Goal: Task Accomplishment & Management: Use online tool/utility

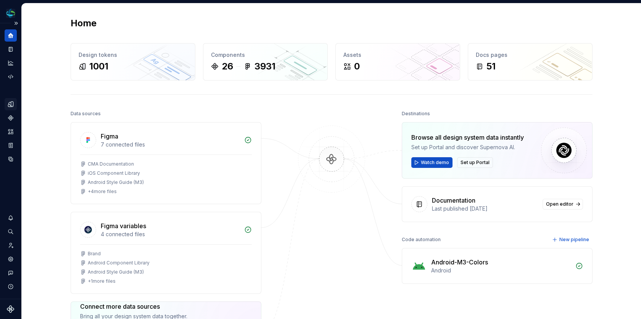
click at [10, 103] on icon "Design tokens" at bounding box center [10, 104] width 7 height 7
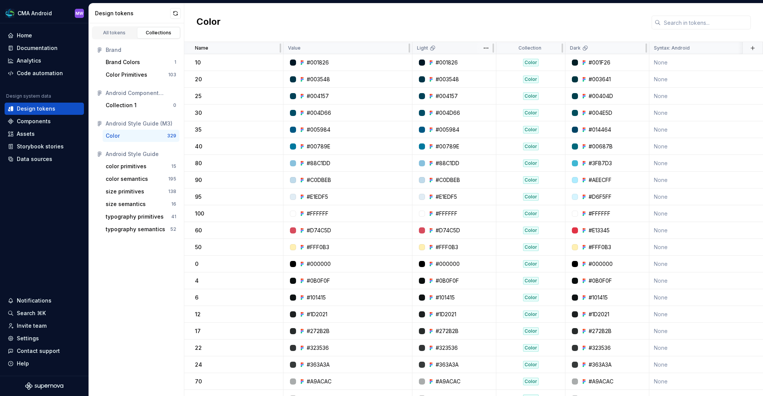
drag, startPoint x: 452, startPoint y: 48, endPoint x: 468, endPoint y: 46, distance: 16.5
click at [452, 48] on div "Light" at bounding box center [454, 48] width 74 height 6
click at [485, 47] on html "CMA Android MW Home Documentation Analytics Code automation Design system data …" at bounding box center [381, 198] width 763 height 396
click at [457, 50] on html "CMA Android MW Home Documentation Analytics Code automation Design system data …" at bounding box center [381, 198] width 763 height 396
click at [333, 47] on div "Value" at bounding box center [347, 48] width 119 height 6
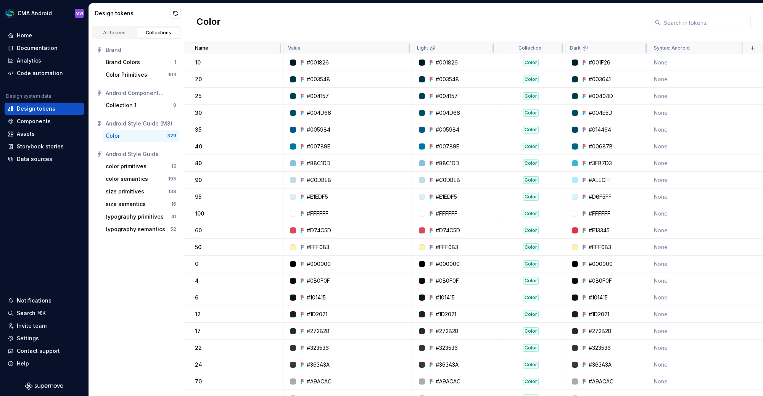
click at [384, 48] on div "Value" at bounding box center [347, 48] width 119 height 6
click at [288, 48] on div at bounding box center [285, 48] width 5 height 12
click at [613, 47] on div "Dark" at bounding box center [607, 48] width 74 height 6
click at [637, 47] on html "CMA Android MW Home Documentation Analytics Code automation Design system data …" at bounding box center [381, 198] width 763 height 396
click at [576, 31] on html "CMA Android MW Home Documentation Analytics Code automation Design system data …" at bounding box center [381, 198] width 763 height 396
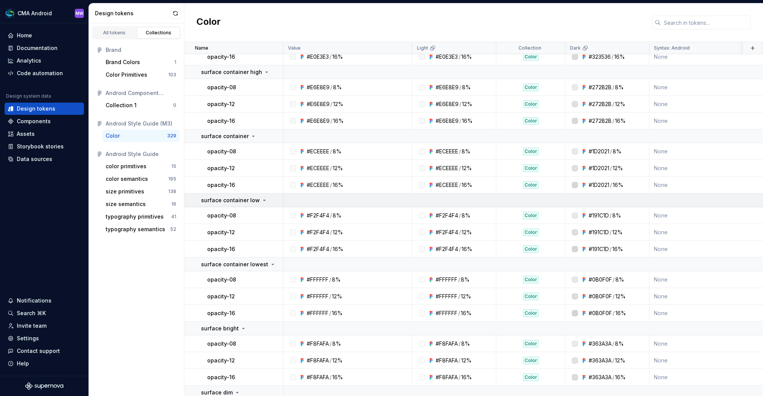
scroll to position [5909, 0]
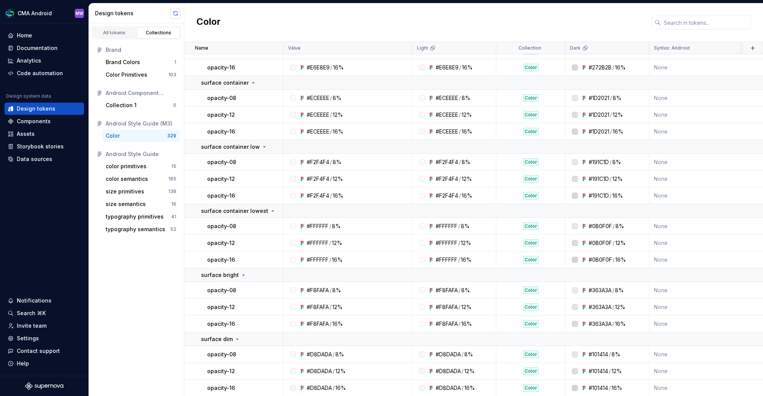
click at [176, 13] on button "button" at bounding box center [175, 13] width 11 height 11
click at [456, 26] on div "Color" at bounding box center [473, 22] width 579 height 39
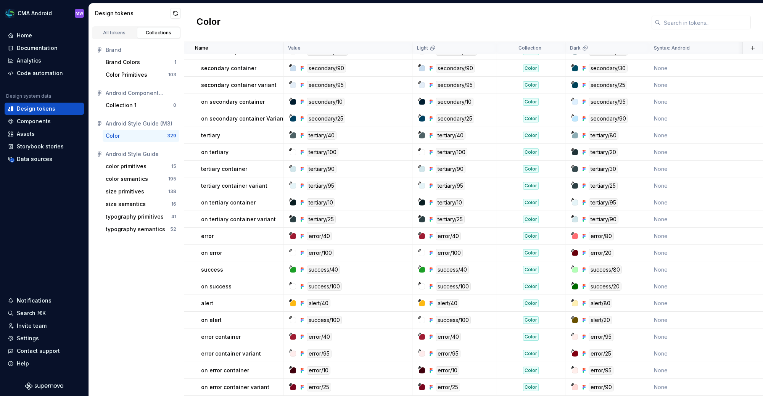
scroll to position [594, 0]
click at [40, 76] on div "Code automation" at bounding box center [40, 73] width 46 height 8
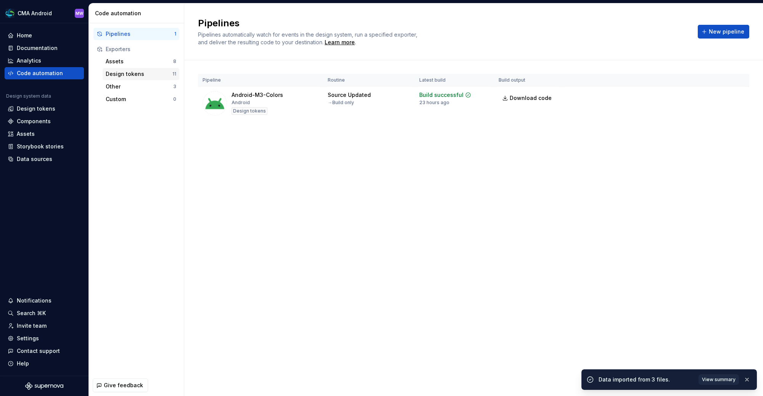
click at [152, 71] on div "Design tokens" at bounding box center [139, 74] width 67 height 8
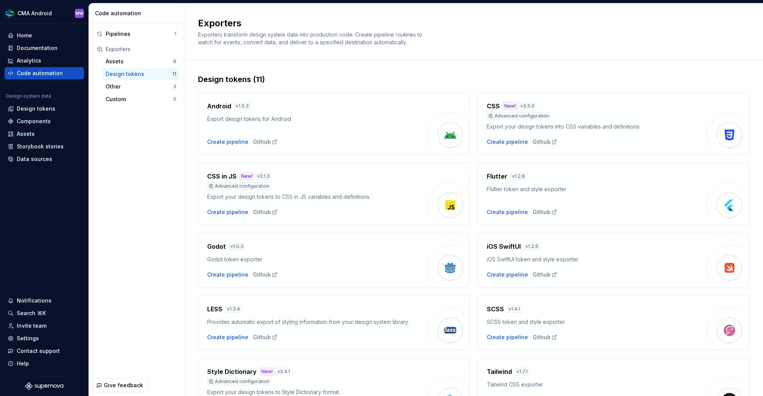
click at [364, 122] on div "Export design tokens for Android" at bounding box center [311, 119] width 209 height 8
click at [224, 140] on div "Create pipeline" at bounding box center [227, 142] width 41 height 8
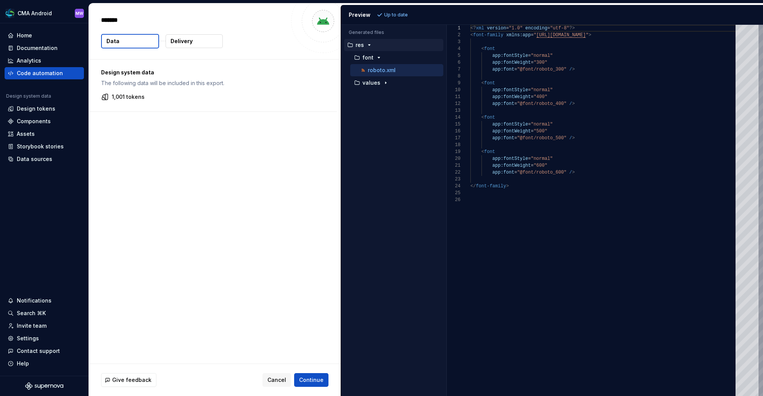
type textarea "*"
click at [135, 97] on p "1,001 tokens" at bounding box center [128, 97] width 33 height 8
click at [388, 81] on div "button" at bounding box center [385, 83] width 9 height 6
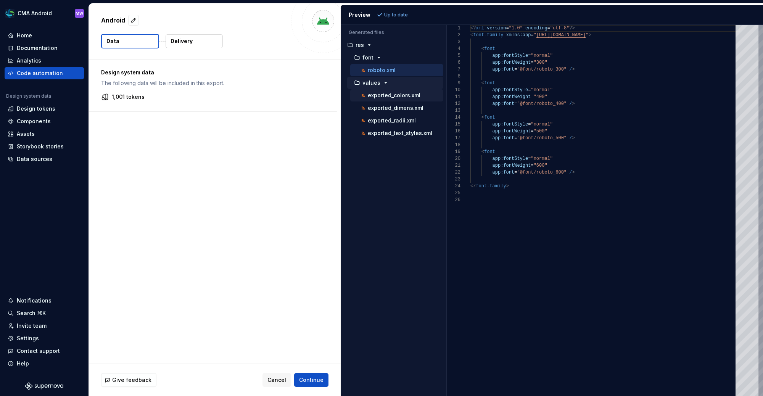
click at [387, 94] on p "exported_colors.xml" at bounding box center [394, 95] width 53 height 6
type textarea "**********"
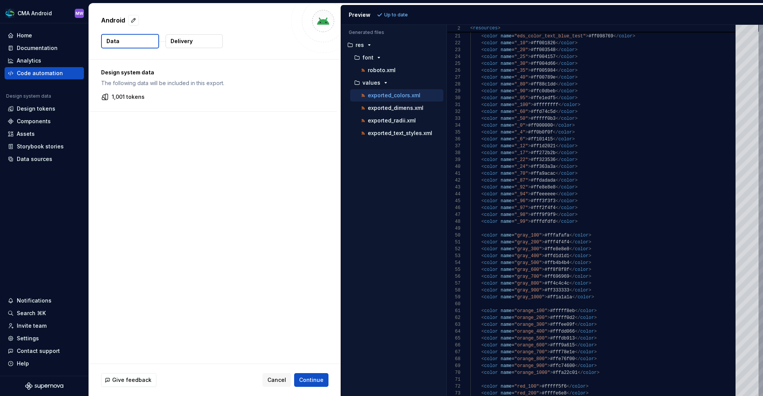
click at [194, 238] on div "Design system data The following data will be included in this export. 1,001 to…" at bounding box center [215, 212] width 252 height 304
click at [203, 47] on button "Delivery" at bounding box center [194, 41] width 57 height 14
click at [202, 43] on button "Delivery" at bounding box center [194, 41] width 57 height 14
click at [200, 39] on button "Delivery" at bounding box center [194, 41] width 57 height 14
click at [184, 40] on p "Delivery" at bounding box center [182, 41] width 22 height 8
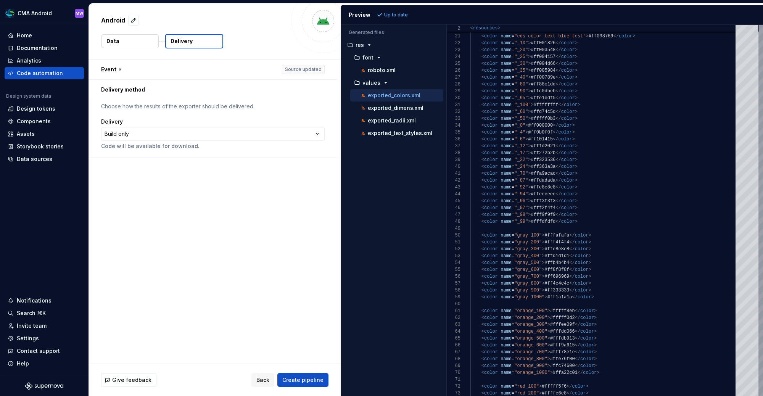
click at [184, 40] on p "Delivery" at bounding box center [182, 41] width 22 height 8
click at [121, 69] on button "button" at bounding box center [213, 70] width 248 height 20
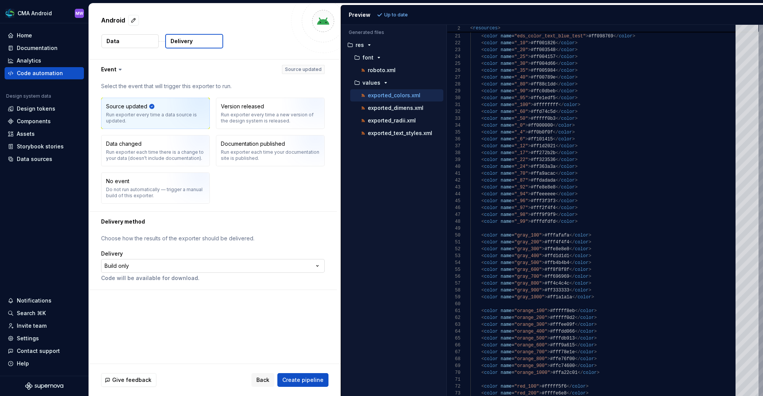
click at [298, 256] on div "**********" at bounding box center [213, 266] width 224 height 32
click at [300, 263] on html "**********" at bounding box center [381, 198] width 763 height 396
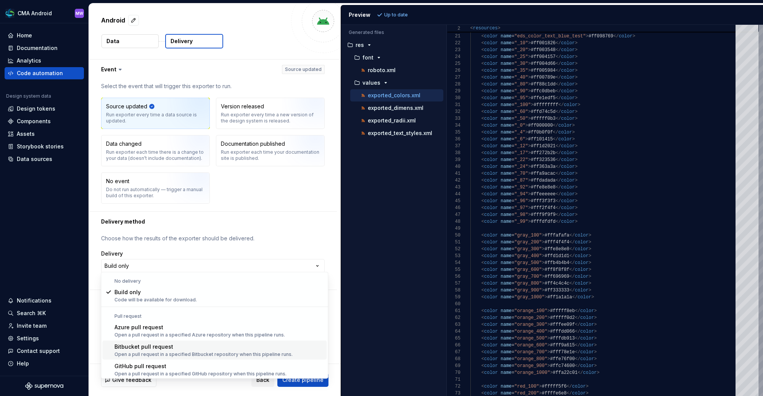
scroll to position [21, 0]
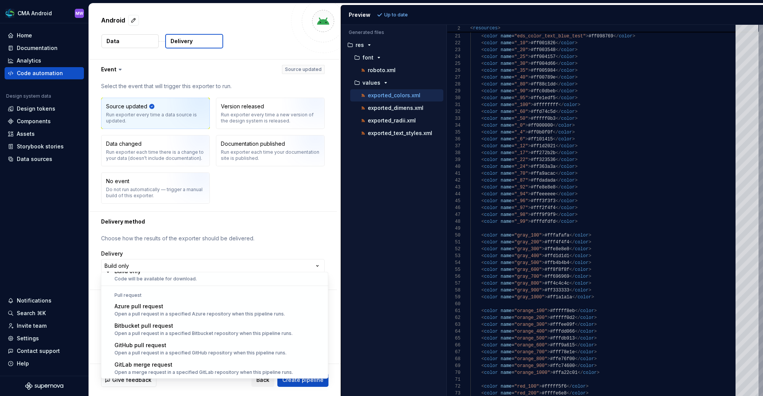
click at [278, 224] on html "**********" at bounding box center [381, 198] width 763 height 396
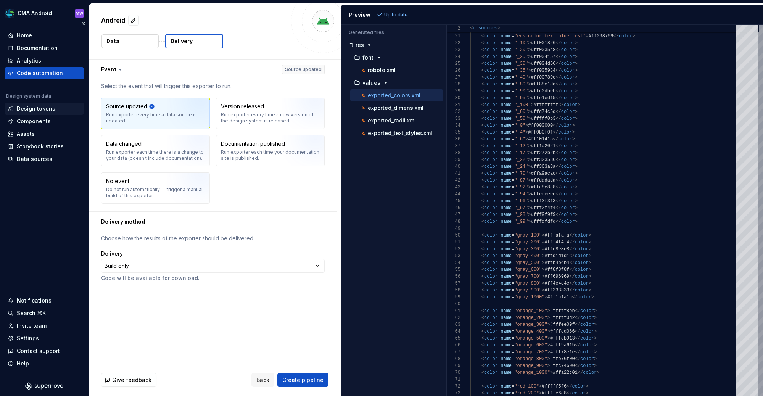
click at [52, 112] on div "Design tokens" at bounding box center [44, 109] width 73 height 8
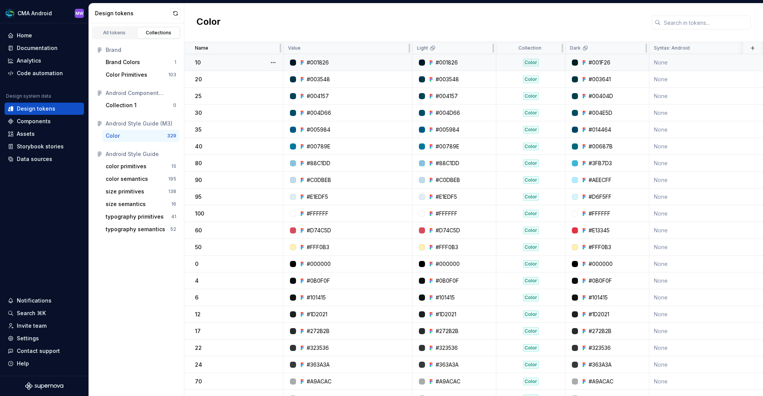
click at [249, 65] on div "10" at bounding box center [239, 63] width 88 height 8
click at [271, 63] on button "button" at bounding box center [273, 62] width 11 height 11
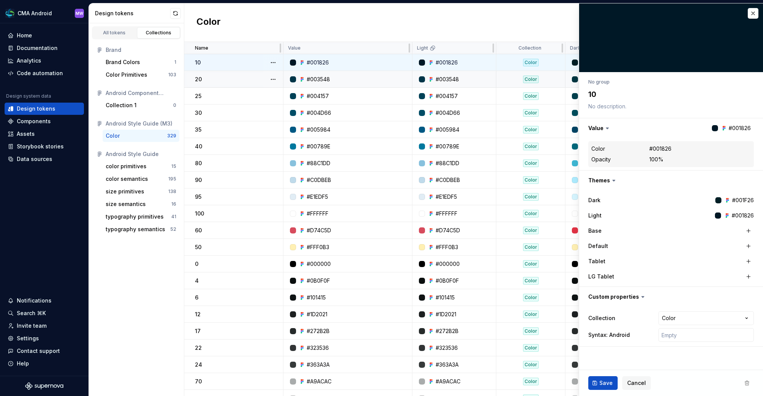
click at [288, 77] on div "#003548" at bounding box center [349, 80] width 123 height 8
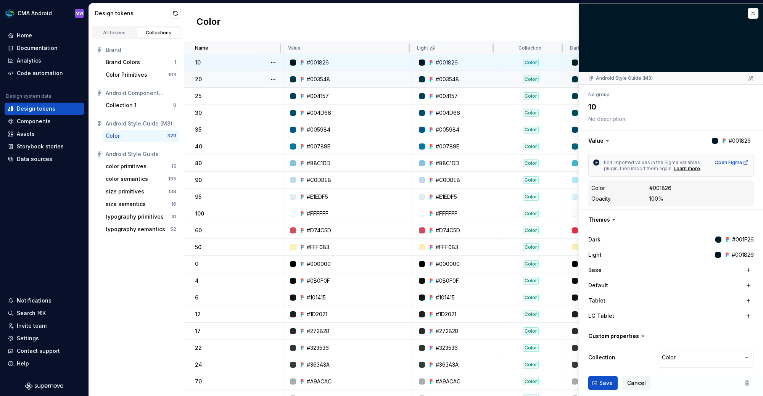
type textarea "*"
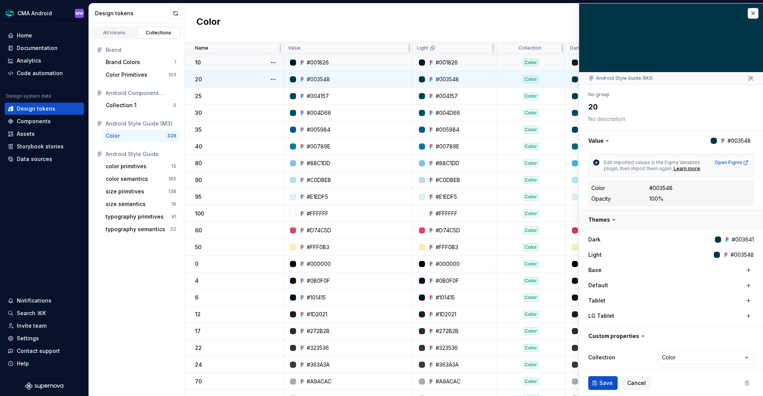
scroll to position [19, 0]
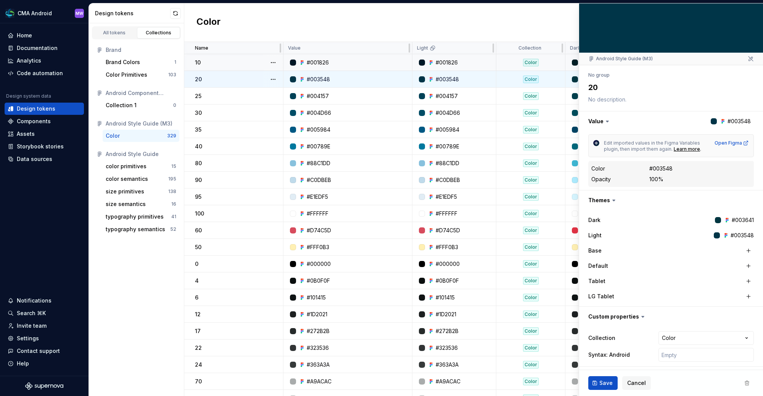
click at [641, 319] on html "CMA Android MW Home Documentation Analytics Code automation Design system data …" at bounding box center [381, 198] width 763 height 396
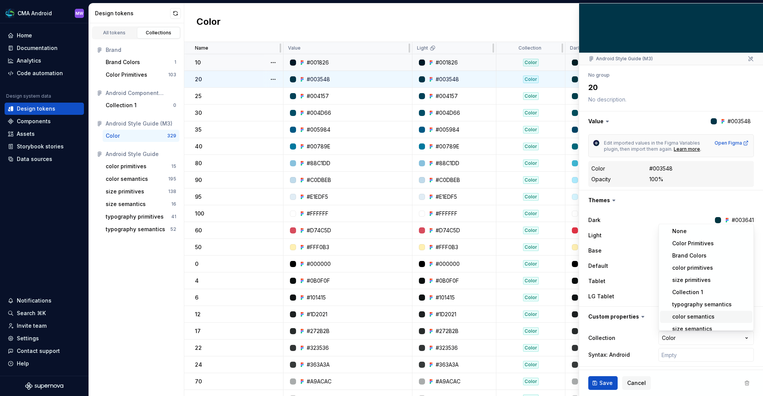
scroll to position [31, 0]
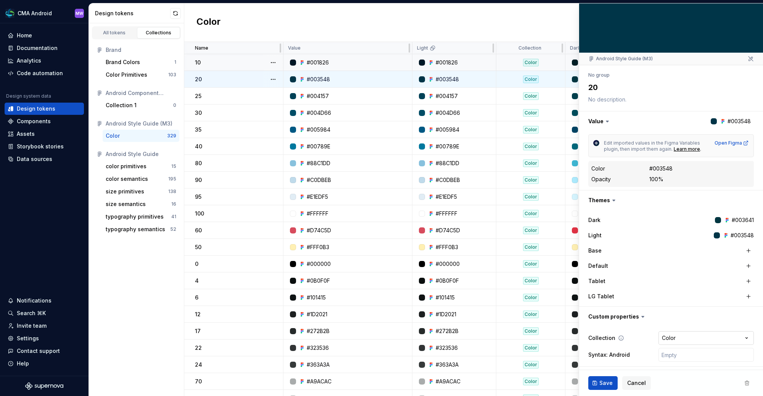
click at [641, 319] on html "CMA Android MW Home Documentation Analytics Code automation Design system data …" at bounding box center [381, 198] width 763 height 396
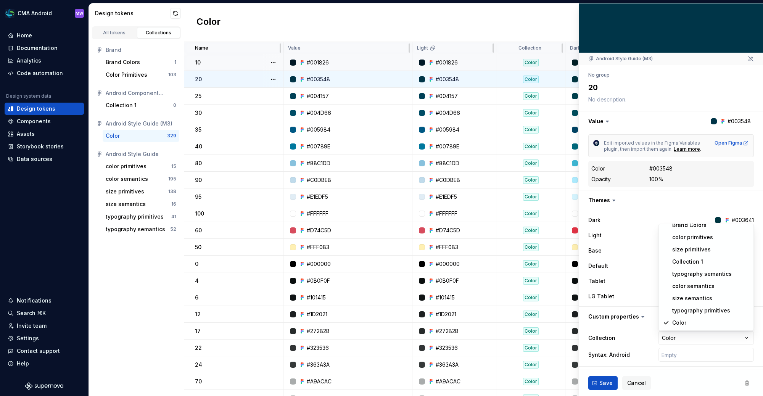
click at [160, 282] on html "CMA Android MW Home Documentation Analytics Code automation Design system data …" at bounding box center [381, 198] width 763 height 396
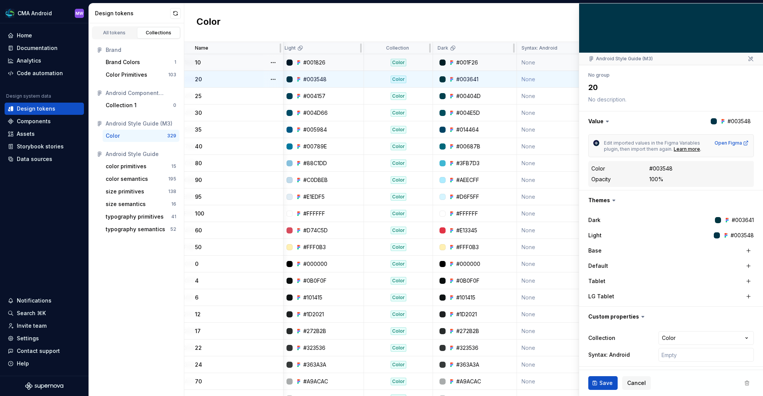
scroll to position [0, 134]
click at [560, 34] on div "Color" at bounding box center [473, 22] width 579 height 39
click at [637, 319] on span "Cancel" at bounding box center [636, 383] width 19 height 8
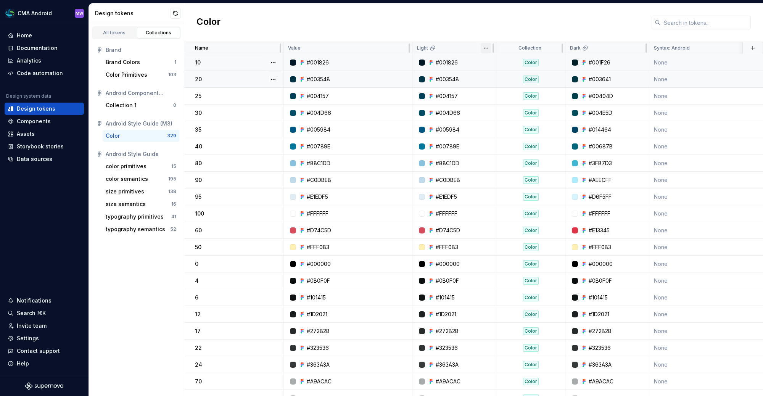
click at [488, 48] on html "CMA Android MW Home Documentation Analytics Code automation Design system data …" at bounding box center [381, 198] width 763 height 396
click at [494, 63] on div "Edit theme" at bounding box center [515, 62] width 65 height 12
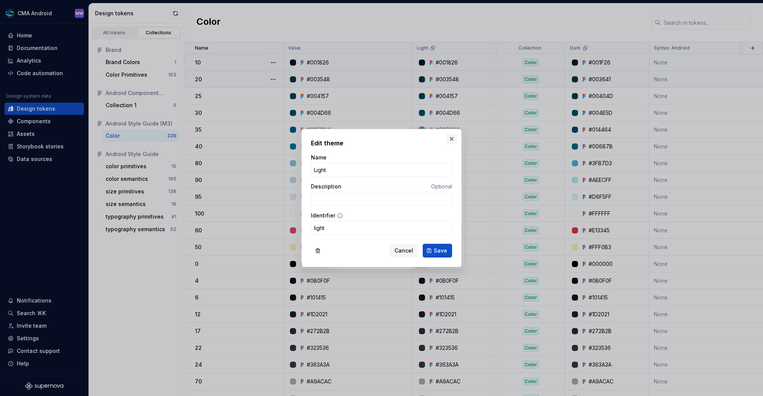
click at [453, 137] on button "button" at bounding box center [451, 139] width 11 height 11
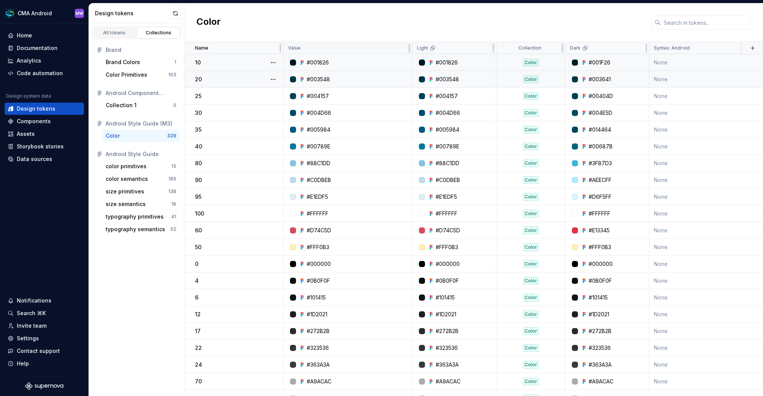
click at [404, 48] on div "Value" at bounding box center [347, 48] width 119 height 6
click at [581, 47] on div "Dark" at bounding box center [579, 48] width 18 height 6
click at [583, 47] on icon at bounding box center [584, 48] width 3 height 3
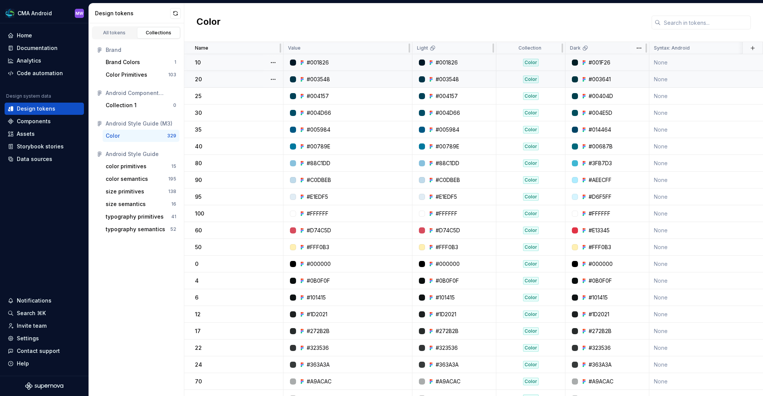
click at [583, 47] on icon at bounding box center [584, 48] width 3 height 3
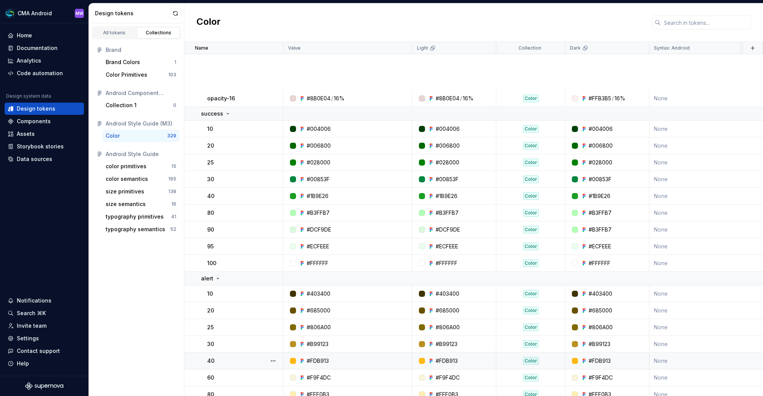
scroll to position [2885, 0]
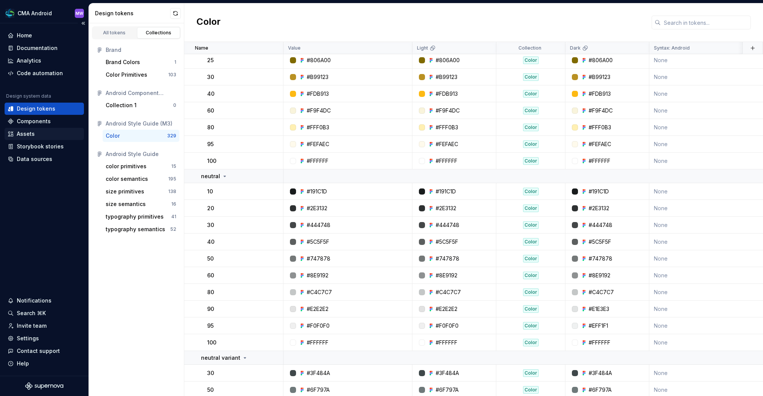
click at [37, 132] on div "Assets" at bounding box center [44, 134] width 73 height 8
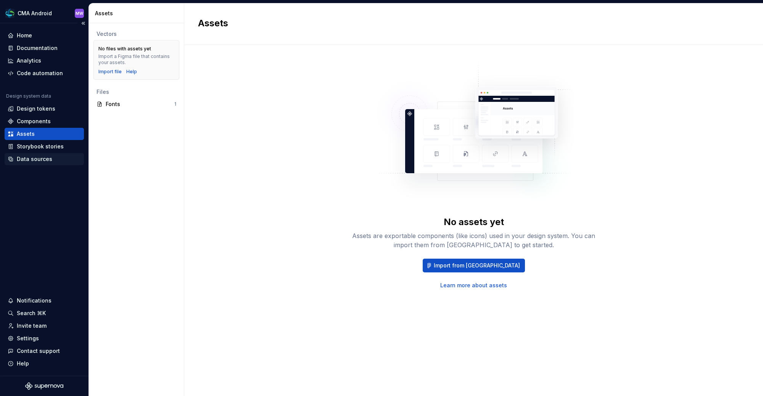
click at [31, 163] on div "Data sources" at bounding box center [34, 159] width 35 height 8
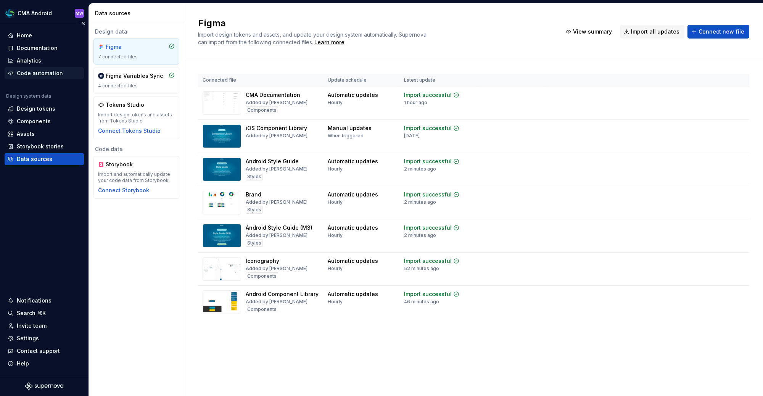
click at [52, 74] on div "Code automation" at bounding box center [40, 73] width 46 height 8
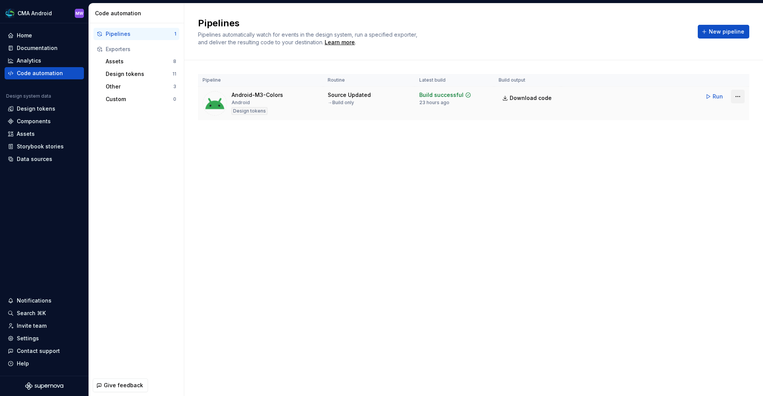
click at [641, 98] on html "CMA Android MW Home Documentation Analytics Code automation Design system data …" at bounding box center [381, 198] width 763 height 396
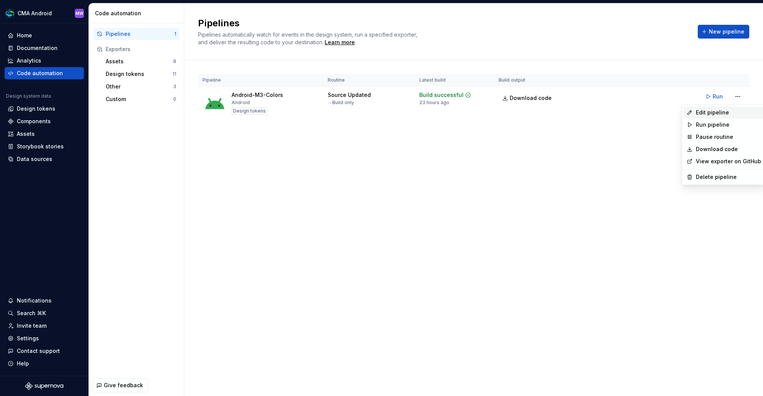
click at [641, 109] on div "Edit pipeline" at bounding box center [728, 113] width 65 height 8
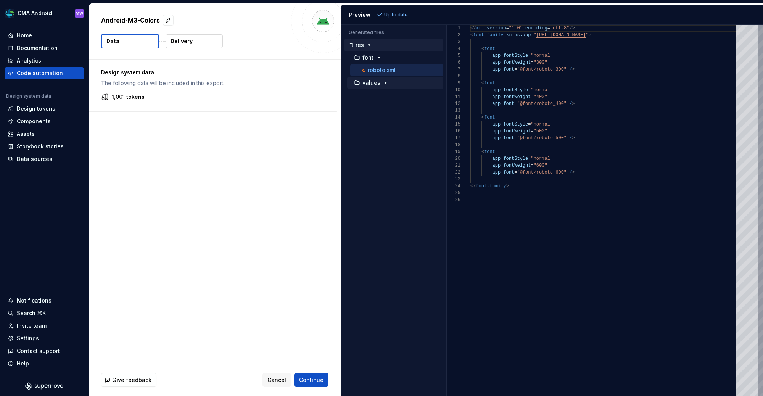
click at [383, 80] on icon "button" at bounding box center [386, 83] width 6 height 6
click at [394, 92] on p "exported_colors.xml" at bounding box center [394, 95] width 53 height 6
type textarea "**********"
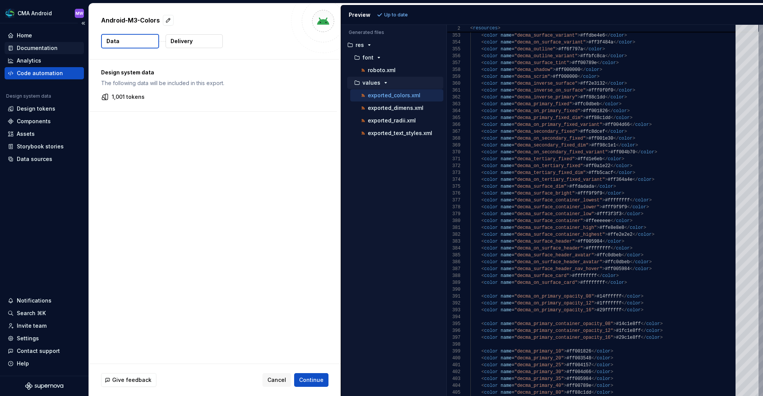
click at [56, 48] on div "Documentation" at bounding box center [44, 48] width 73 height 8
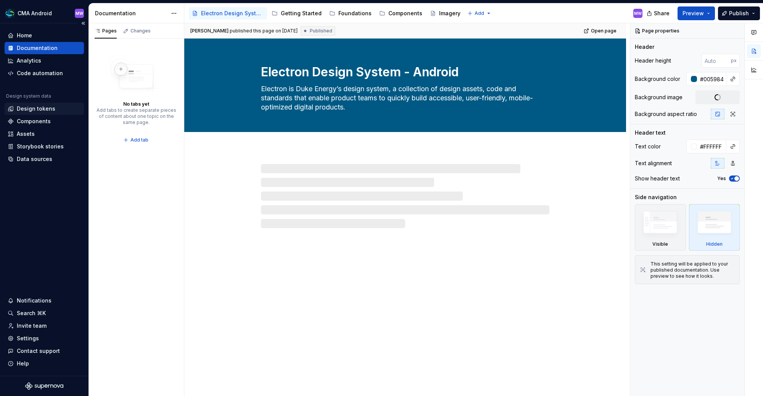
click at [48, 109] on div "Design tokens" at bounding box center [36, 109] width 39 height 8
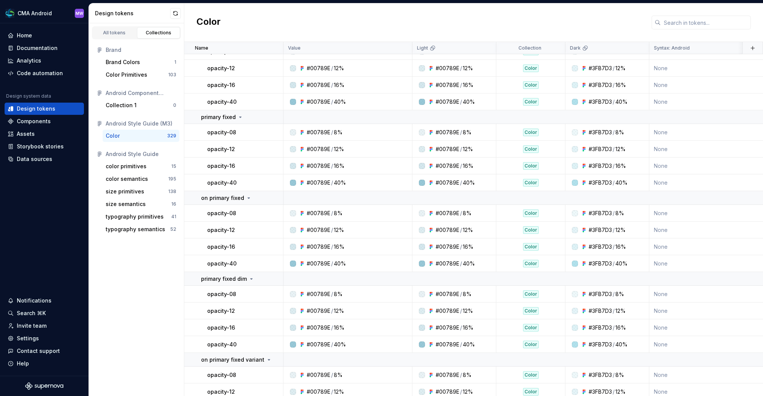
scroll to position [3610, 0]
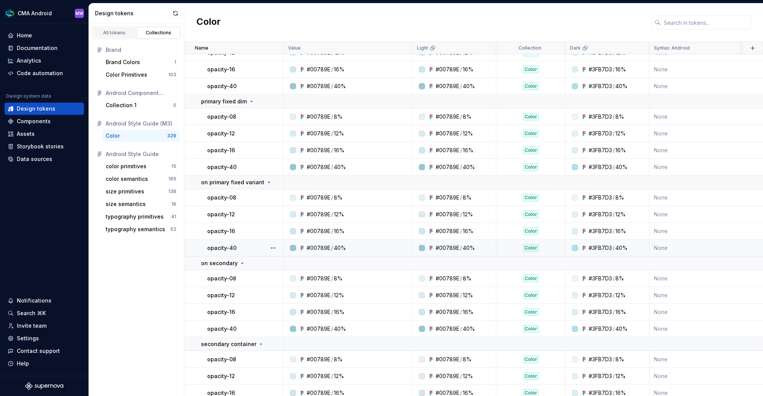
click at [531, 246] on div "Color" at bounding box center [531, 248] width 16 height 8
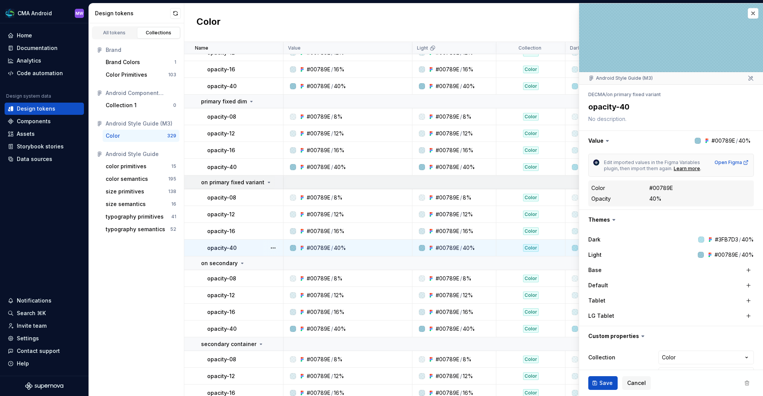
type textarea "*"
click at [641, 283] on div "Default" at bounding box center [626, 286] width 76 height 8
click at [641, 319] on html "CMA Android MW Home Documentation Analytics Code automation Design system data …" at bounding box center [381, 198] width 763 height 396
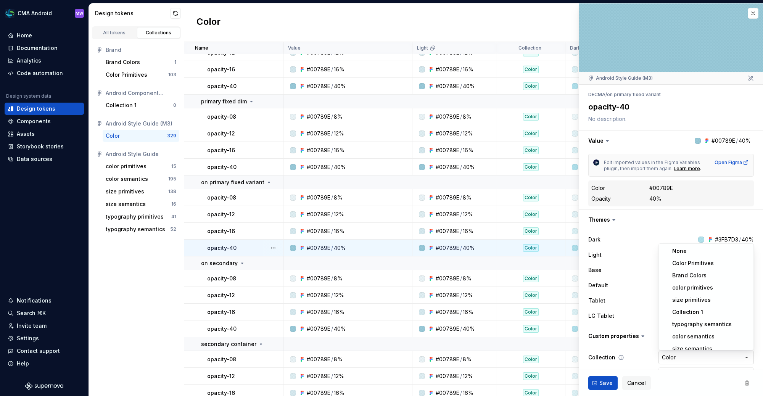
scroll to position [31, 0]
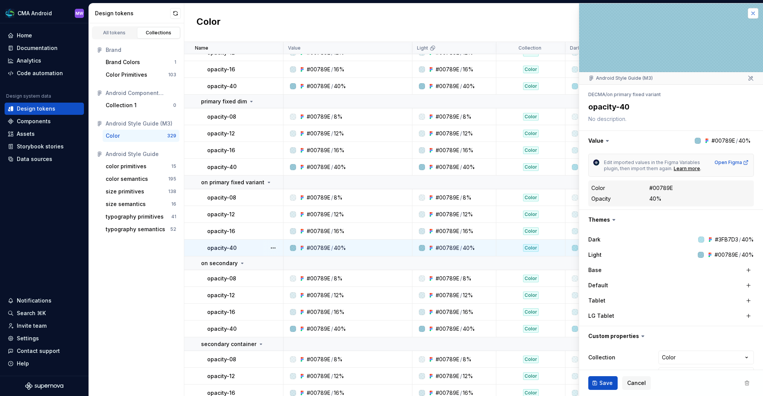
click at [641, 11] on button "button" at bounding box center [753, 13] width 11 height 11
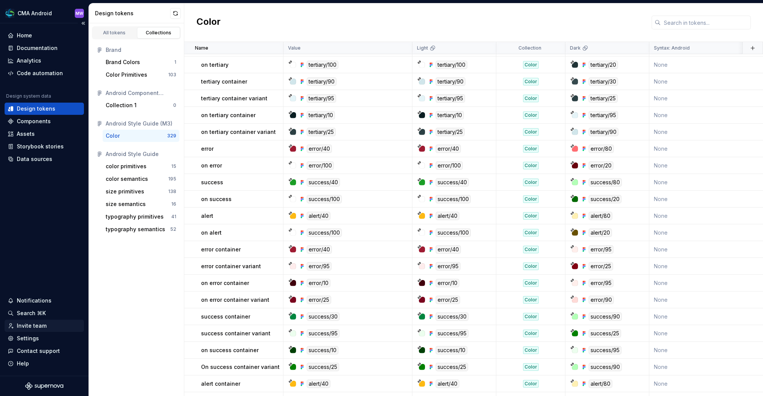
scroll to position [682, 0]
click at [52, 319] on div "Contact support" at bounding box center [38, 351] width 43 height 8
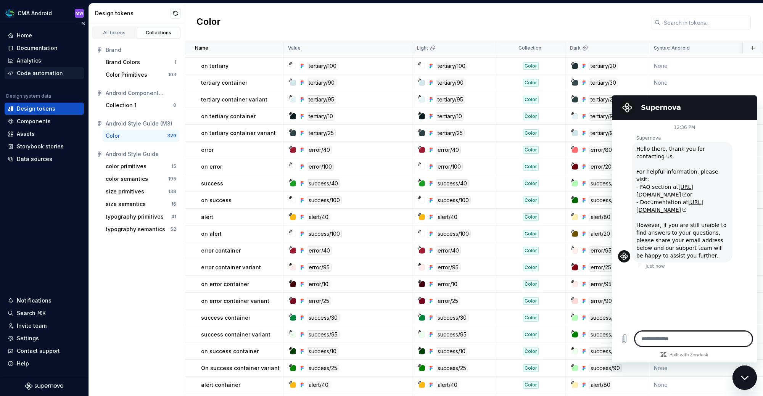
type textarea "*"
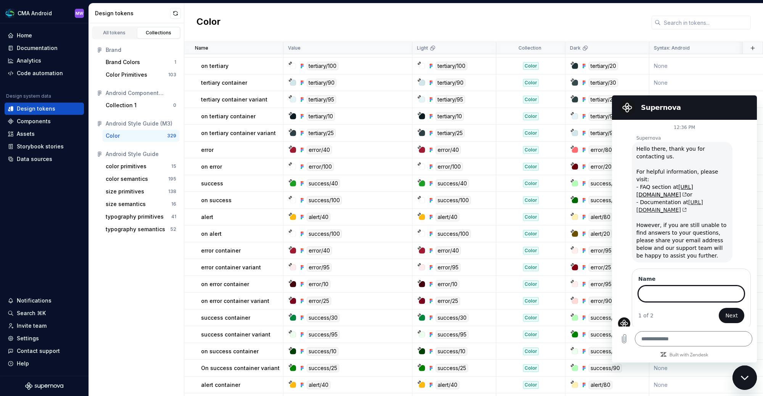
click at [641, 203] on link "[URL][DOMAIN_NAME]" at bounding box center [669, 206] width 67 height 14
click at [40, 72] on div "Code automation" at bounding box center [40, 73] width 46 height 8
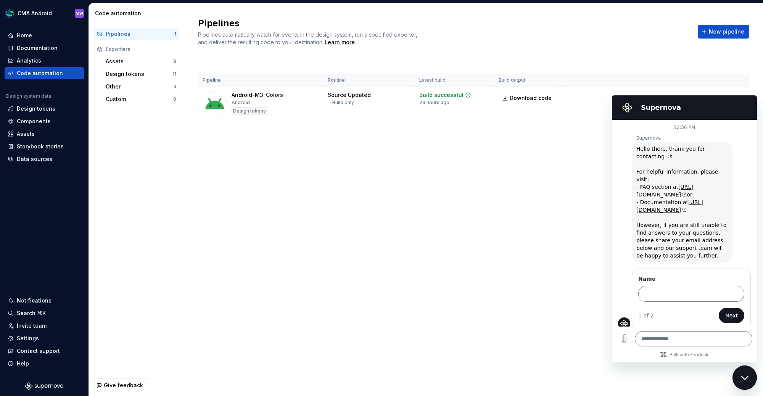
drag, startPoint x: 475, startPoint y: 215, endPoint x: 675, endPoint y: 53, distance: 257.7
click at [475, 214] on div "Pipelines Pipelines automatically watch for events in the design system, run a …" at bounding box center [473, 199] width 579 height 393
click at [641, 29] on span "New pipeline" at bounding box center [726, 32] width 35 height 8
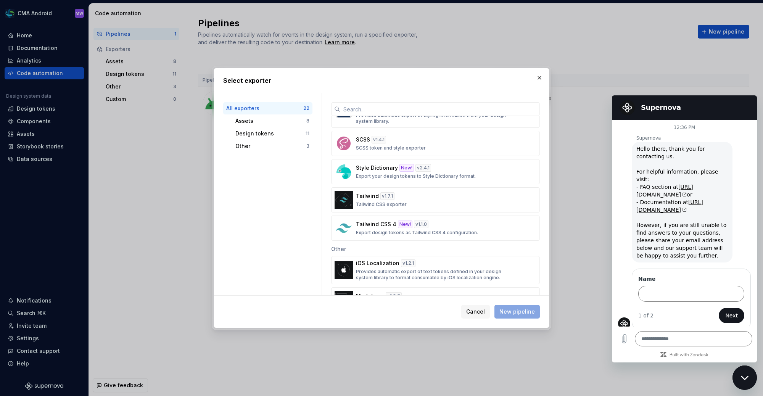
scroll to position [489, 0]
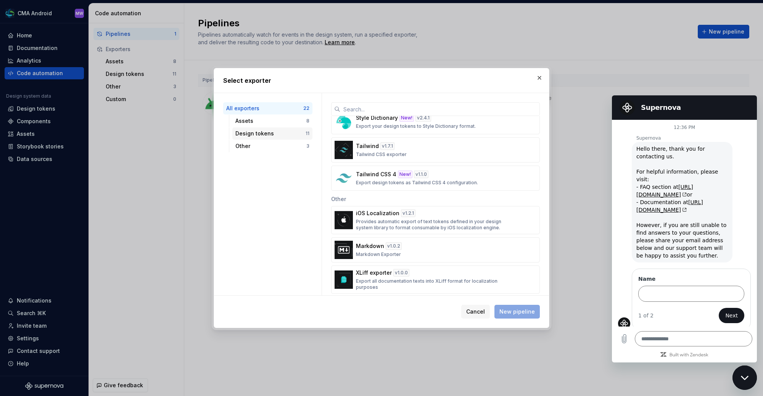
click at [273, 131] on div "Design tokens" at bounding box center [270, 134] width 70 height 8
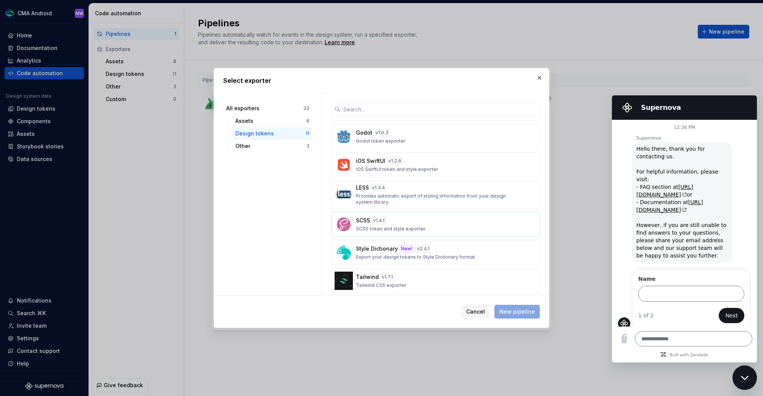
scroll to position [140, 0]
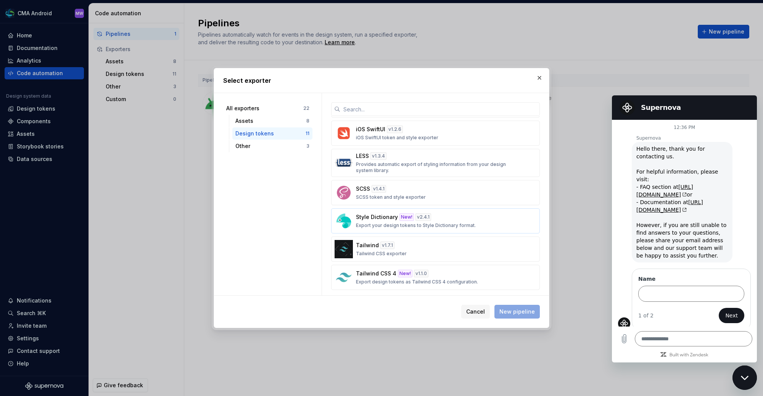
click at [462, 217] on div "Style Dictionary New! v 2.4.1 Export your design tokens to Style Dictionary for…" at bounding box center [433, 220] width 155 height 15
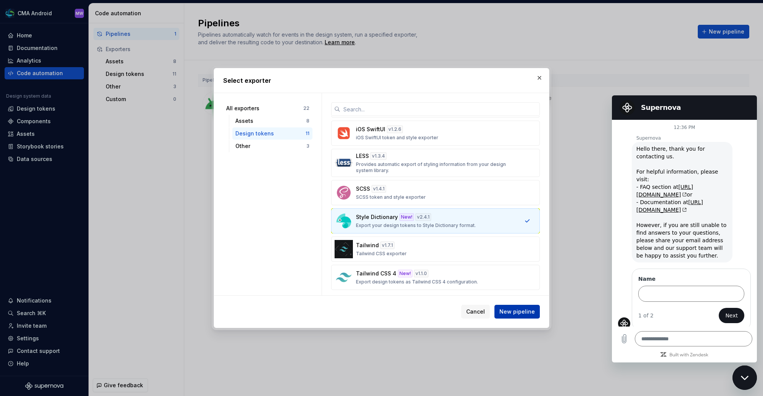
click at [507, 309] on span "New pipeline" at bounding box center [516, 312] width 35 height 8
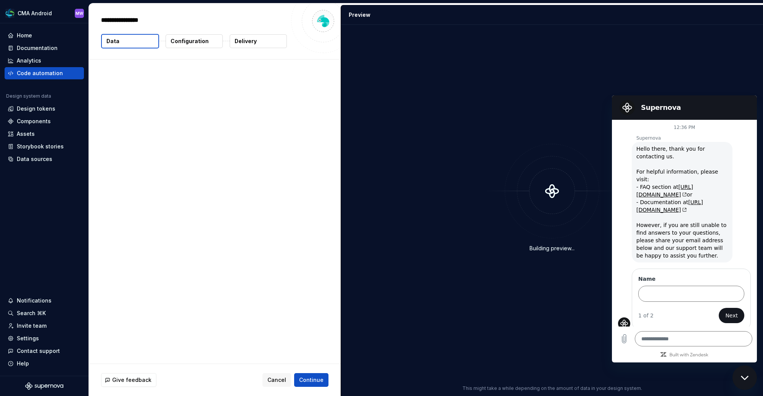
type textarea "*"
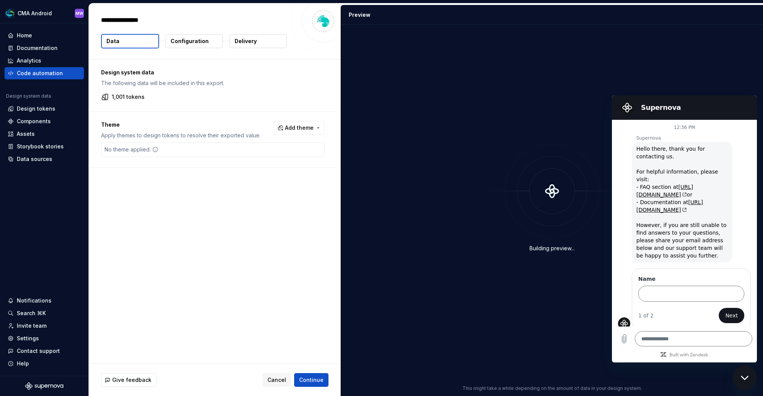
click at [248, 40] on p "Delivery" at bounding box center [246, 41] width 22 height 8
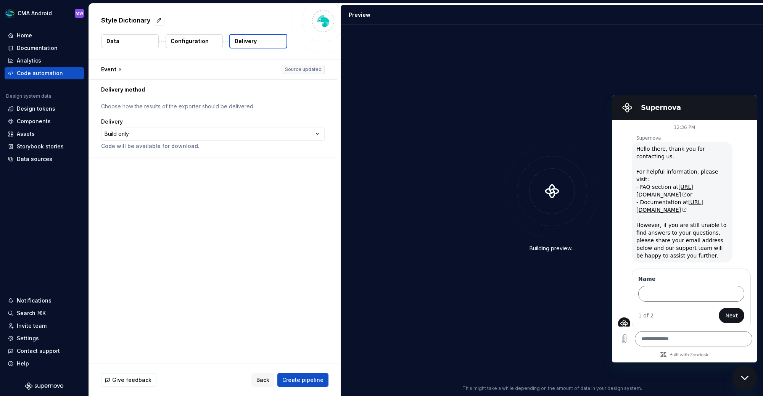
drag, startPoint x: 727, startPoint y: 109, endPoint x: 747, endPoint y: 107, distance: 19.5
click at [641, 109] on h2 "Supernova" at bounding box center [695, 107] width 108 height 9
drag, startPoint x: 708, startPoint y: 106, endPoint x: 649, endPoint y: 121, distance: 61.2
click at [641, 106] on h2 "Supernova" at bounding box center [695, 107] width 108 height 9
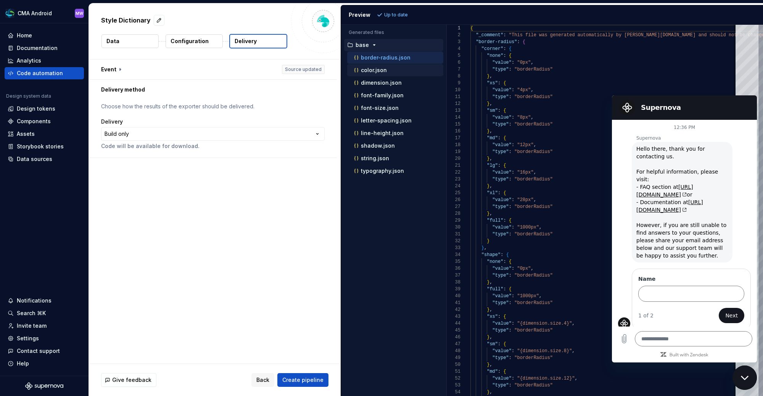
click at [378, 70] on p "color.json" at bounding box center [374, 70] width 26 height 6
type textarea "**********"
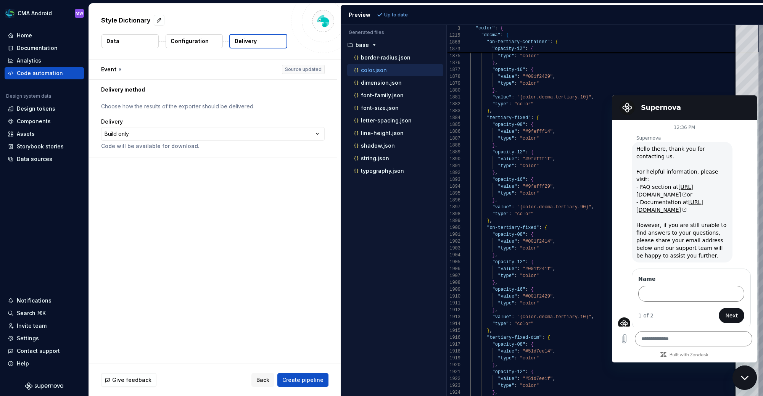
drag, startPoint x: 737, startPoint y: 113, endPoint x: 733, endPoint y: 112, distance: 4.3
click at [641, 112] on div "Supernova" at bounding box center [683, 107] width 133 height 15
drag, startPoint x: 702, startPoint y: 111, endPoint x: 687, endPoint y: 259, distance: 149.2
click at [641, 111] on section "Supernova" at bounding box center [684, 107] width 145 height 24
click at [641, 137] on p "Supernova" at bounding box center [696, 138] width 121 height 6
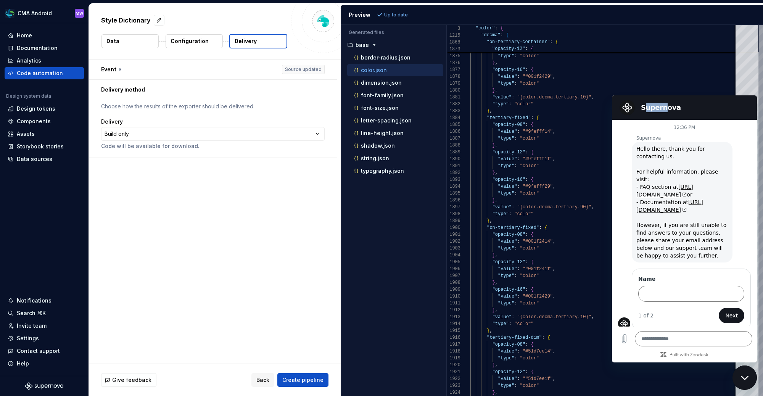
drag, startPoint x: 644, startPoint y: 111, endPoint x: 699, endPoint y: 106, distance: 54.4
click at [641, 108] on h2 "Supernova" at bounding box center [695, 107] width 108 height 9
click at [641, 106] on h2 "Supernova" at bounding box center [695, 107] width 108 height 9
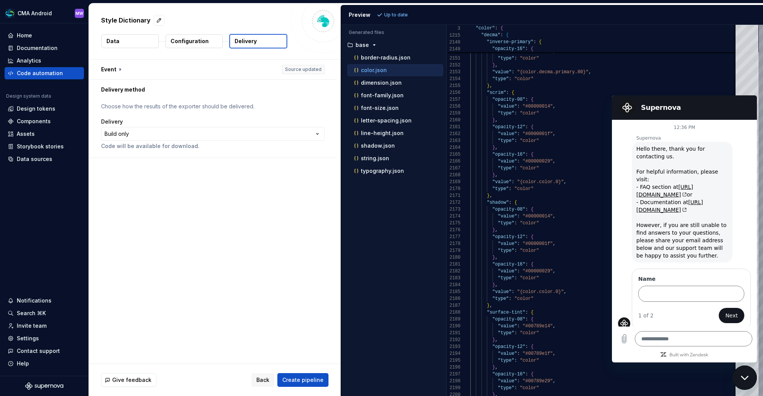
click at [138, 39] on button "Data" at bounding box center [129, 41] width 57 height 14
click at [142, 22] on p "Style Dictionary" at bounding box center [126, 20] width 50 height 9
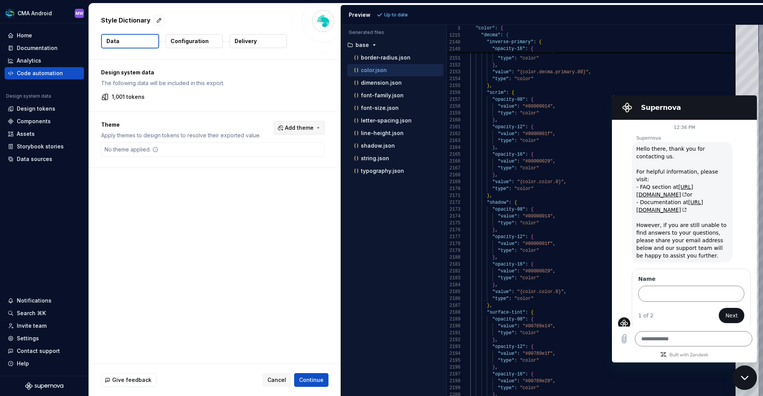
click at [308, 127] on span "Add theme" at bounding box center [299, 128] width 29 height 8
click at [233, 106] on html "CMA Android MW Home Documentation Analytics Code automation Design system data …" at bounding box center [381, 198] width 763 height 396
drag, startPoint x: 50, startPoint y: 74, endPoint x: 47, endPoint y: 71, distance: 4.6
click at [50, 74] on div "Code automation" at bounding box center [40, 73] width 46 height 8
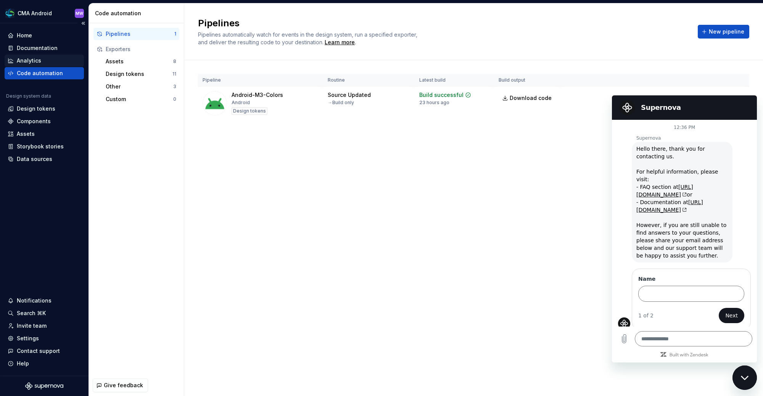
click at [35, 57] on div "Analytics" at bounding box center [29, 61] width 24 height 8
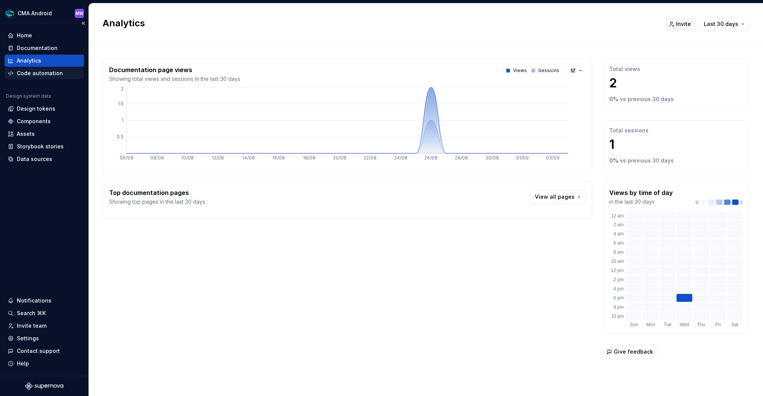
click at [39, 76] on div "Code automation" at bounding box center [40, 73] width 46 height 8
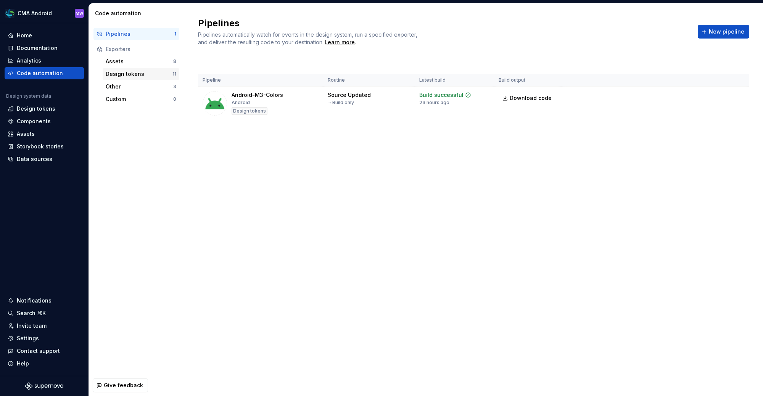
click at [148, 77] on div "Design tokens" at bounding box center [139, 74] width 67 height 8
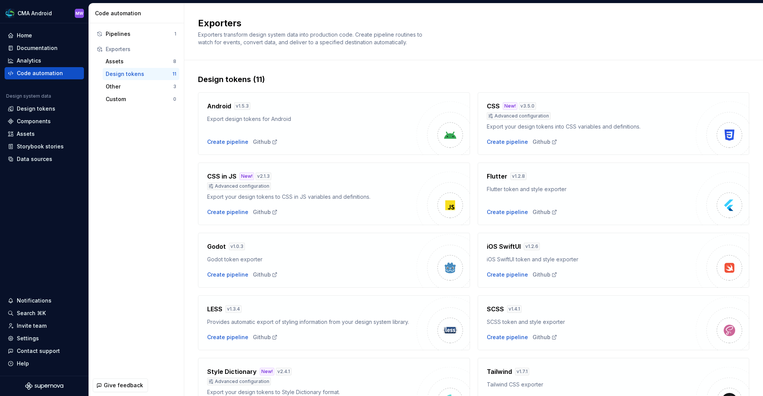
drag, startPoint x: 355, startPoint y: 124, endPoint x: 310, endPoint y: 118, distance: 45.5
click at [354, 124] on div "Android v 1.5.3 Export design tokens for Android Create pipeline Github" at bounding box center [311, 123] width 209 height 44
click at [224, 138] on div "Create pipeline" at bounding box center [227, 142] width 41 height 8
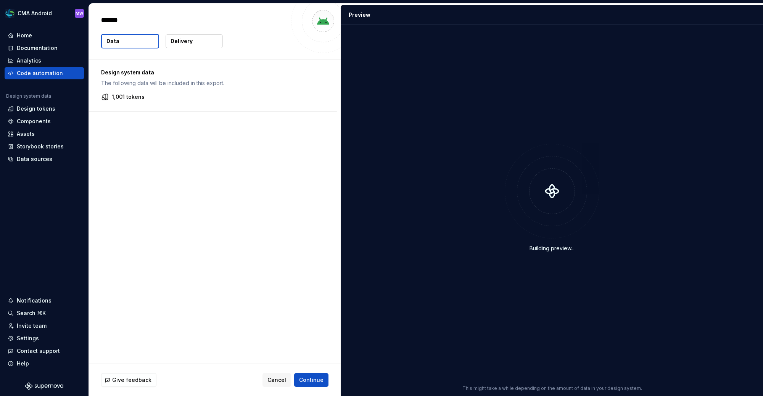
click at [293, 102] on div "Design system data The following data will be included in this export. 1,001 to…" at bounding box center [213, 86] width 248 height 52
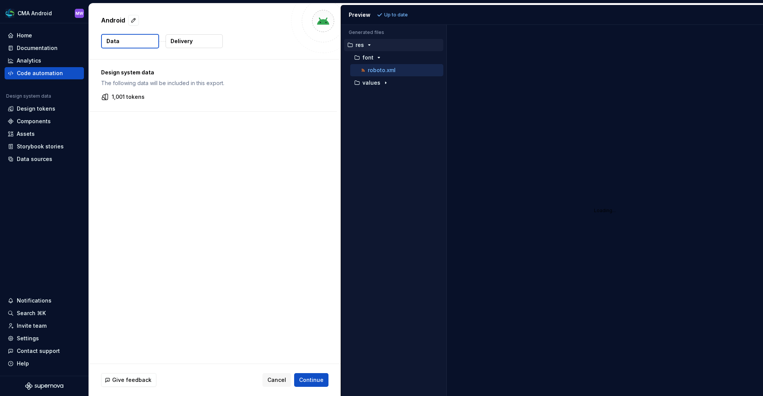
click at [293, 102] on div "Design system data The following data will be included in this export. 1,001 to…" at bounding box center [213, 86] width 248 height 52
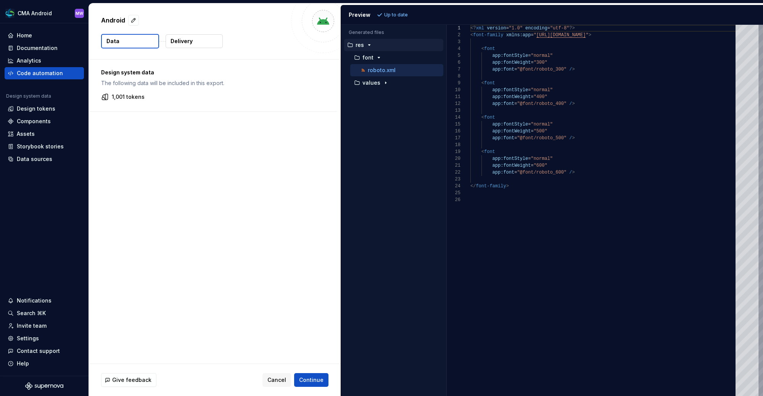
click at [143, 81] on p "The following data will be included in this export." at bounding box center [213, 83] width 224 height 8
click at [145, 66] on div "Design system data The following data will be included in this export. 1,001 to…" at bounding box center [213, 86] width 248 height 52
click at [143, 71] on p "Design system data" at bounding box center [213, 73] width 224 height 8
drag, startPoint x: 143, startPoint y: 72, endPoint x: 140, endPoint y: 80, distance: 8.5
click at [143, 73] on p "Design system data" at bounding box center [213, 73] width 224 height 8
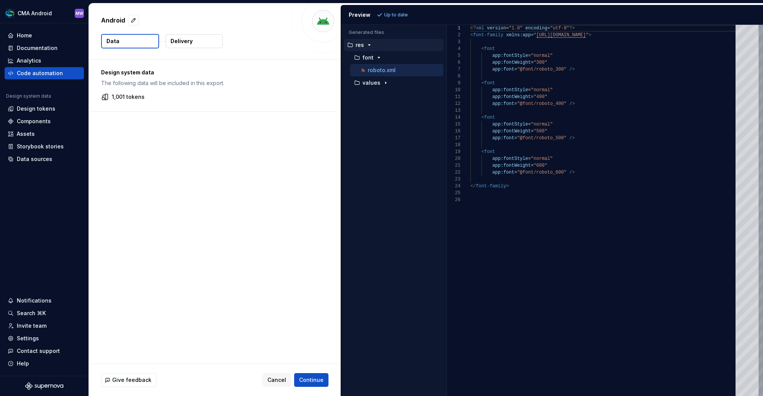
click at [124, 101] on div "Design system data The following data will be included in this export. 1,001 to…" at bounding box center [213, 86] width 248 height 52
drag, startPoint x: 119, startPoint y: 93, endPoint x: 117, endPoint y: 101, distance: 7.7
click at [119, 93] on p "1,001 tokens" at bounding box center [128, 97] width 33 height 8
click at [117, 101] on div "Design system data The following data will be included in this export. 1,001 to…" at bounding box center [213, 86] width 248 height 52
click at [103, 98] on icon at bounding box center [105, 97] width 8 height 8
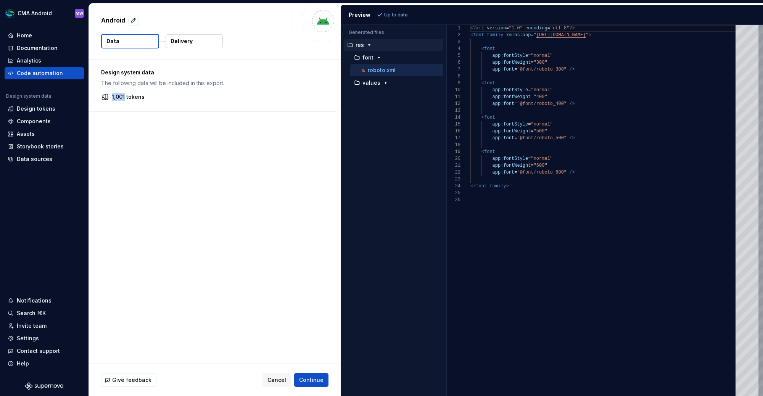
click at [103, 98] on icon at bounding box center [105, 97] width 8 height 8
click at [188, 119] on div "Design system data The following data will be included in this export. 1,001 to…" at bounding box center [215, 212] width 252 height 304
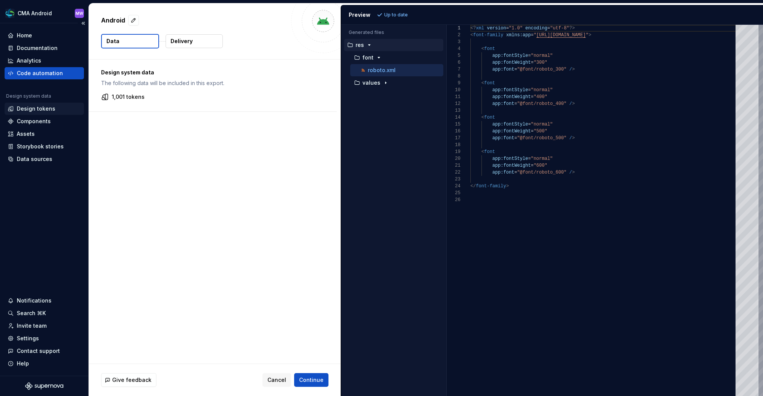
click at [39, 108] on div "Design tokens" at bounding box center [36, 109] width 39 height 8
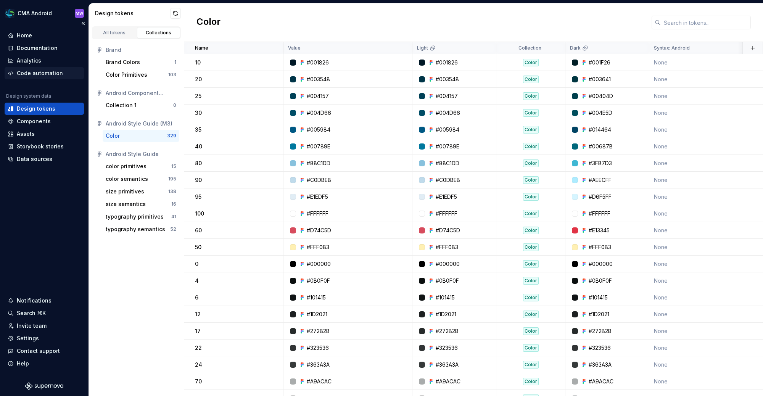
click at [46, 73] on div "Code automation" at bounding box center [40, 73] width 46 height 8
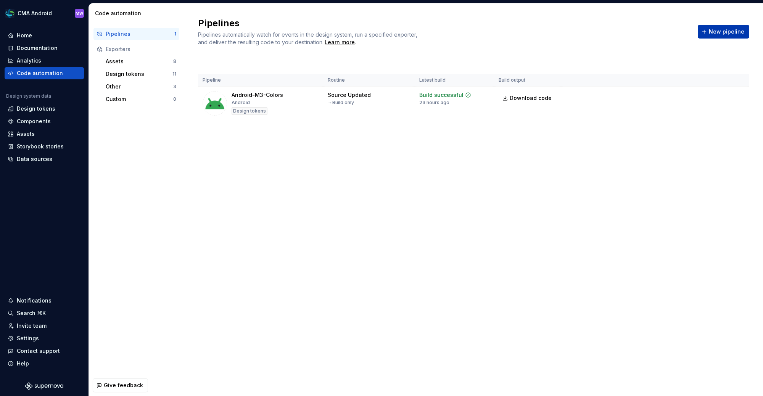
click at [713, 38] on button "New pipeline" at bounding box center [724, 32] width 52 height 14
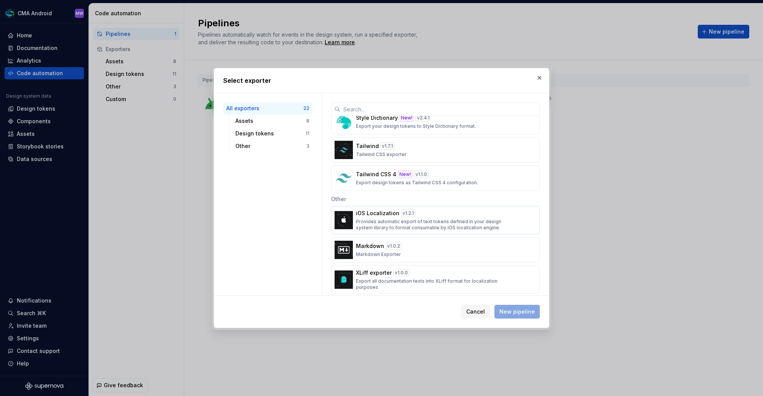
scroll to position [487, 0]
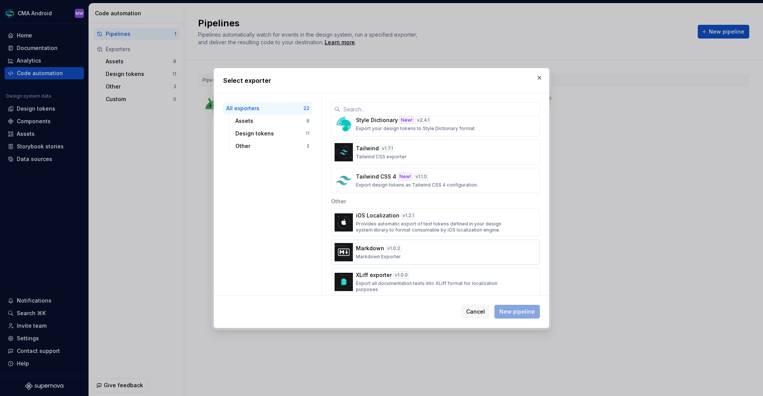
click at [441, 246] on div "Markdown v 1.0.2 Markdown Exporter" at bounding box center [433, 252] width 155 height 15
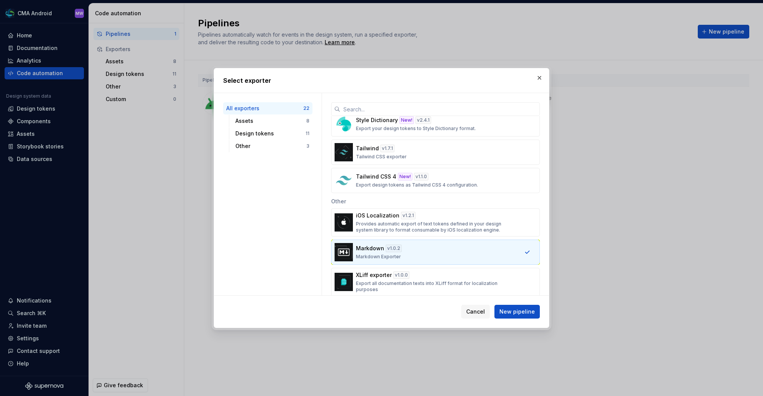
click at [521, 319] on div "Cancel New pipeline" at bounding box center [381, 312] width 335 height 32
click at [522, 315] on span "New pipeline" at bounding box center [516, 312] width 35 height 8
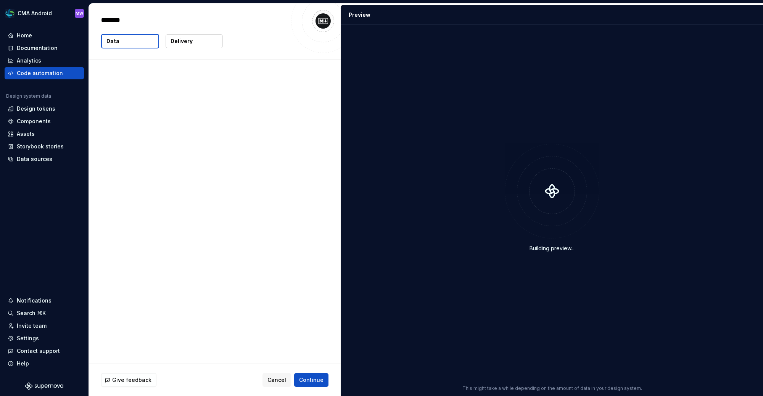
type textarea "*"
click at [222, 101] on div "1,001 tokens 0 vector assets" at bounding box center [213, 102] width 224 height 18
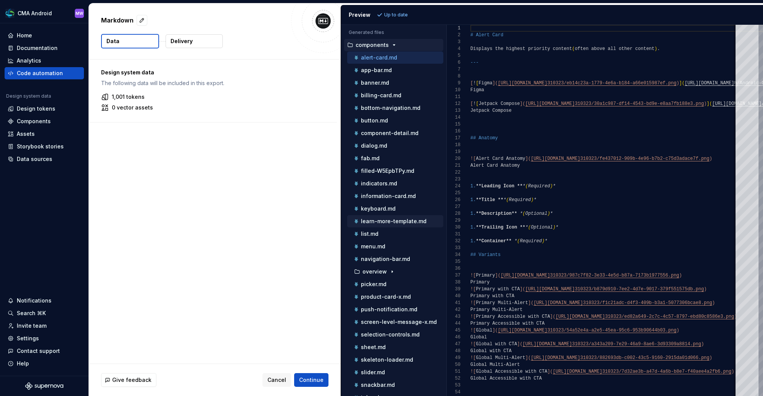
scroll to position [85, 0]
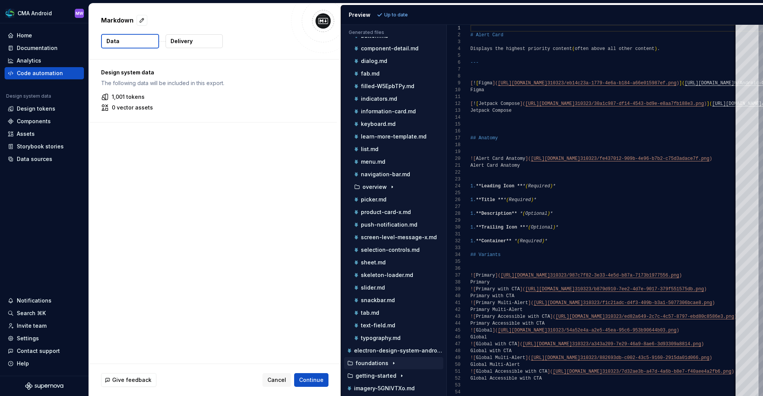
click at [393, 360] on icon "button" at bounding box center [394, 363] width 6 height 6
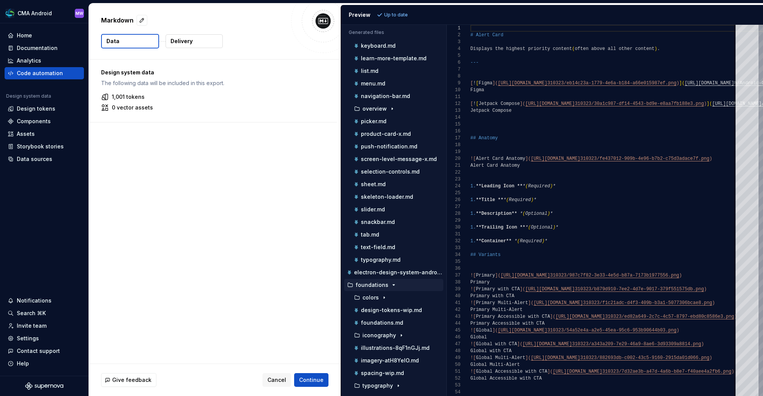
scroll to position [182, 0]
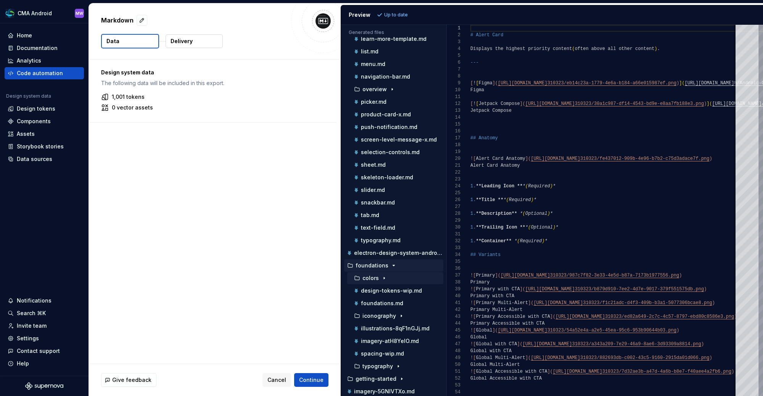
click at [374, 275] on p "colors" at bounding box center [370, 278] width 16 height 6
click at [401, 288] on p "primitives.md" at bounding box center [385, 291] width 35 height 6
type textarea "**********"
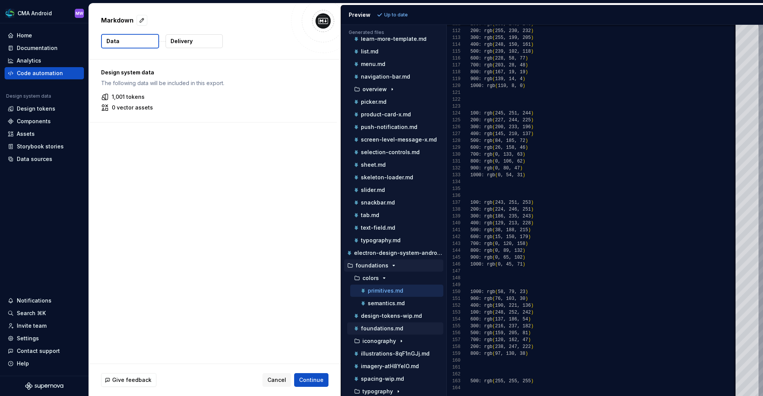
scroll to position [207, 0]
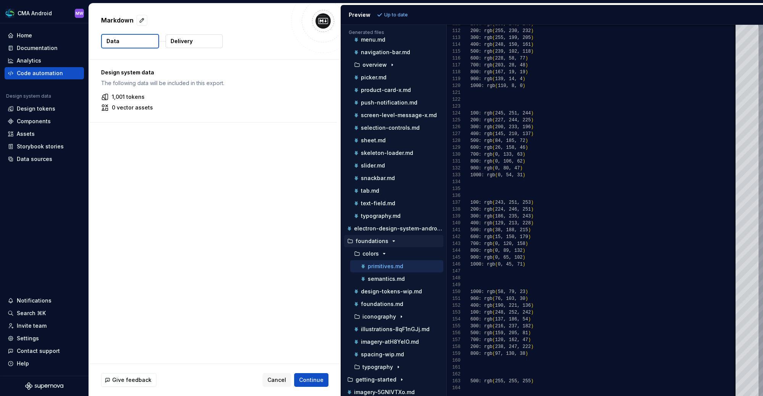
click at [129, 104] on p "0 vector assets" at bounding box center [132, 108] width 41 height 8
click at [47, 73] on div "Code automation" at bounding box center [40, 73] width 46 height 8
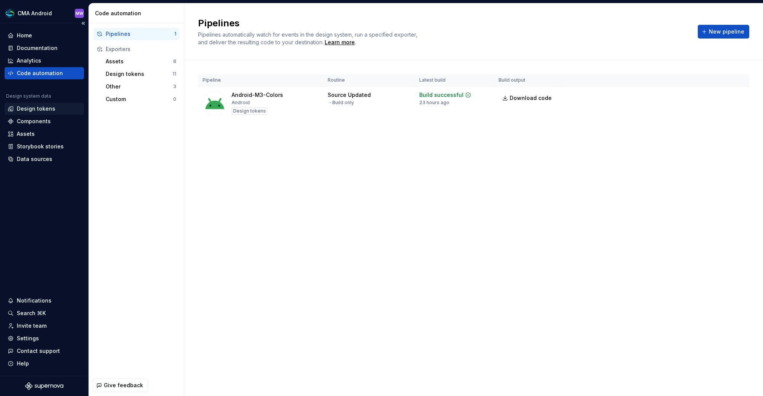
click at [45, 106] on div "Design tokens" at bounding box center [36, 109] width 39 height 8
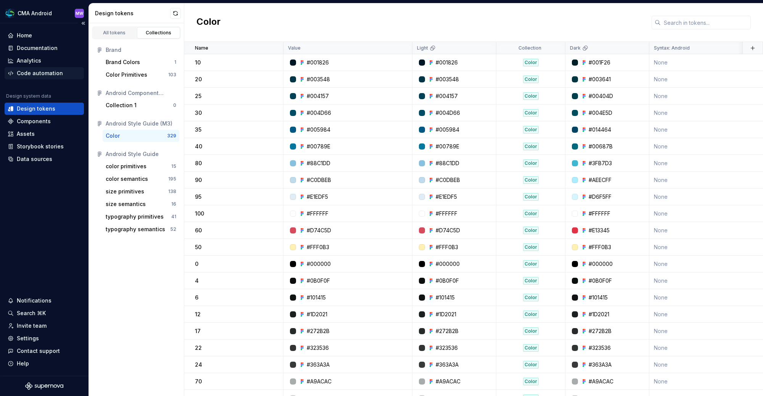
click at [49, 72] on div "Code automation" at bounding box center [40, 73] width 46 height 8
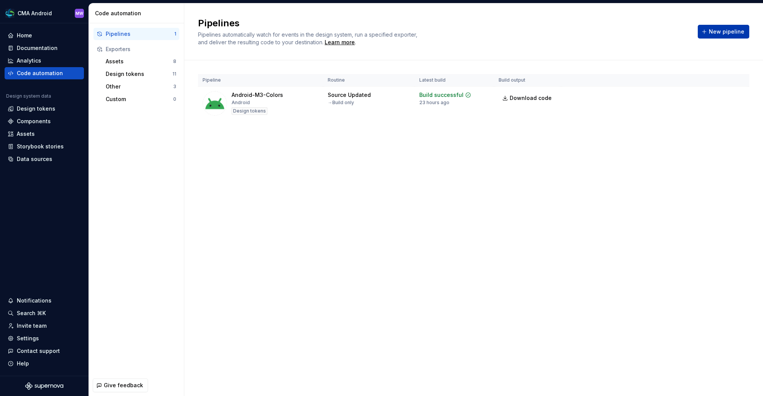
click at [717, 33] on span "New pipeline" at bounding box center [726, 32] width 35 height 8
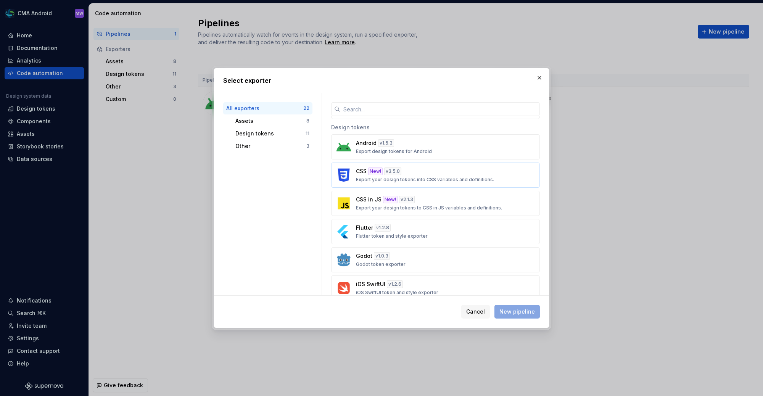
scroll to position [235, 0]
click at [512, 180] on button "CSS New! v 3.5.0 Export your design tokens into CSS variables and definitions." at bounding box center [435, 175] width 209 height 25
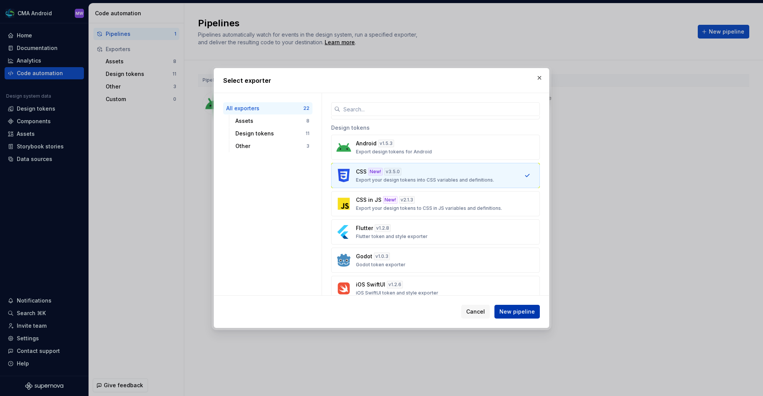
click at [523, 311] on span "New pipeline" at bounding box center [516, 312] width 35 height 8
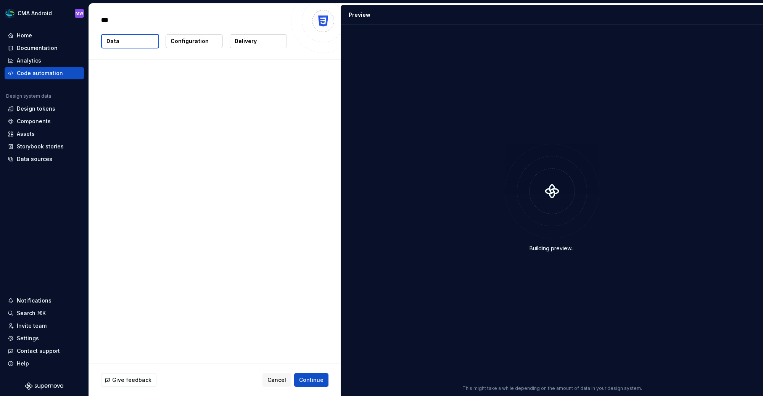
type textarea "*"
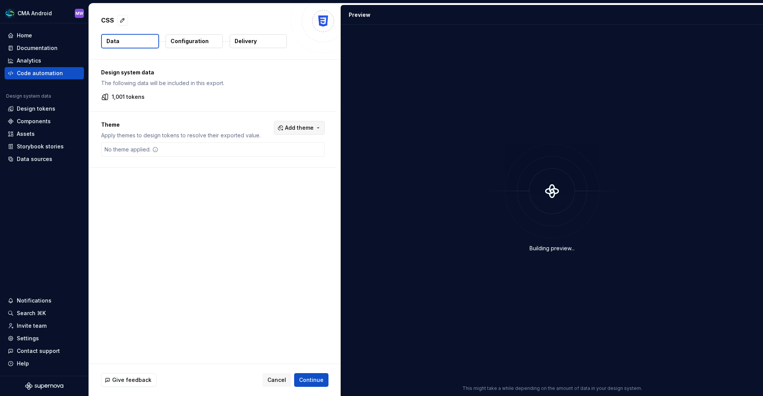
click at [313, 129] on span "Add theme" at bounding box center [299, 128] width 29 height 8
click at [246, 158] on div "Suggestions" at bounding box center [245, 158] width 6 height 6
click at [245, 170] on div "Suggestions" at bounding box center [245, 170] width 6 height 6
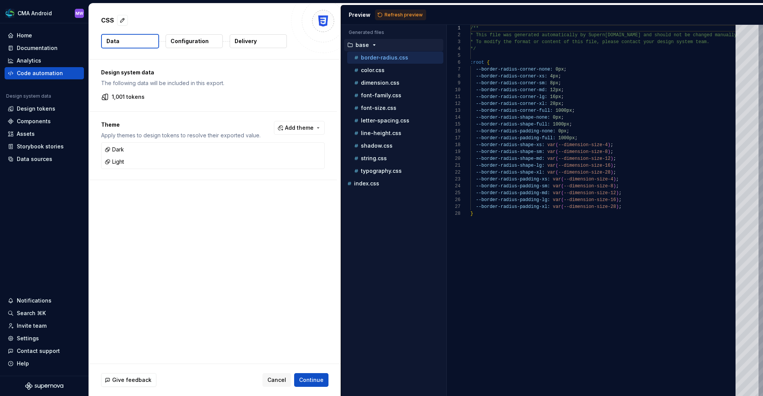
click at [317, 377] on html "CMA Android MW Home Documentation Analytics Code automation Design system data …" at bounding box center [381, 198] width 763 height 396
click at [259, 45] on button "Delivery" at bounding box center [258, 41] width 57 height 14
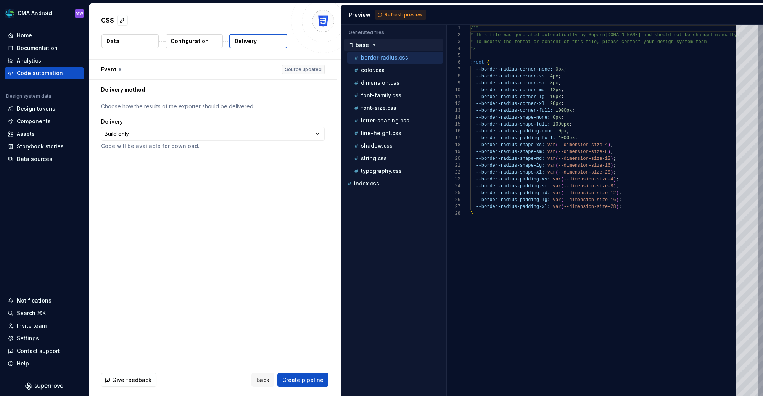
click at [190, 40] on p "Configuration" at bounding box center [190, 41] width 38 height 8
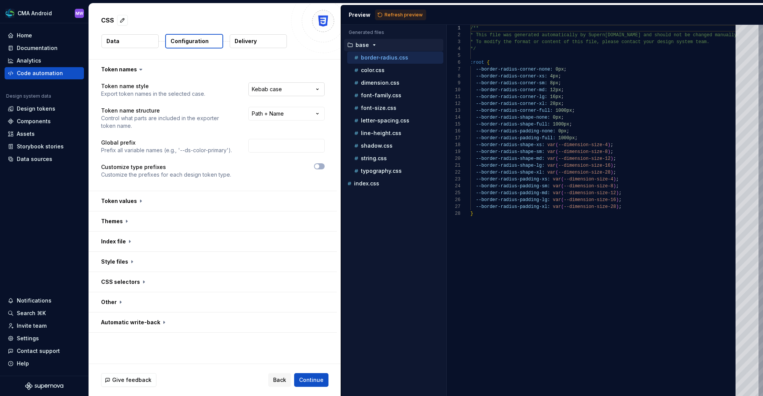
click at [311, 88] on html "**********" at bounding box center [381, 198] width 763 height 396
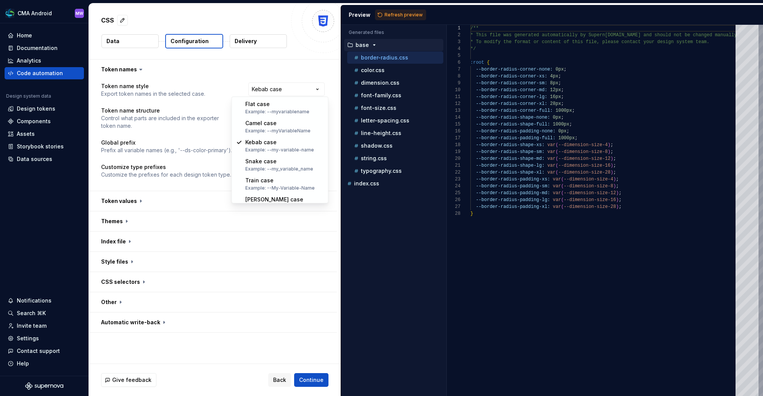
click at [307, 70] on html "**********" at bounding box center [381, 198] width 763 height 396
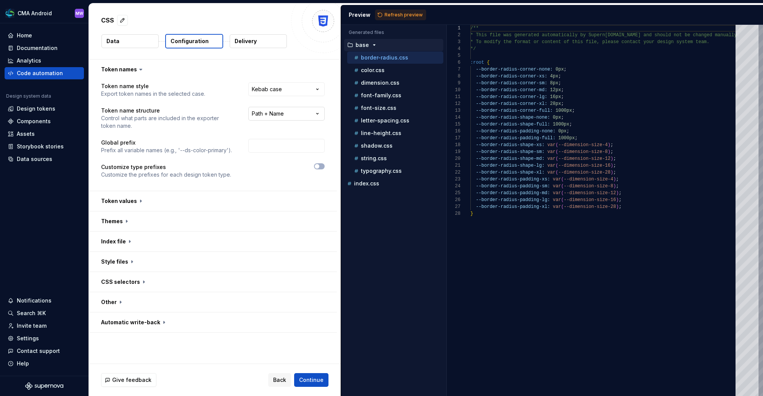
click at [309, 117] on html "**********" at bounding box center [381, 198] width 763 height 396
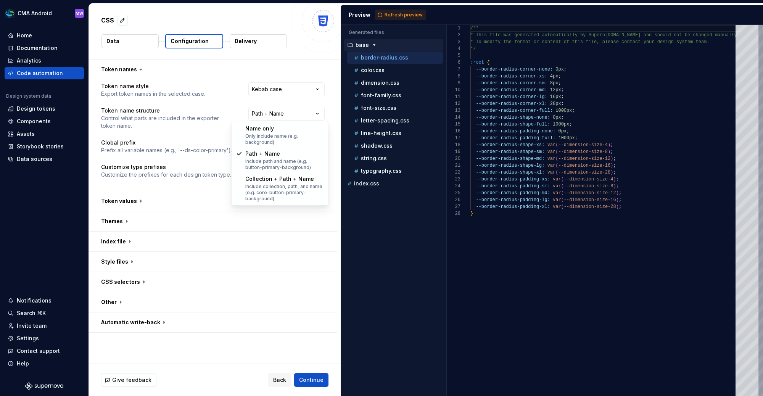
select select "**********"
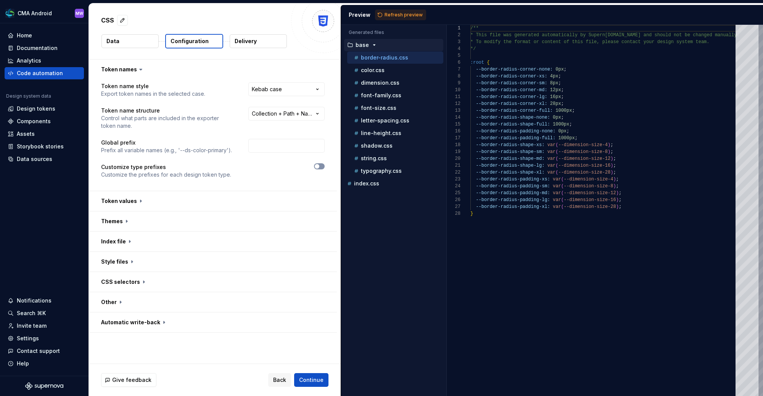
click at [324, 167] on button "button" at bounding box center [319, 166] width 11 height 6
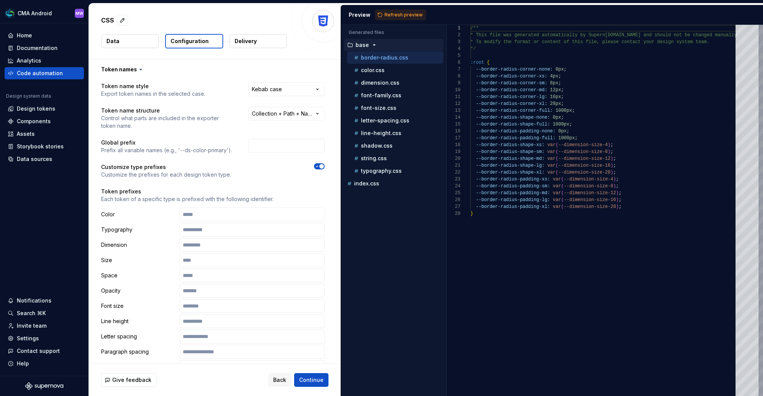
click at [324, 167] on span "button" at bounding box center [321, 166] width 5 height 5
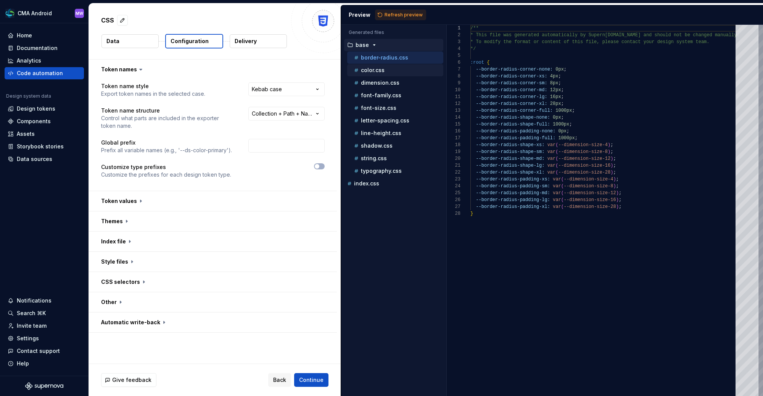
click at [378, 68] on p "color.css" at bounding box center [373, 70] width 24 height 6
type textarea "**********"
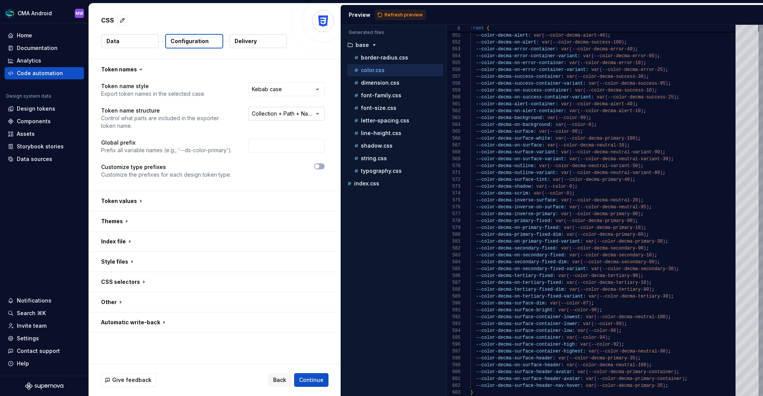
click at [320, 109] on html "**********" at bounding box center [381, 198] width 763 height 396
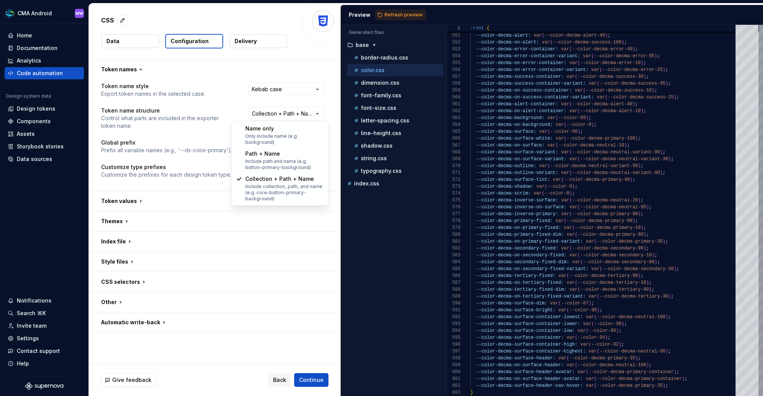
select select "********"
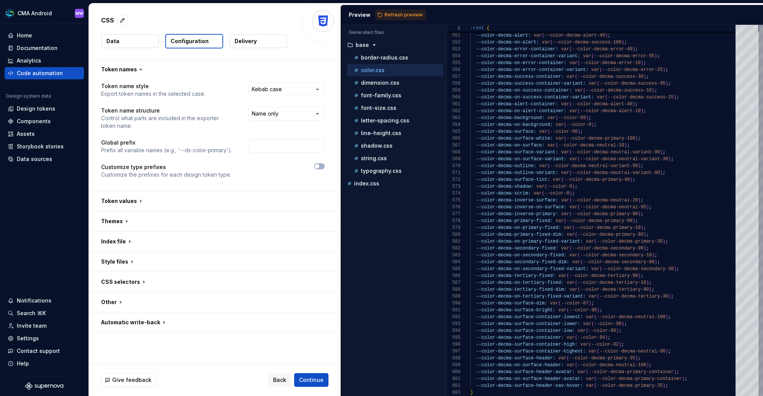
click at [240, 42] on p "Delivery" at bounding box center [246, 41] width 22 height 8
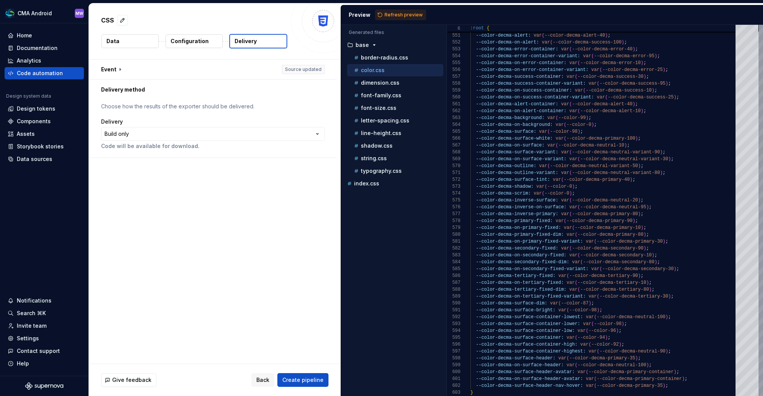
click at [200, 40] on p "Configuration" at bounding box center [190, 41] width 38 height 8
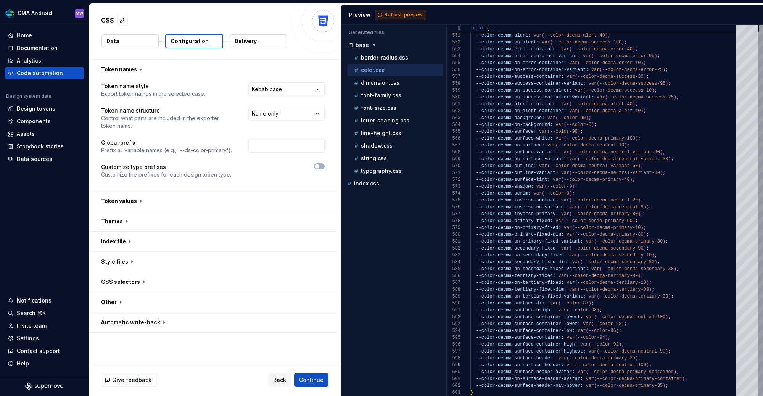
click at [407, 13] on span "Refresh preview" at bounding box center [404, 15] width 38 height 6
type textarea "**********"
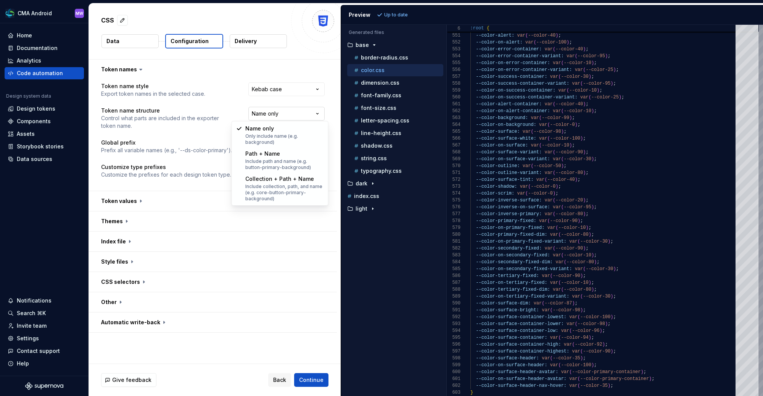
click at [301, 113] on html "**********" at bounding box center [381, 198] width 763 height 396
select select "**********"
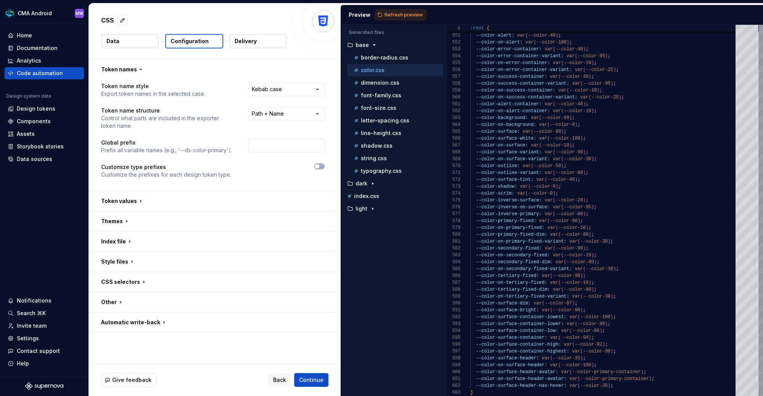
click at [402, 14] on span "Refresh preview" at bounding box center [404, 15] width 38 height 6
type textarea "**********"
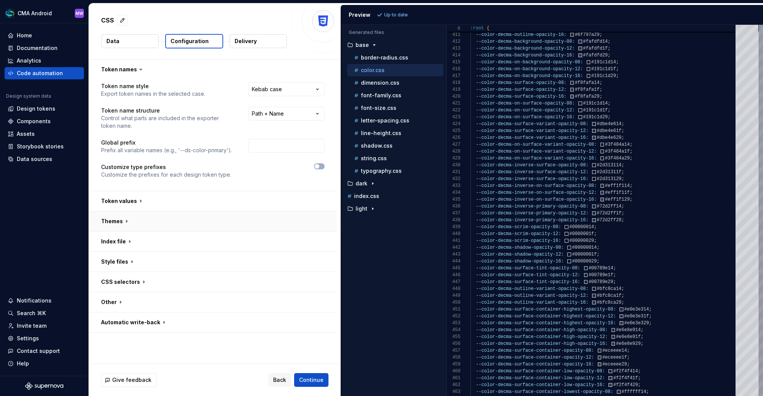
drag, startPoint x: 260, startPoint y: 220, endPoint x: 247, endPoint y: 219, distance: 13.0
click at [260, 220] on button "button" at bounding box center [213, 221] width 248 height 20
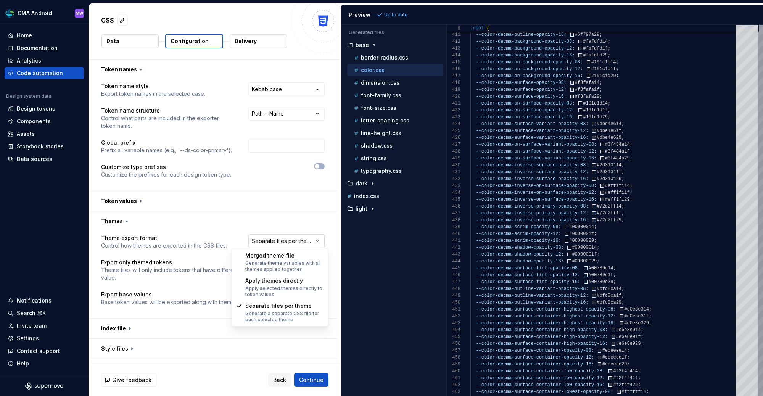
click at [319, 239] on html "**********" at bounding box center [381, 198] width 763 height 396
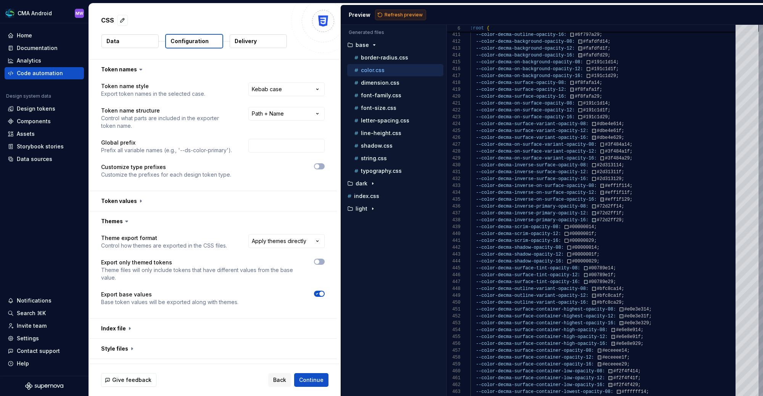
click at [393, 16] on span "Refresh preview" at bounding box center [404, 15] width 38 height 6
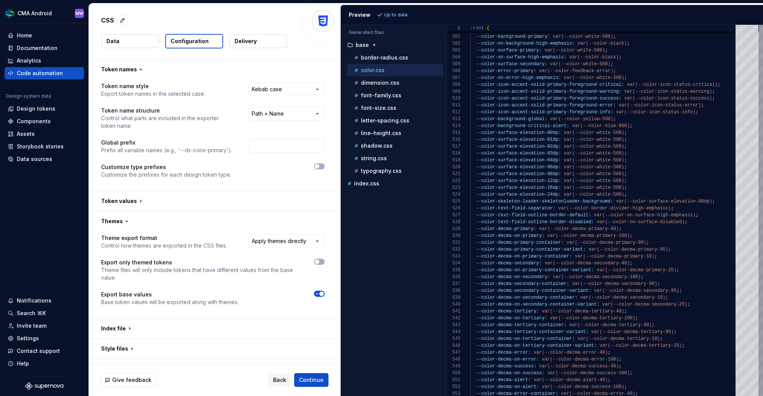
click at [324, 292] on span "button" at bounding box center [321, 293] width 5 height 5
click at [395, 15] on span "Refresh preview" at bounding box center [404, 15] width 38 height 6
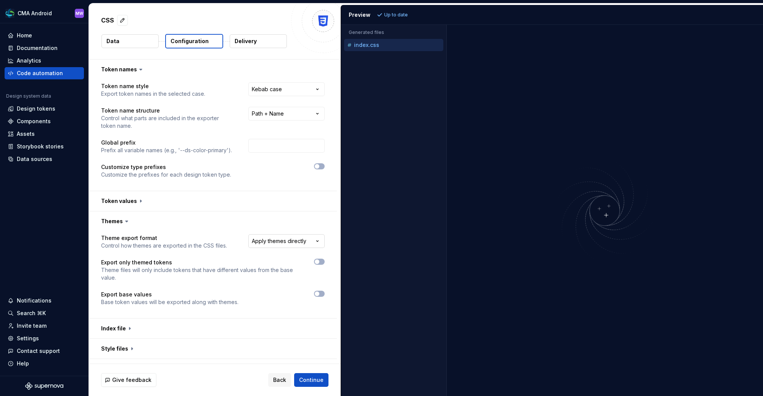
click at [314, 241] on html "**********" at bounding box center [381, 198] width 763 height 396
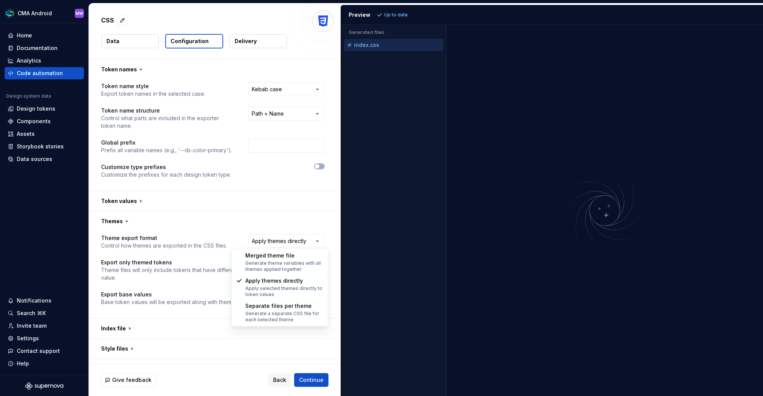
select select "**********"
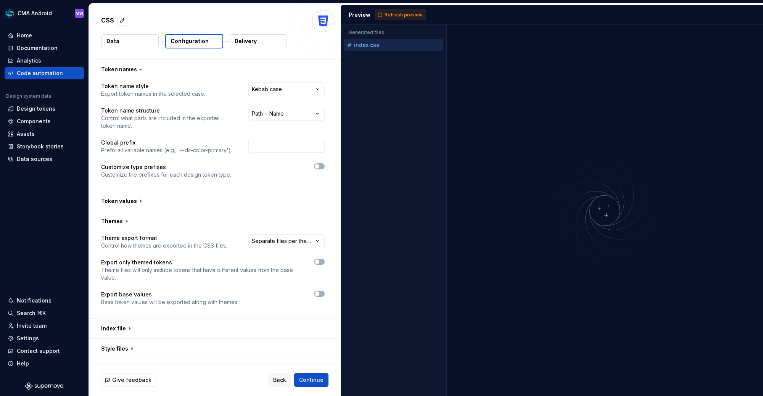
click at [386, 12] on span "Refresh preview" at bounding box center [404, 15] width 38 height 6
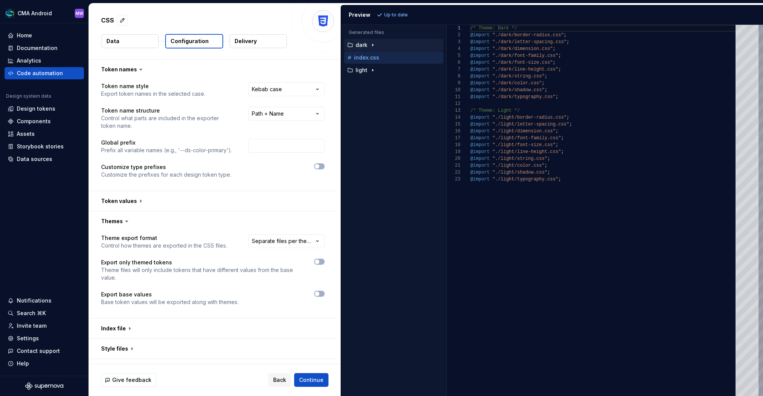
click at [374, 43] on icon "button" at bounding box center [373, 45] width 6 height 6
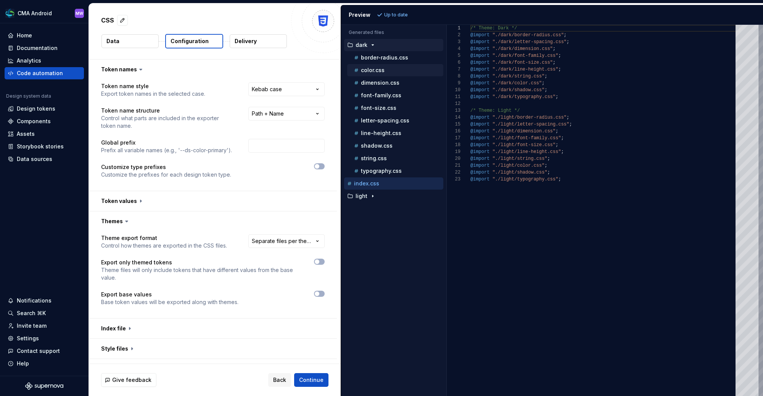
click at [380, 73] on div "color.css" at bounding box center [395, 70] width 96 height 12
click at [381, 69] on p "color.css" at bounding box center [373, 70] width 24 height 6
type textarea "**********"
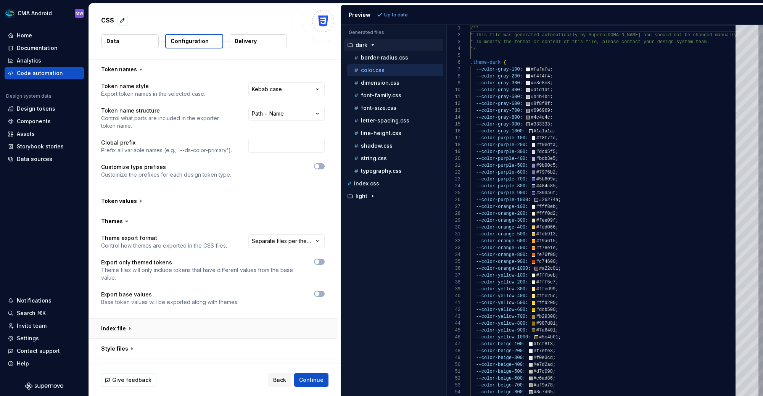
scroll to position [54, 0]
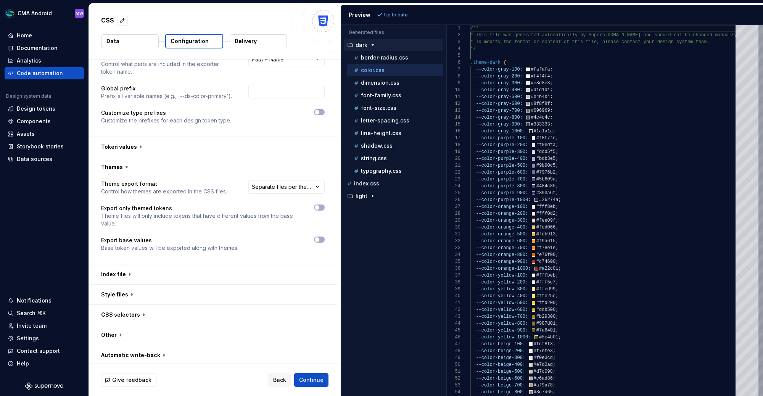
click at [141, 316] on button "button" at bounding box center [213, 315] width 248 height 20
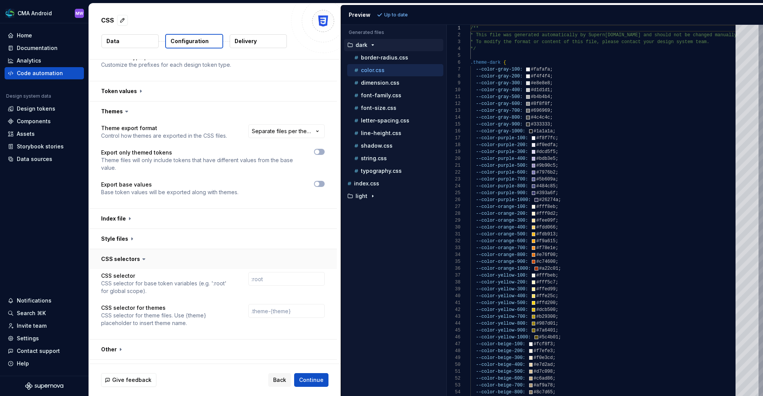
scroll to position [124, 0]
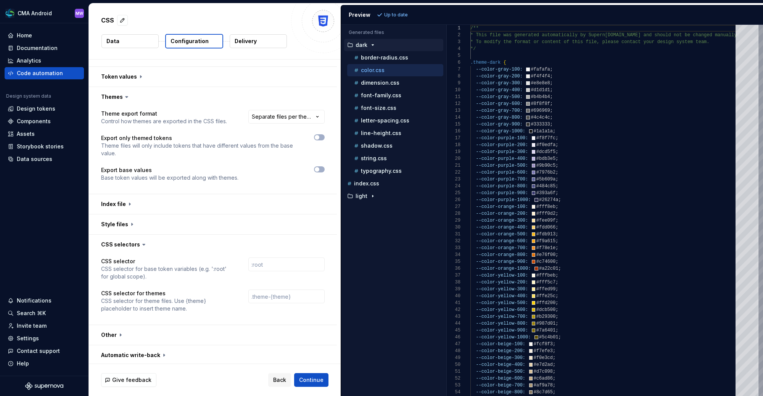
click at [142, 243] on icon at bounding box center [144, 245] width 8 height 8
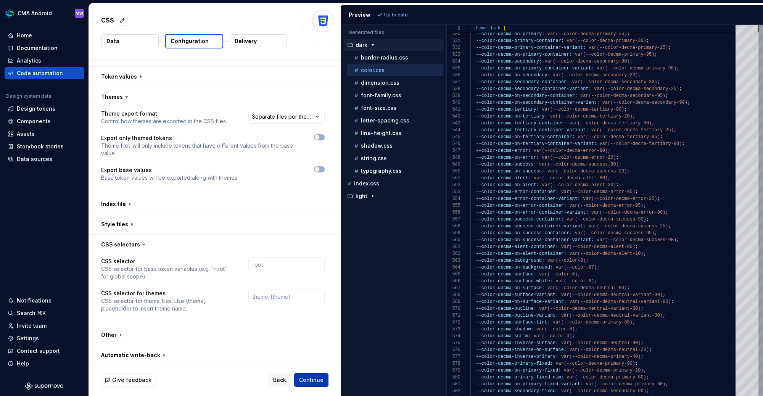
click at [316, 379] on span "Continue" at bounding box center [311, 380] width 24 height 8
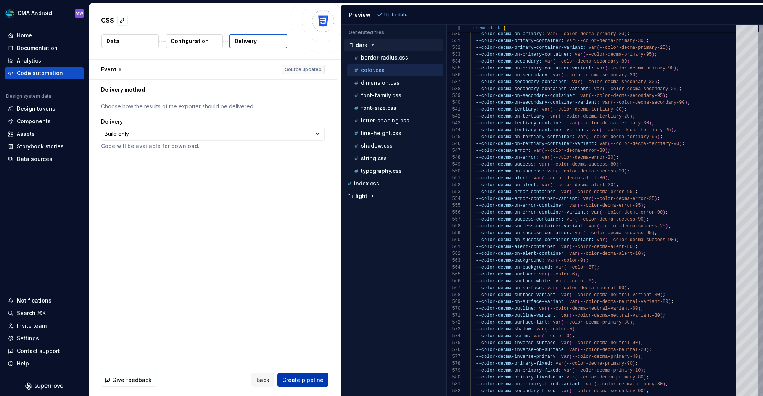
click at [308, 374] on button "Create pipeline" at bounding box center [302, 380] width 51 height 14
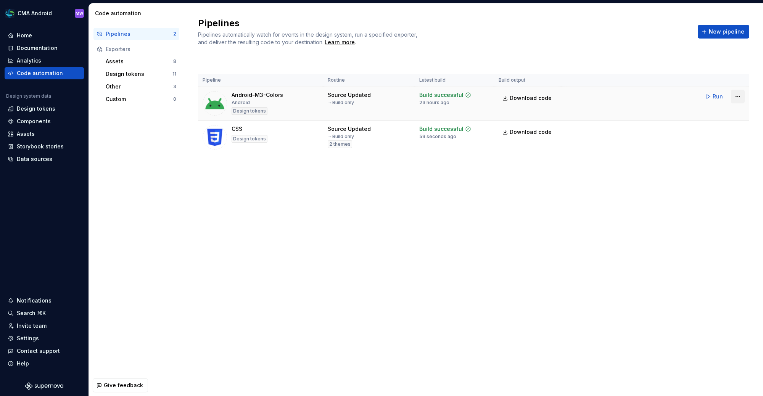
click at [739, 95] on html "CMA Android MW Home Documentation Analytics Code automation Design system data …" at bounding box center [381, 198] width 763 height 396
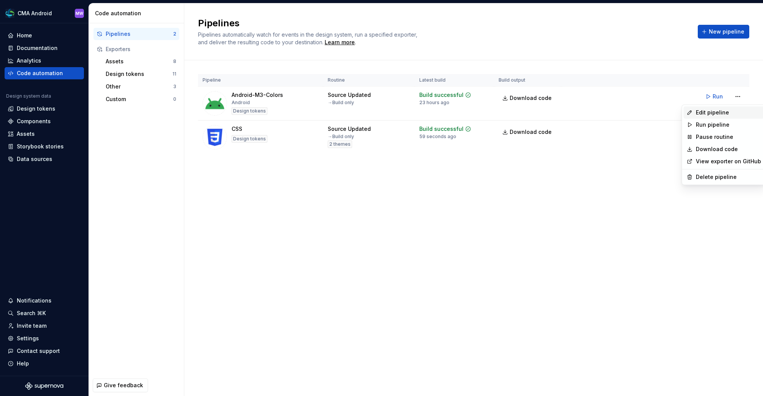
click at [731, 109] on div "Edit pipeline" at bounding box center [728, 113] width 65 height 8
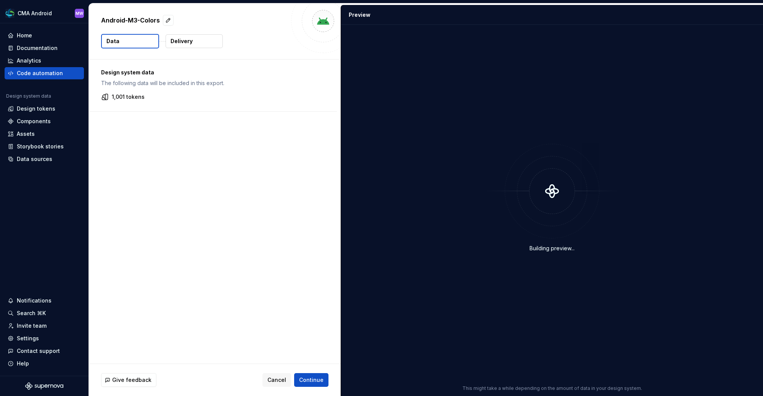
click at [197, 135] on div "Design system data The following data will be included in this export. 1,001 to…" at bounding box center [215, 212] width 252 height 304
click at [182, 89] on div "Design system data The following data will be included in this export. 1,001 to…" at bounding box center [213, 86] width 248 height 52
click at [172, 84] on p "The following data will be included in this export." at bounding box center [213, 83] width 224 height 8
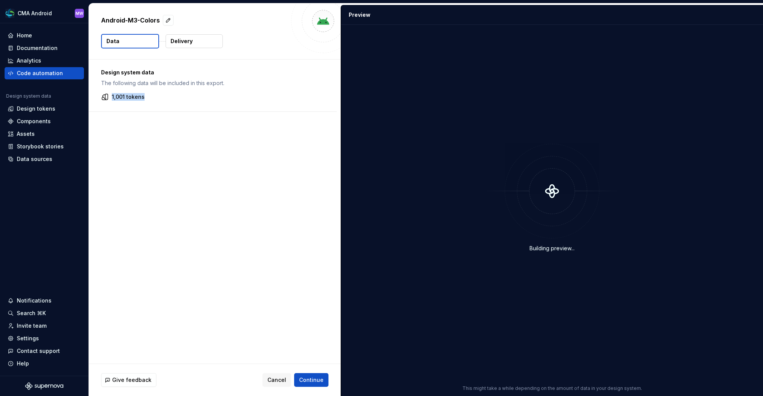
click at [260, 91] on div "Design system data The following data will be included in this export. 1,001 to…" at bounding box center [213, 86] width 248 height 52
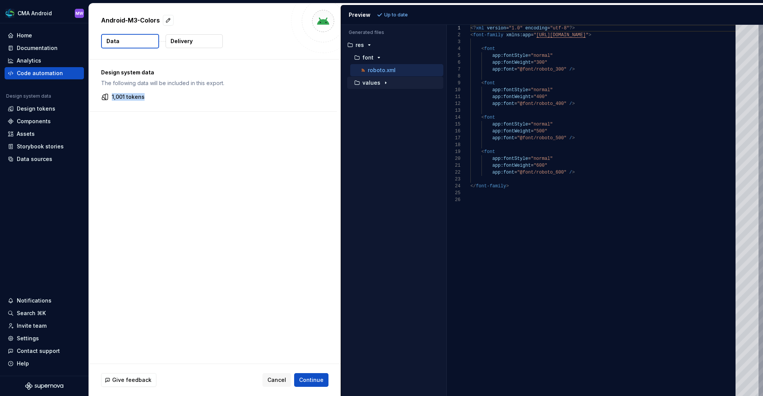
click at [387, 80] on div "button" at bounding box center [385, 83] width 9 height 6
click at [409, 95] on p "exported_colors.xml" at bounding box center [394, 95] width 53 height 6
type textarea "**********"
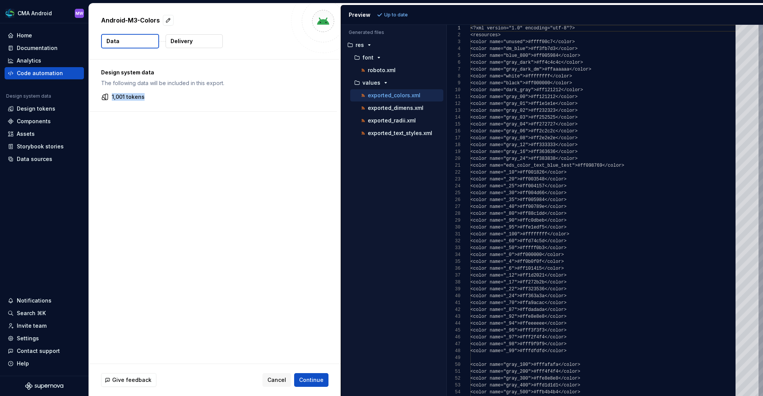
scroll to position [69, 0]
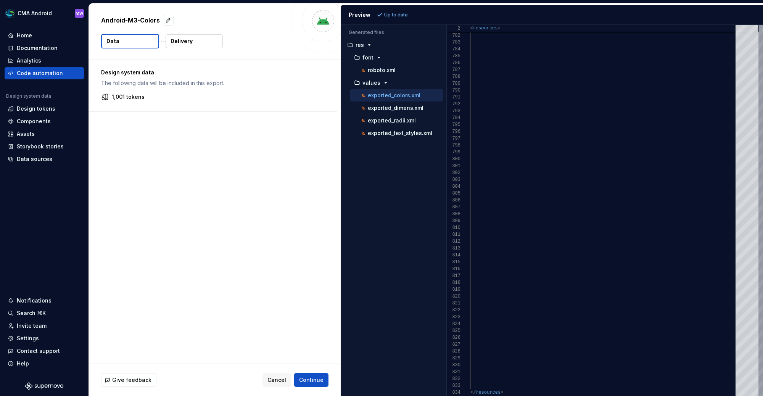
click at [203, 154] on div "Design system data The following data will be included in this export. 1,001 to…" at bounding box center [215, 212] width 252 height 304
click at [47, 77] on div "Code automation" at bounding box center [44, 73] width 79 height 12
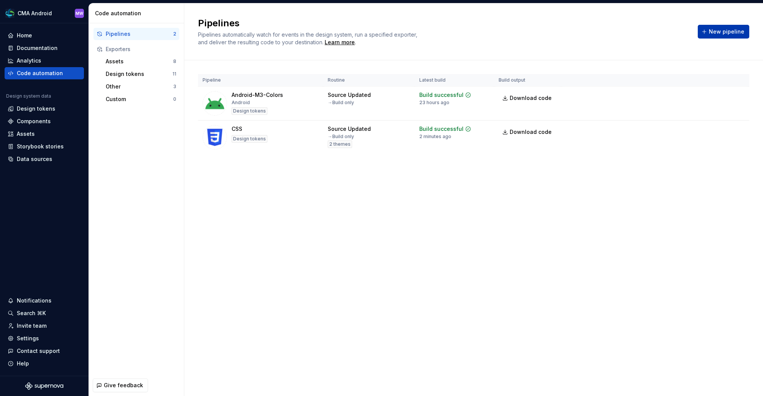
click at [716, 29] on span "New pipeline" at bounding box center [726, 32] width 35 height 8
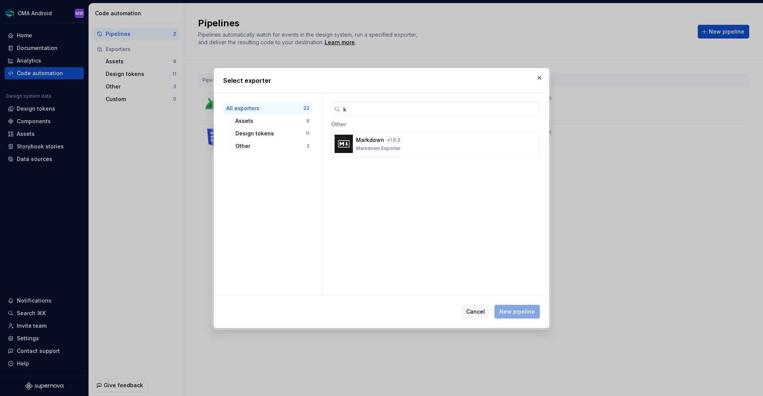
type input "k"
click at [414, 195] on div "k Other Markdown v 1.0.2 Markdown Exporter" at bounding box center [435, 194] width 227 height 202
click at [392, 113] on input "k" at bounding box center [440, 109] width 200 height 14
click at [372, 113] on input "k" at bounding box center [440, 109] width 200 height 14
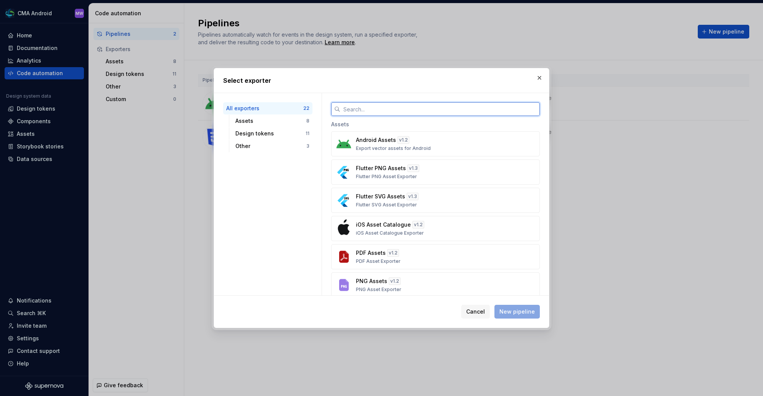
click at [435, 108] on input "text" at bounding box center [440, 109] width 200 height 14
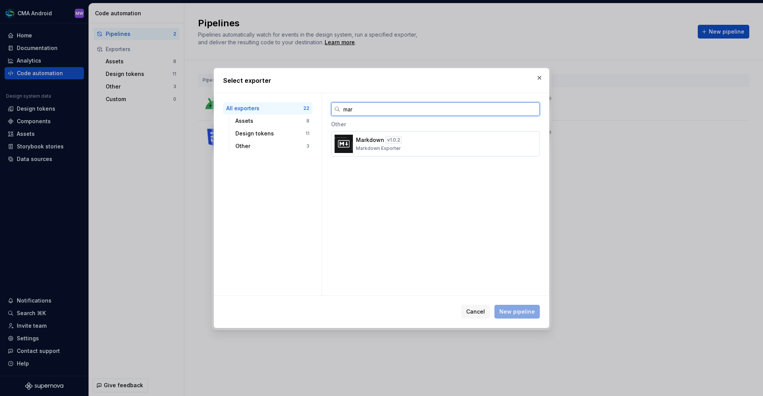
type input "mar"
click at [430, 142] on div "Markdown v 1.0.2 Markdown Exporter" at bounding box center [433, 143] width 155 height 15
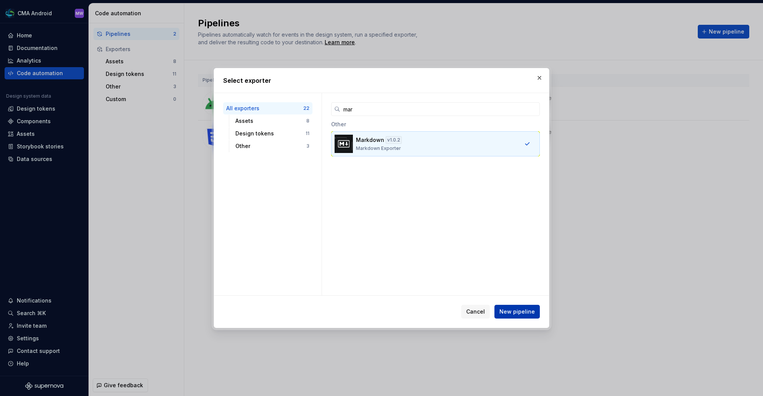
click at [525, 309] on span "New pipeline" at bounding box center [516, 312] width 35 height 8
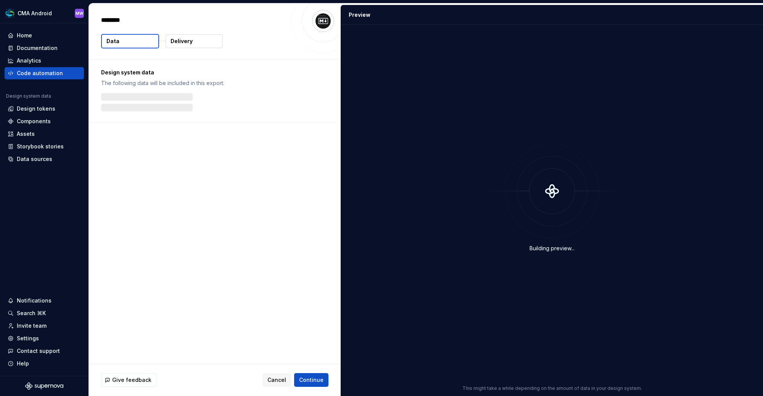
type textarea "*"
click at [203, 44] on button "Delivery" at bounding box center [194, 41] width 57 height 14
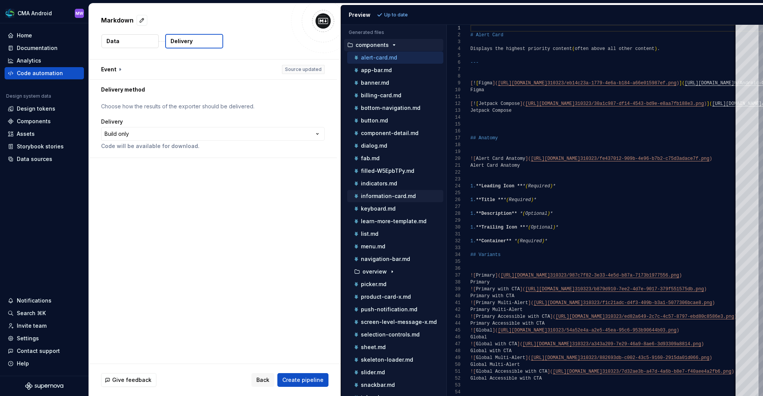
scroll to position [85, 0]
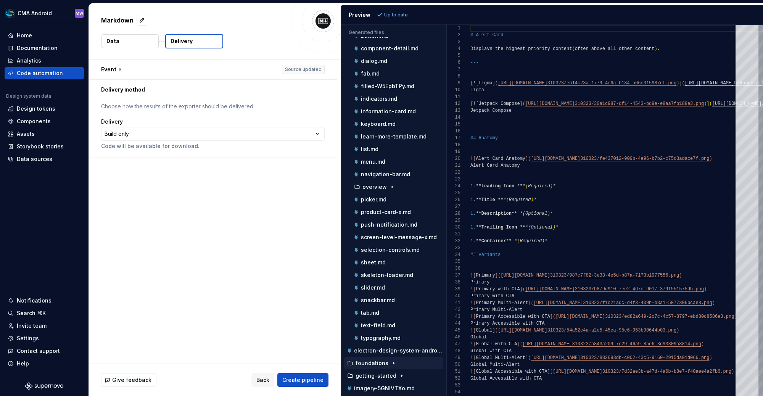
click at [393, 362] on icon "button" at bounding box center [393, 363] width 1 height 2
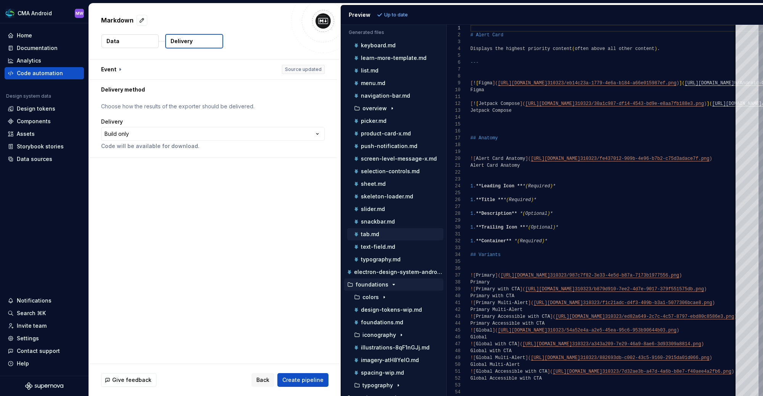
scroll to position [165, 0]
click at [407, 305] on p "design-tokens-wip.md" at bounding box center [391, 308] width 61 height 6
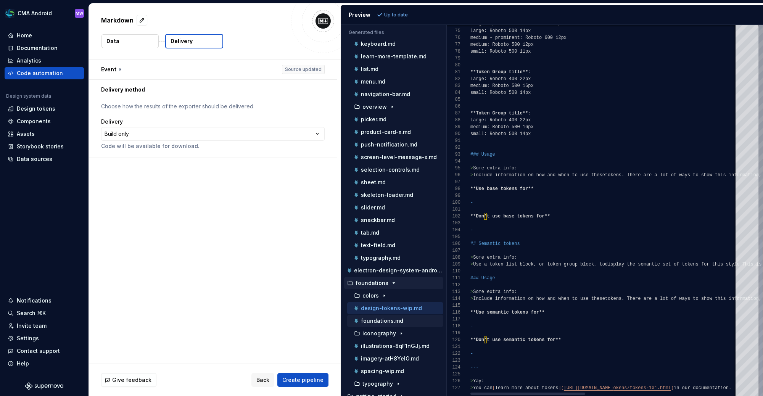
scroll to position [182, 0]
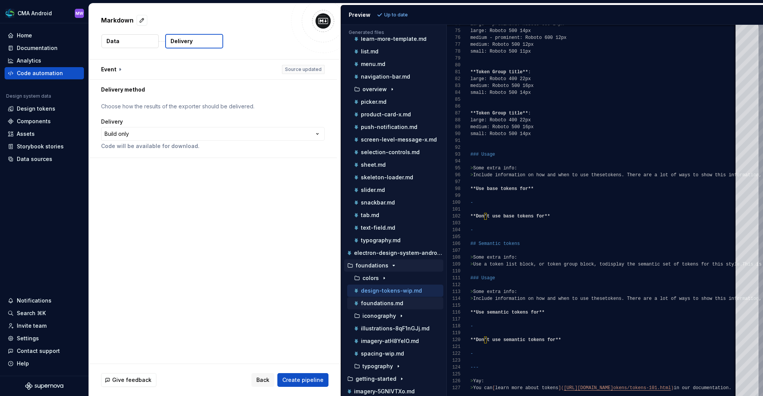
click at [374, 300] on p "foundations.md" at bounding box center [382, 303] width 42 height 6
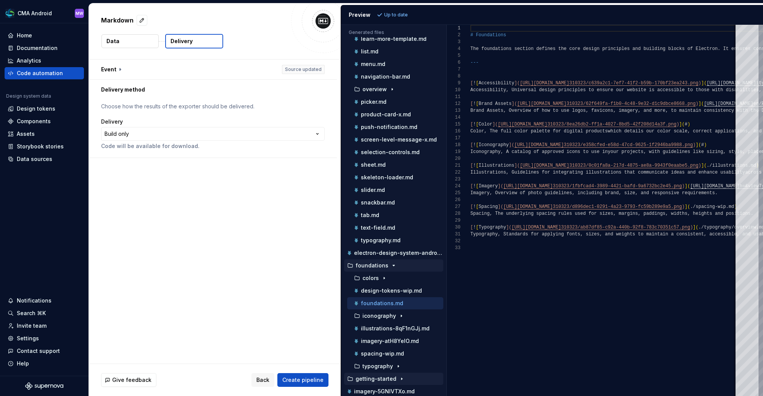
click at [397, 376] on div "button" at bounding box center [401, 379] width 9 height 6
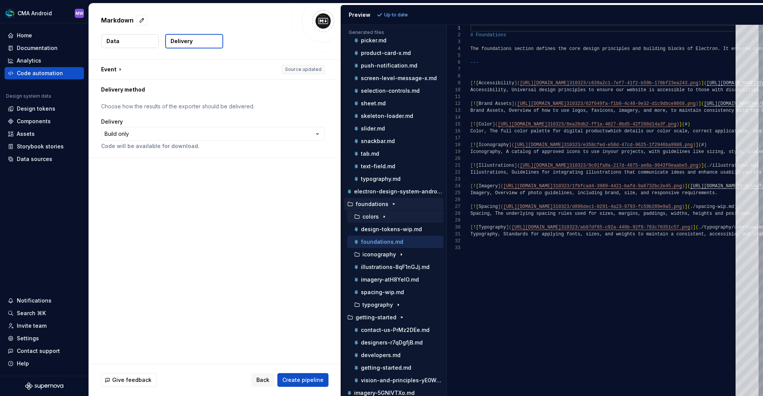
click at [381, 214] on icon "button" at bounding box center [384, 217] width 6 height 6
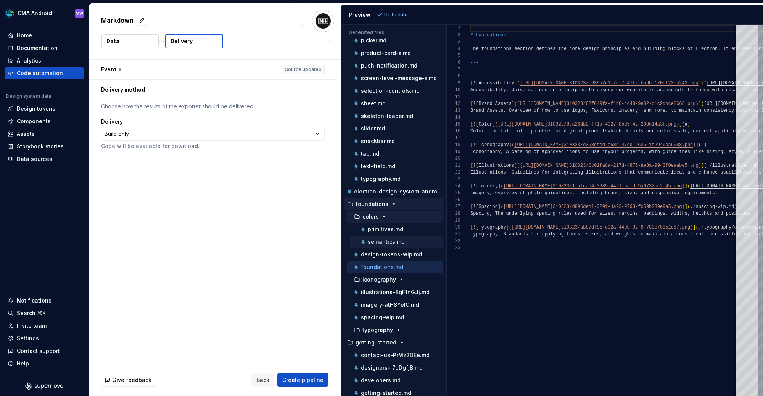
click at [394, 239] on p "semantics.md" at bounding box center [386, 242] width 37 height 6
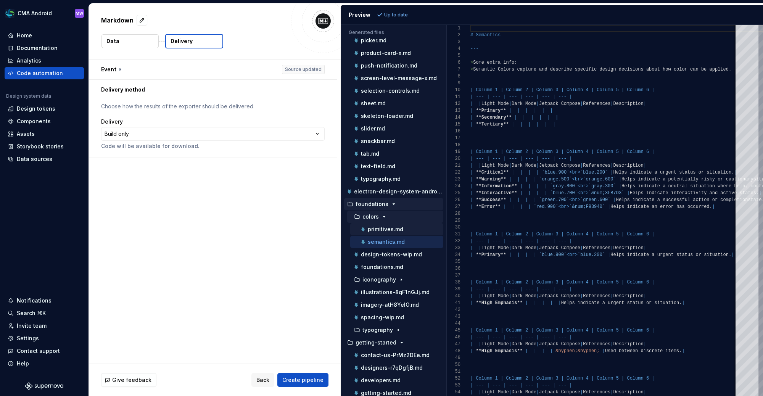
click at [393, 226] on p "primitives.md" at bounding box center [385, 229] width 35 height 6
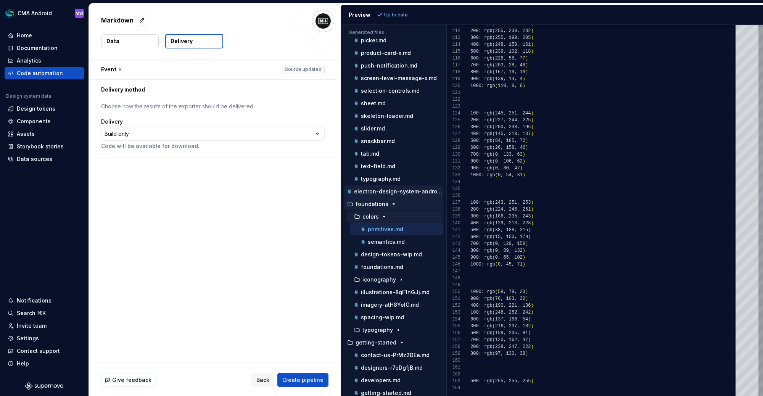
click at [416, 188] on p "electron-design-system-android.md" at bounding box center [398, 191] width 89 height 6
type textarea "**********"
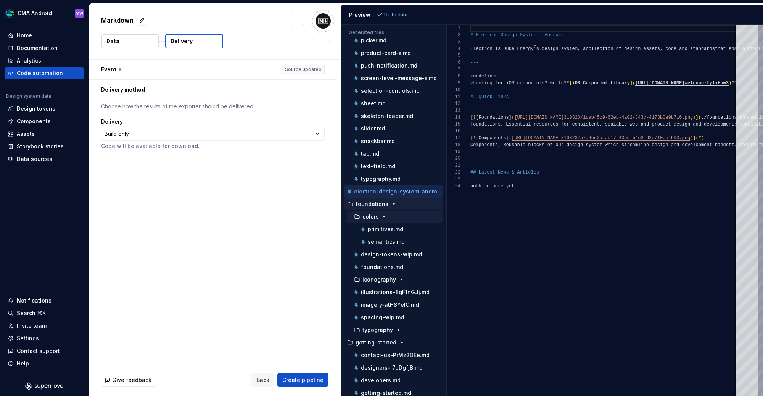
click at [266, 200] on div "**********" at bounding box center [215, 212] width 252 height 304
click at [48, 105] on div "Design tokens" at bounding box center [36, 109] width 39 height 8
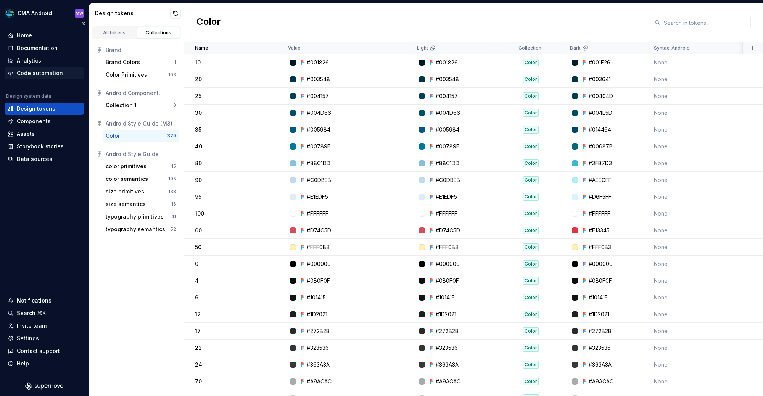
click at [42, 67] on div "Code automation" at bounding box center [44, 73] width 79 height 12
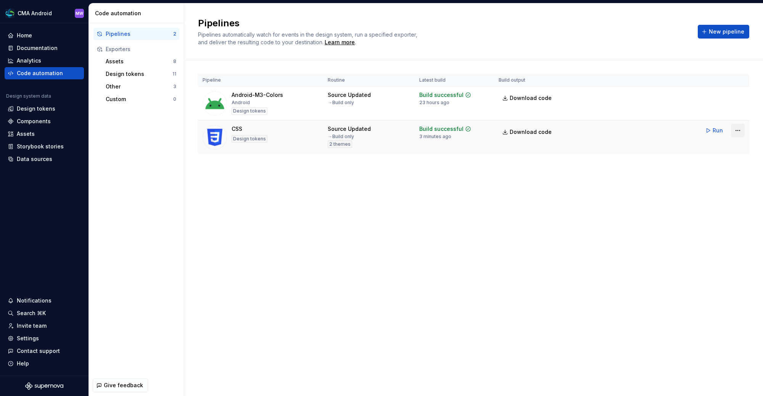
click at [737, 128] on html "CMA Android MW Home Documentation Analytics Code automation Design system data …" at bounding box center [381, 198] width 763 height 396
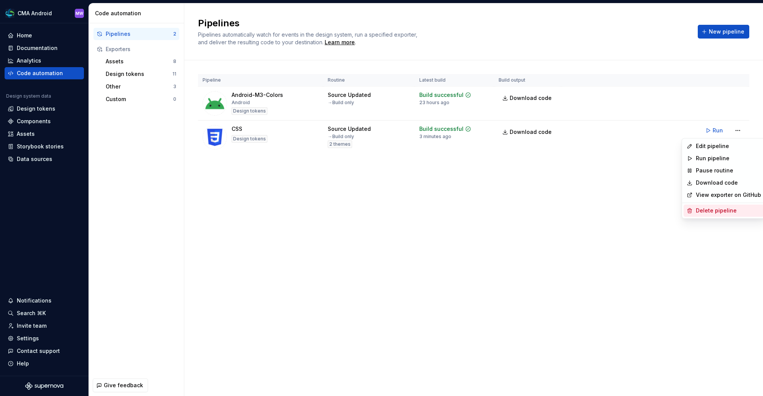
click at [713, 213] on div "Delete pipeline" at bounding box center [728, 211] width 65 height 8
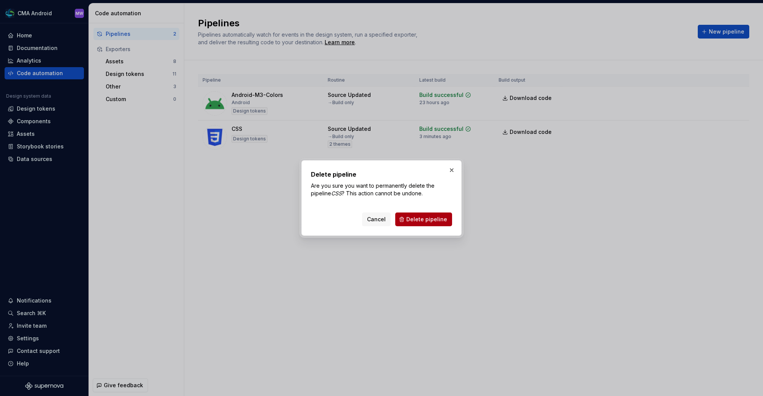
click at [438, 215] on button "Delete pipeline" at bounding box center [423, 220] width 57 height 14
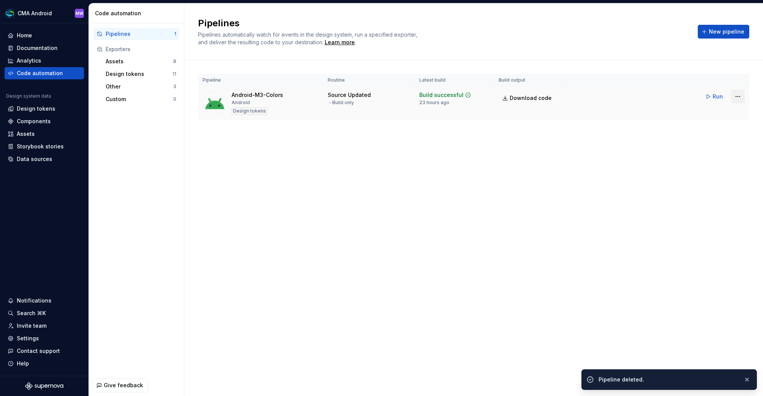
click at [738, 96] on html "CMA Android MW Home Documentation Analytics Code automation Design system data …" at bounding box center [381, 198] width 763 height 396
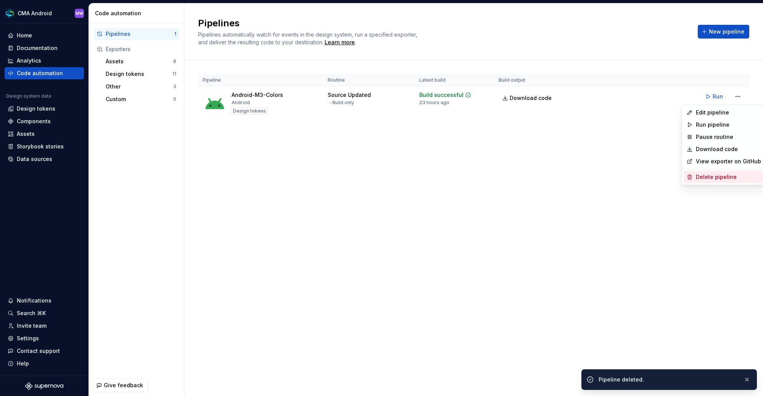
click at [710, 177] on div "Delete pipeline" at bounding box center [728, 177] width 65 height 8
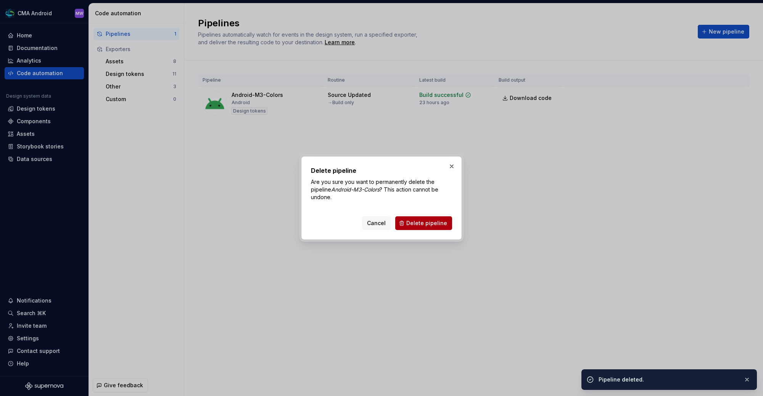
click at [438, 222] on span "Delete pipeline" at bounding box center [426, 223] width 41 height 8
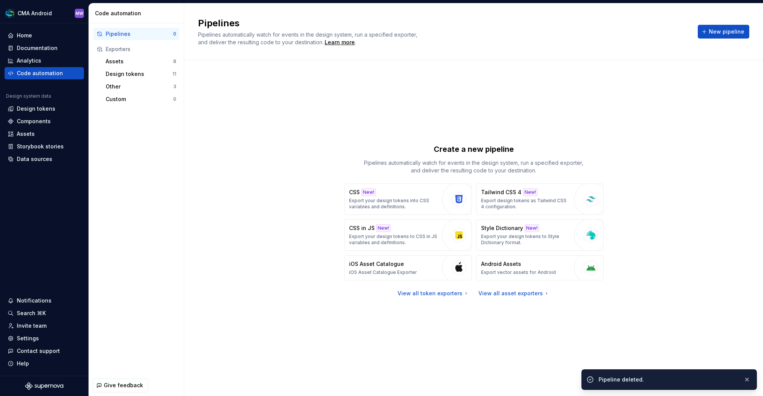
drag, startPoint x: 607, startPoint y: 180, endPoint x: 660, endPoint y: 76, distance: 116.5
click at [607, 180] on div "Create a new pipeline Pipelines automatically watch for events in the design sy…" at bounding box center [473, 220] width 551 height 293
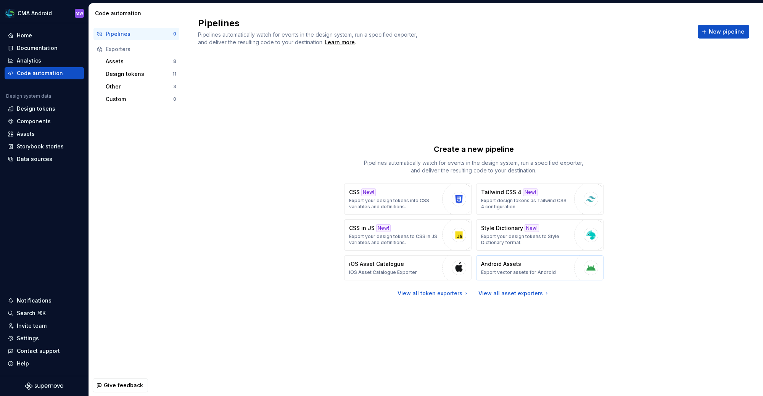
click at [521, 264] on div "Android Assets Export vector assets for Android" at bounding box center [518, 267] width 75 height 15
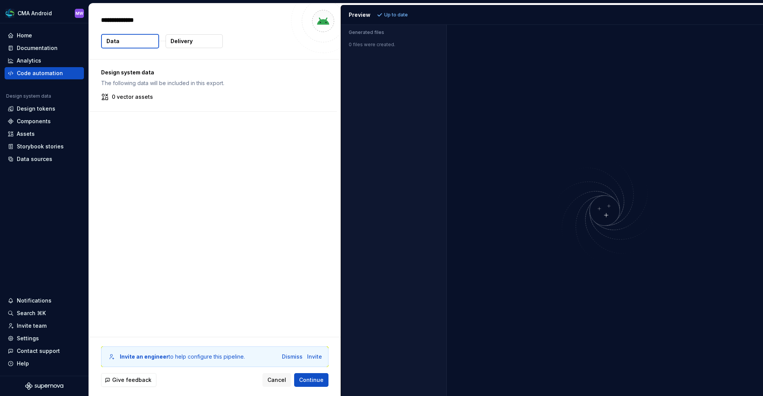
click at [191, 45] on button "Delivery" at bounding box center [194, 41] width 57 height 14
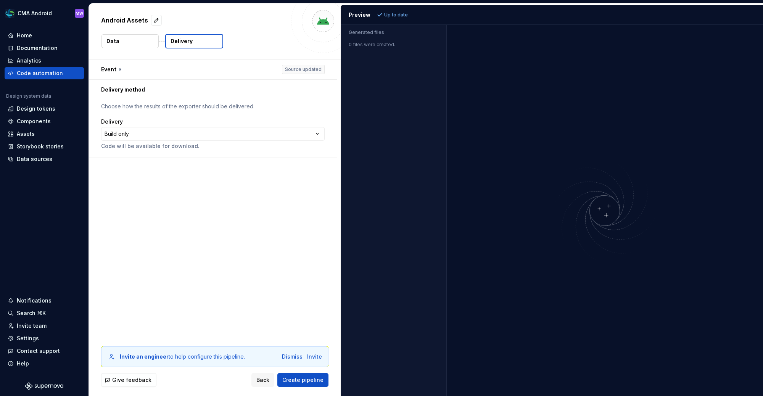
click at [147, 42] on button "Data" at bounding box center [129, 41] width 57 height 14
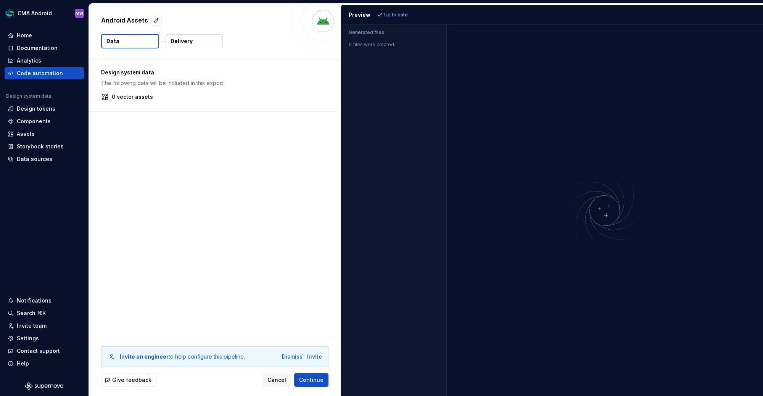
click at [256, 177] on div "Design system data The following data will be included in this export. 0 vector…" at bounding box center [215, 198] width 252 height 277
click at [30, 157] on div "Data sources" at bounding box center [34, 159] width 35 height 8
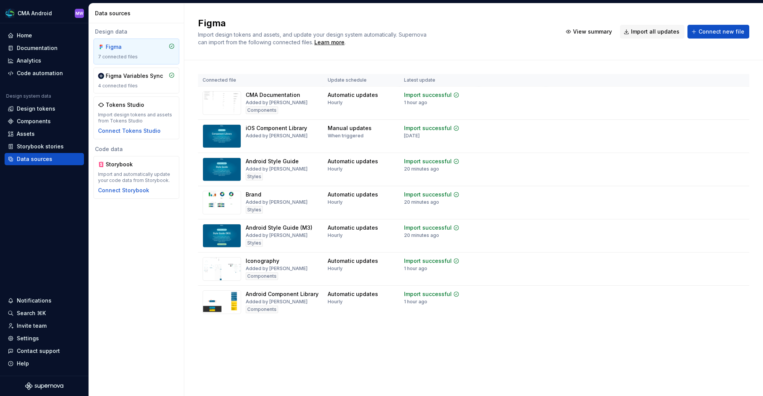
drag, startPoint x: 693, startPoint y: 342, endPoint x: 687, endPoint y: 341, distance: 5.8
click at [692, 342] on div "Connected file Update schedule Latest update CMA Documentation Added by Marcus …" at bounding box center [473, 203] width 551 height 287
click at [58, 75] on div "Code automation" at bounding box center [40, 73] width 46 height 8
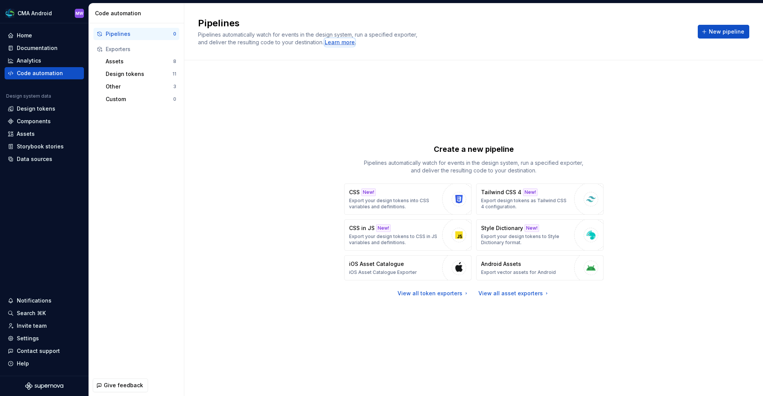
click at [345, 39] on div "Learn more" at bounding box center [340, 43] width 30 height 8
click at [454, 293] on div "View all token exporters" at bounding box center [434, 294] width 72 height 8
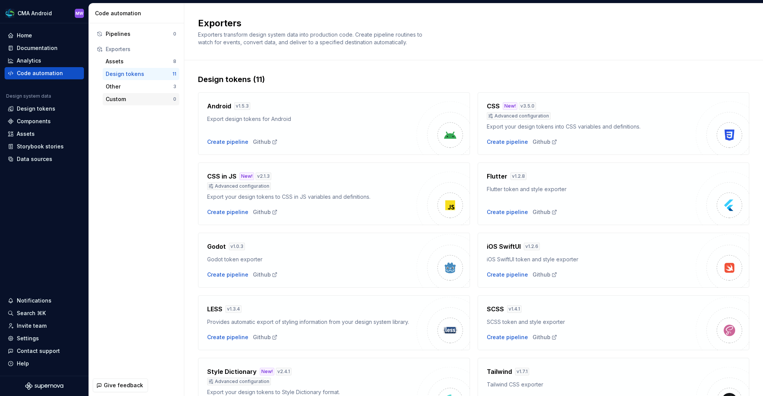
click at [140, 100] on div "Custom" at bounding box center [140, 99] width 68 height 8
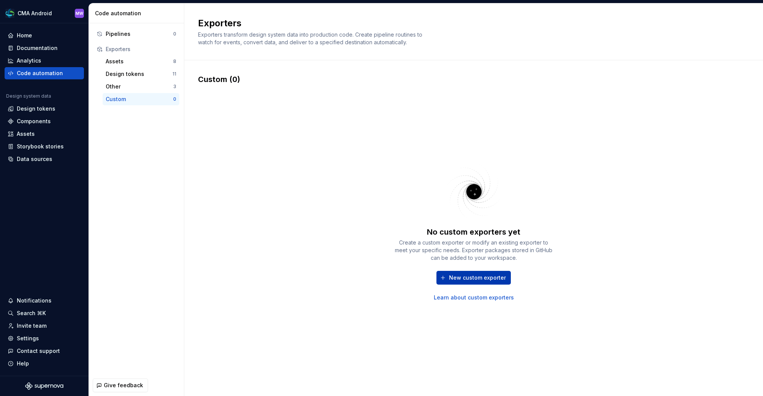
click at [492, 279] on span "New custom exporter" at bounding box center [477, 278] width 57 height 8
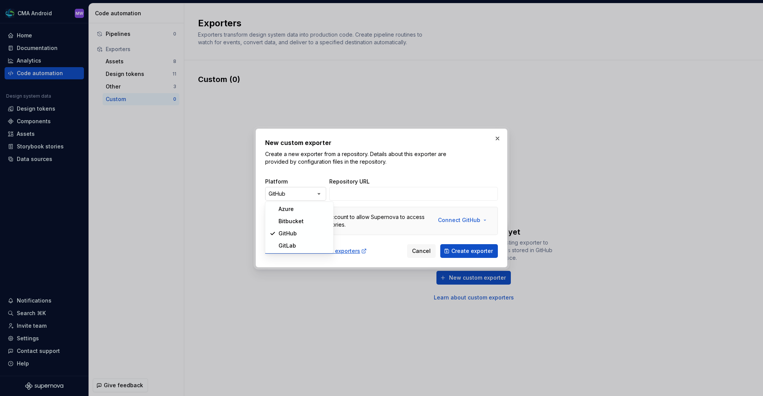
click at [314, 195] on div "New custom exporter Create a new exporter from a repository. Details about this…" at bounding box center [381, 198] width 763 height 396
click at [458, 254] on span "Create exporter" at bounding box center [472, 251] width 42 height 8
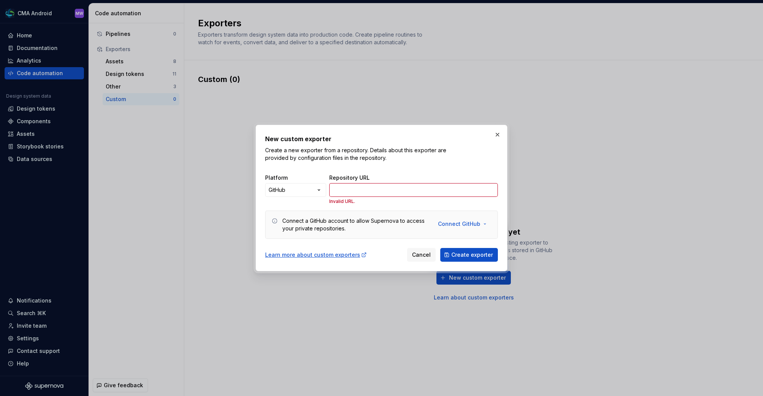
drag, startPoint x: 602, startPoint y: 187, endPoint x: 550, endPoint y: 184, distance: 52.3
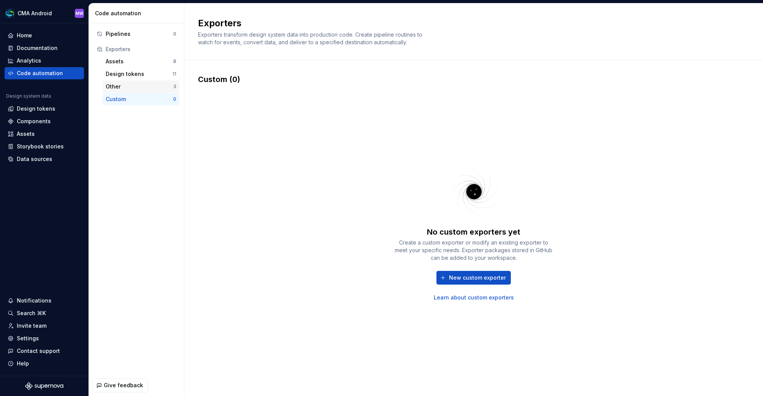
click at [170, 87] on div "Other" at bounding box center [140, 87] width 68 height 8
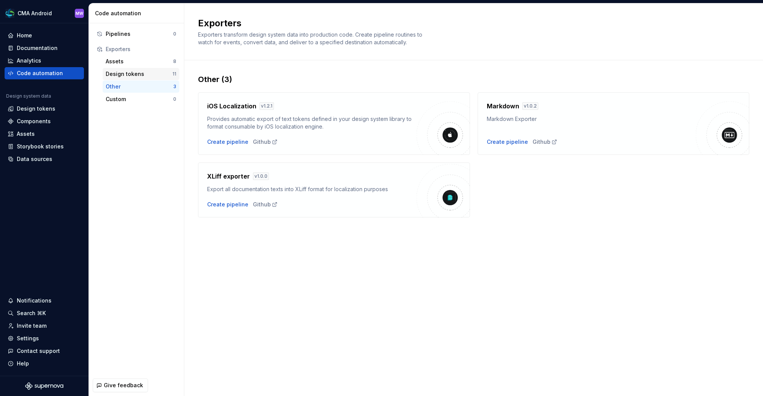
click at [119, 73] on div "Design tokens" at bounding box center [139, 74] width 67 height 8
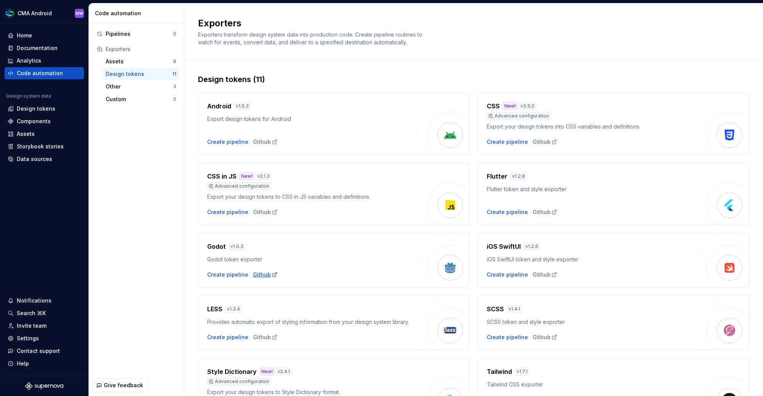
drag, startPoint x: 339, startPoint y: 253, endPoint x: 265, endPoint y: 271, distance: 76.2
click at [339, 253] on div "Godot v 1.0.3 Godot token exporter" at bounding box center [311, 252] width 209 height 21
click at [232, 277] on div "Create pipeline" at bounding box center [227, 275] width 41 height 8
click at [130, 88] on div "Other" at bounding box center [140, 87] width 68 height 8
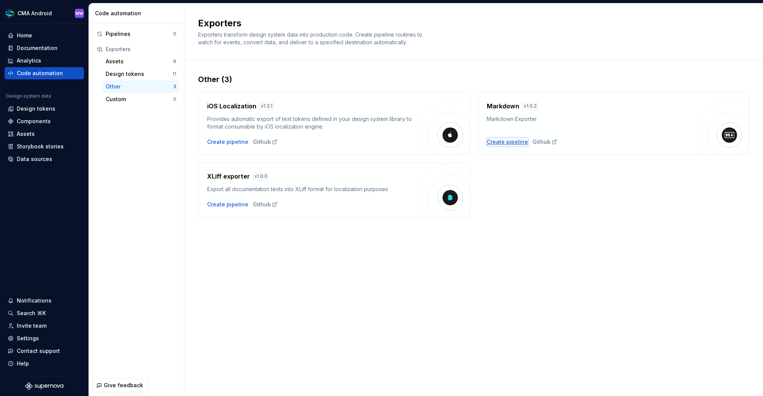
click at [500, 138] on div "Create pipeline" at bounding box center [507, 142] width 41 height 8
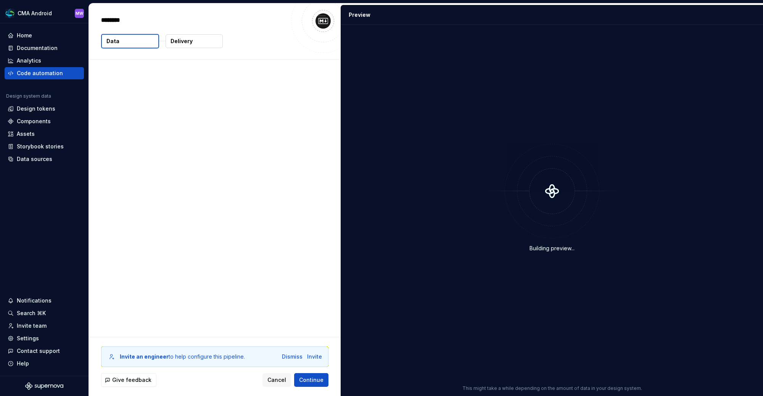
type textarea "*"
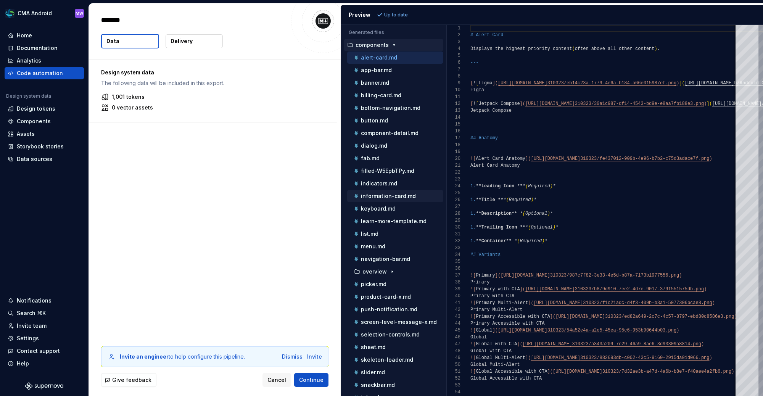
scroll to position [85, 0]
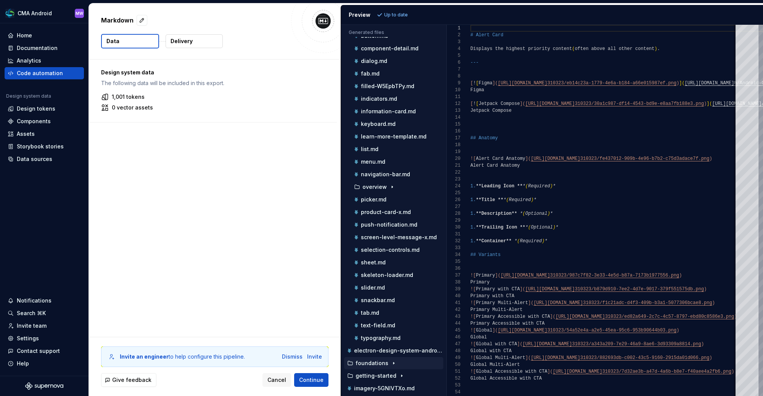
click at [391, 360] on icon "button" at bounding box center [394, 363] width 6 height 6
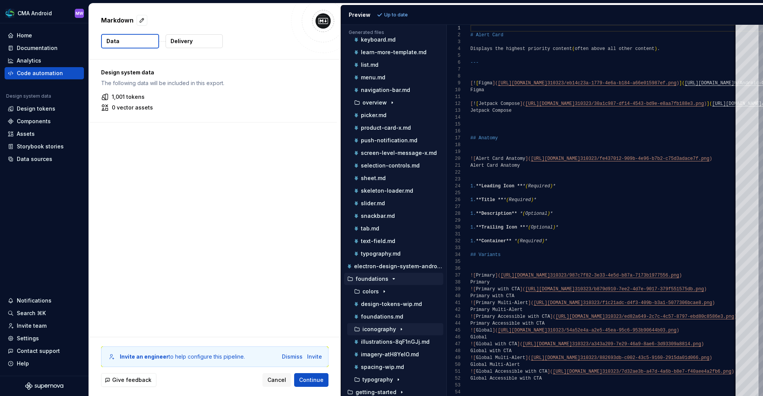
scroll to position [172, 0]
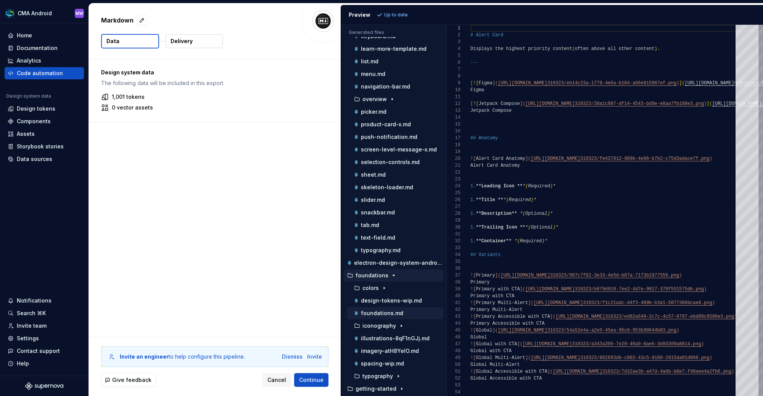
click at [386, 310] on p "foundations.md" at bounding box center [382, 313] width 42 height 6
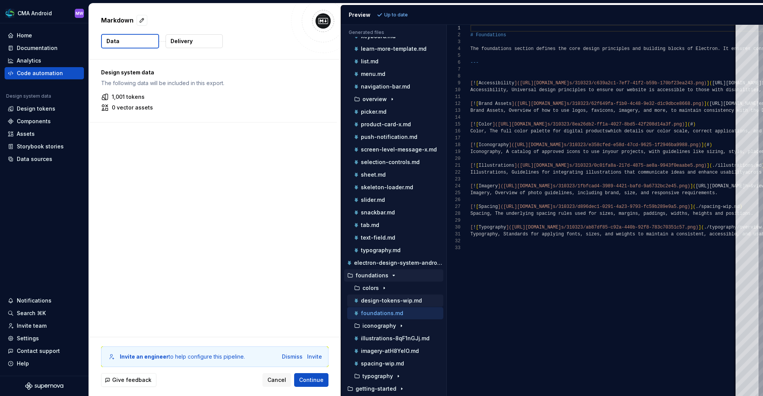
click at [384, 298] on p "design-tokens-wip.md" at bounding box center [391, 301] width 61 height 6
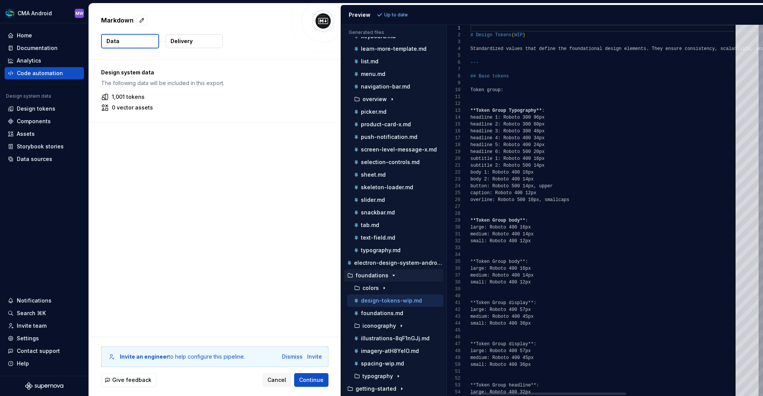
scroll to position [69, 0]
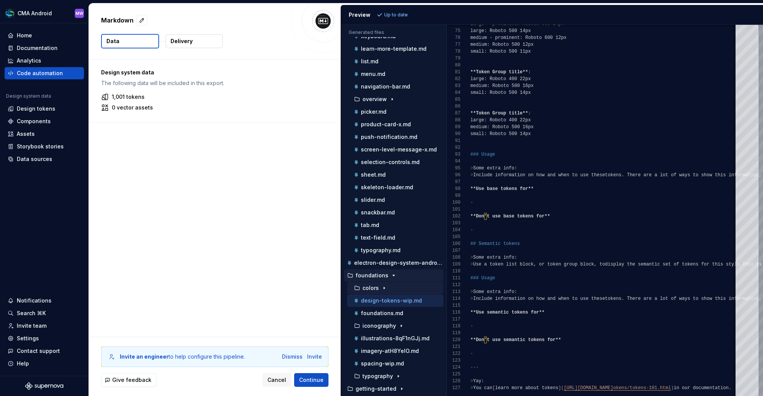
click at [381, 285] on icon "button" at bounding box center [384, 288] width 6 height 6
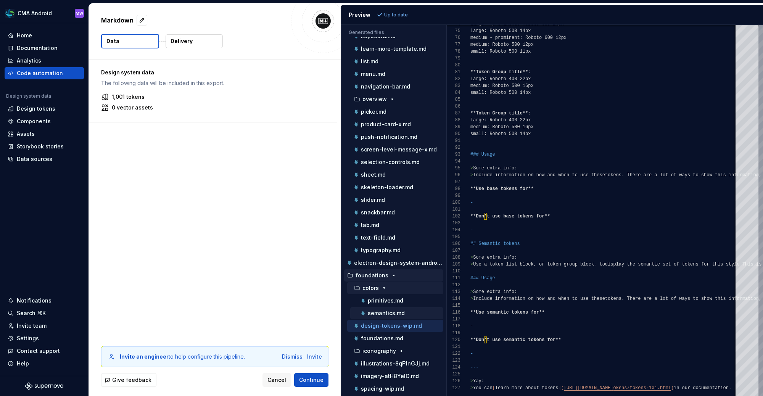
click at [386, 309] on div "semantics.md" at bounding box center [401, 313] width 84 height 8
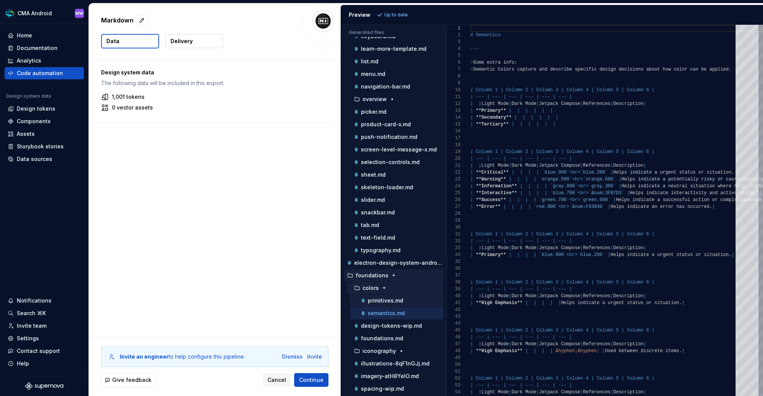
click at [391, 298] on p "primitives.md" at bounding box center [385, 301] width 35 height 6
type textarea "**********"
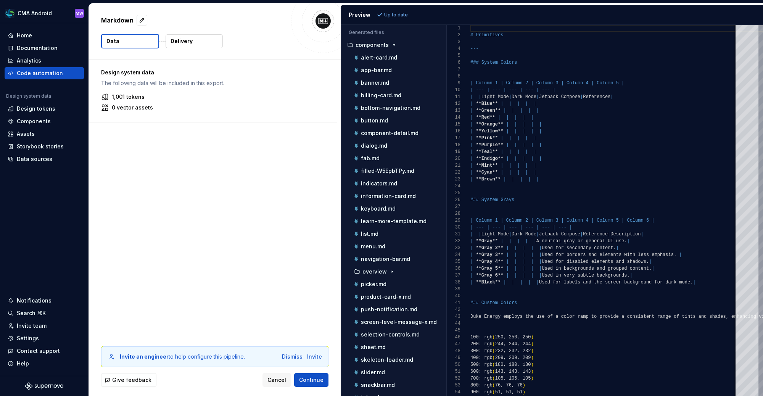
scroll to position [207, 0]
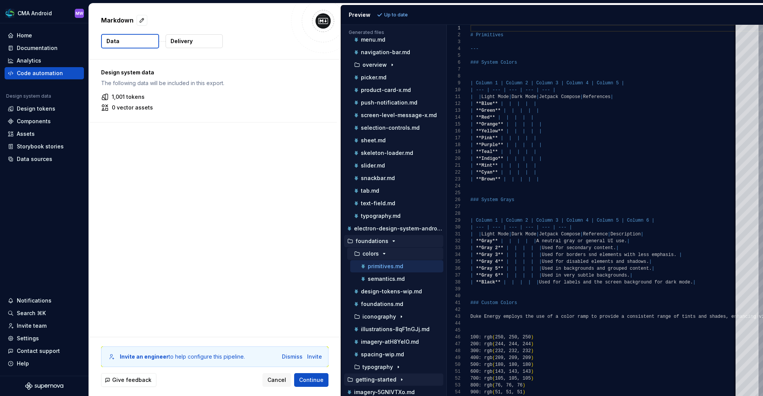
click at [383, 377] on p "getting-started" at bounding box center [376, 380] width 41 height 6
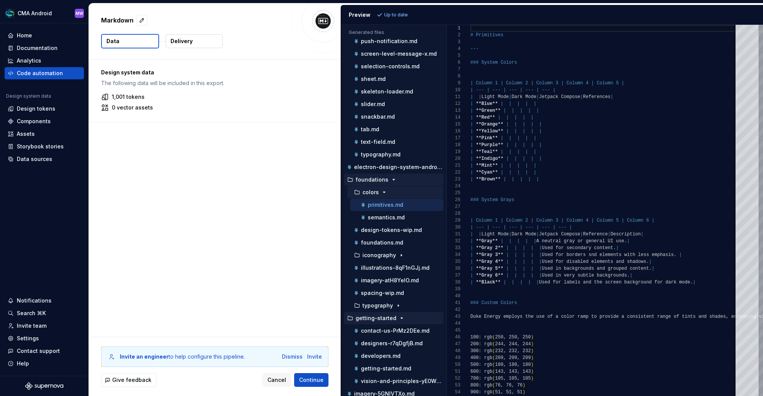
click at [238, 219] on div "Design system data The following data will be included in this export. 1,001 to…" at bounding box center [215, 198] width 252 height 277
click at [44, 111] on div "Design tokens" at bounding box center [36, 109] width 39 height 8
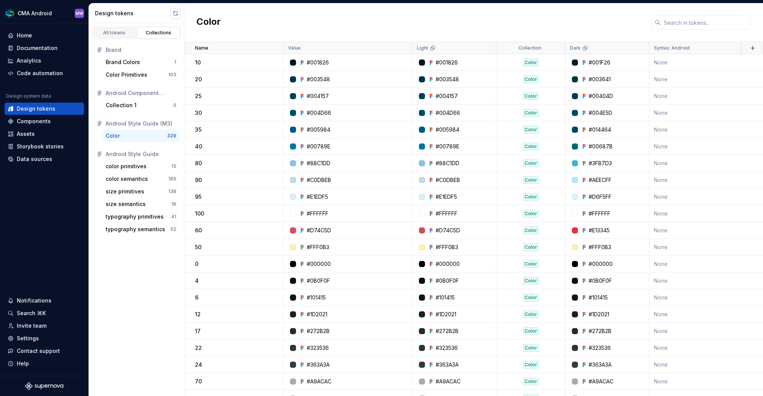
click at [173, 13] on button "button" at bounding box center [175, 13] width 11 height 11
click at [50, 74] on div "Code automation" at bounding box center [40, 73] width 46 height 8
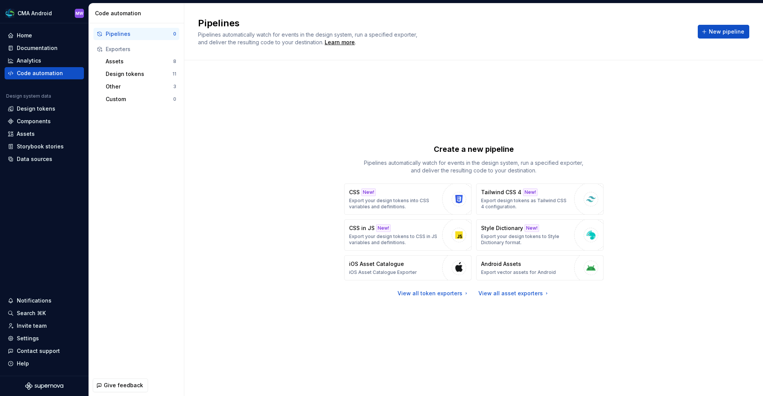
drag, startPoint x: 683, startPoint y: 215, endPoint x: 665, endPoint y: 215, distance: 17.9
click at [683, 215] on div "Create a new pipeline Pipelines automatically watch for events in the design sy…" at bounding box center [473, 220] width 551 height 293
click at [546, 202] on p "Export design tokens as Tailwind CSS 4 configuration." at bounding box center [525, 204] width 89 height 12
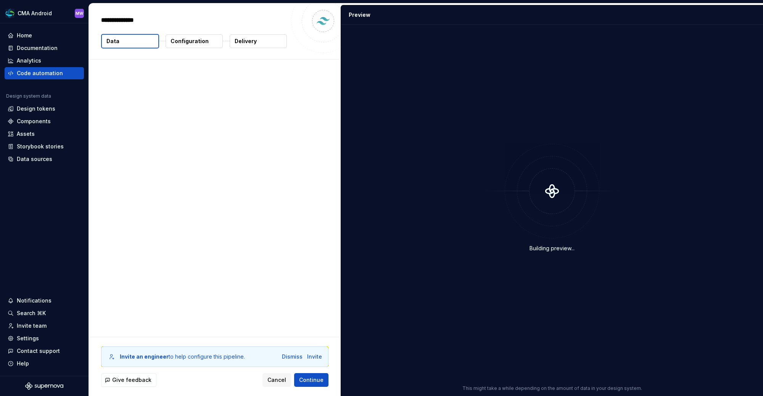
type textarea "*"
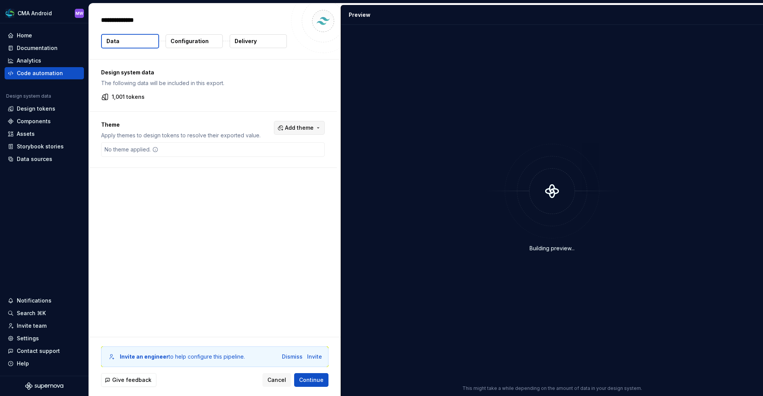
click at [299, 123] on button "Add theme" at bounding box center [299, 128] width 51 height 14
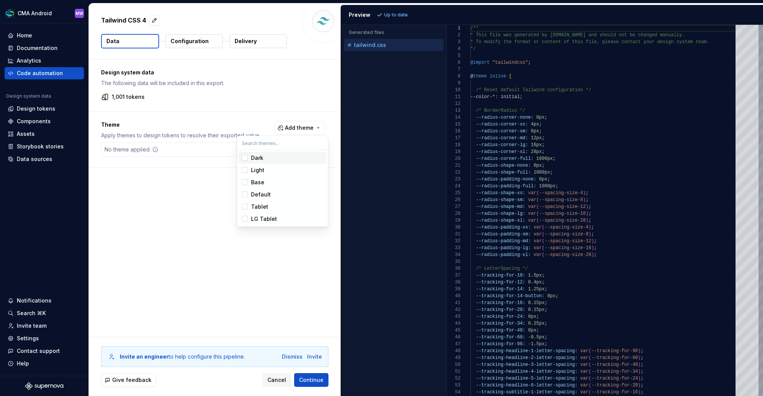
click at [272, 158] on div "Dark" at bounding box center [287, 158] width 72 height 8
click at [265, 166] on div "Light" at bounding box center [287, 170] width 72 height 8
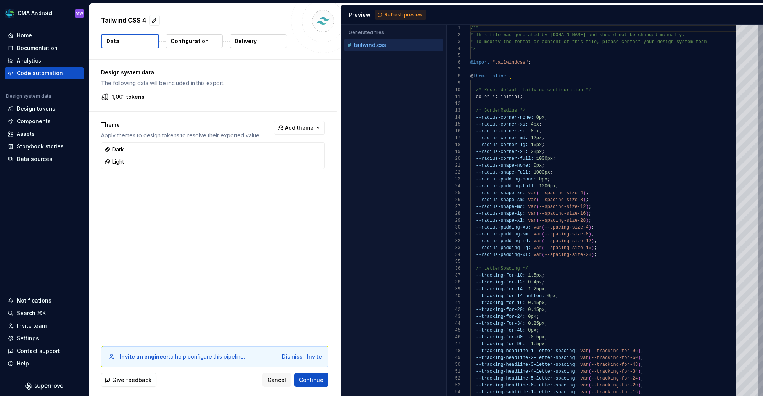
click at [323, 76] on html "CMA Android MW Home Documentation Analytics Code automation Design system data …" at bounding box center [381, 198] width 763 height 396
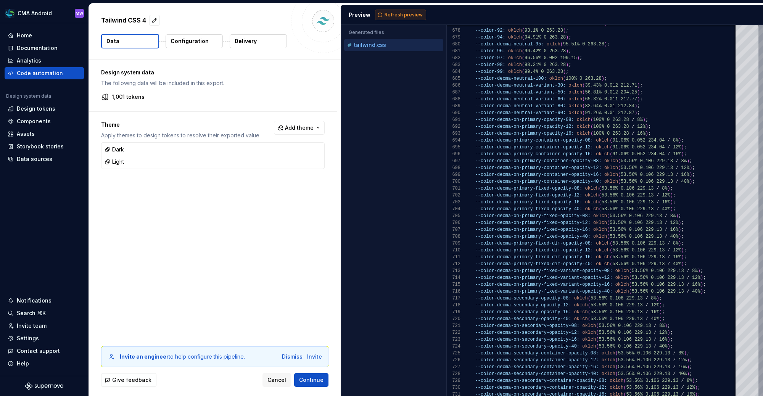
click at [406, 14] on span "Refresh preview" at bounding box center [404, 15] width 38 height 6
click at [324, 130] on button "Add theme" at bounding box center [299, 128] width 51 height 14
click at [261, 179] on div "Base" at bounding box center [257, 183] width 13 height 8
click at [390, 13] on html "CMA Android MW Home Documentation Analytics Code automation Design system data …" at bounding box center [381, 198] width 763 height 396
click at [398, 17] on span "Refresh preview" at bounding box center [404, 15] width 38 height 6
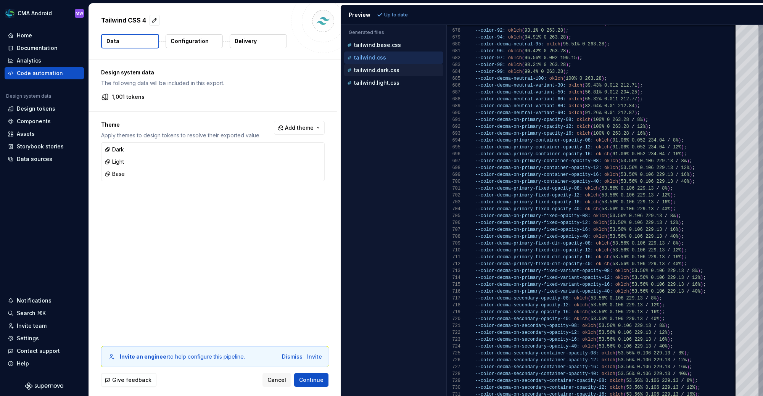
click at [401, 72] on div "tailwind.dark.css" at bounding box center [395, 70] width 98 height 8
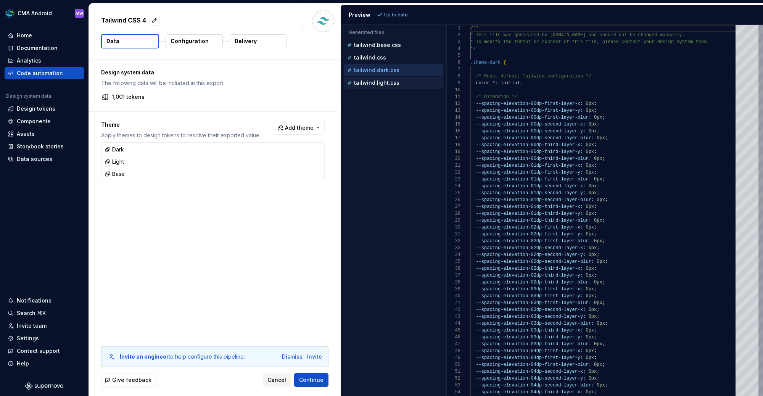
click at [400, 79] on div "tailwind.light.css" at bounding box center [395, 83] width 98 height 8
click at [405, 70] on div "tailwind.dark.css" at bounding box center [395, 70] width 98 height 8
click at [406, 79] on div "tailwind.light.css" at bounding box center [395, 83] width 98 height 8
type textarea "**********"
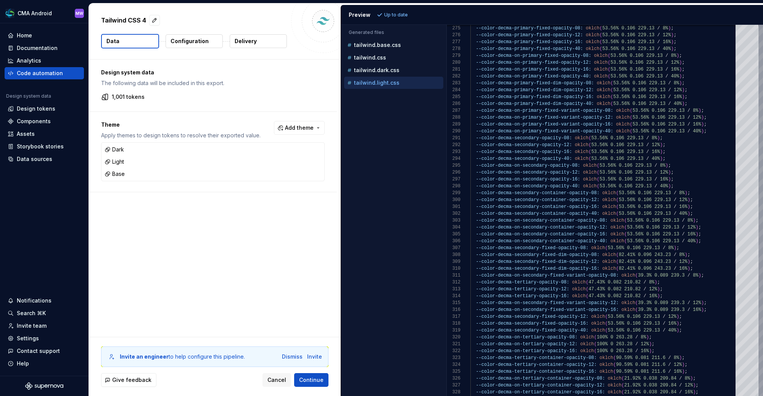
click at [295, 250] on div "Design system data The following data will be included in this export. 1,001 to…" at bounding box center [215, 198] width 252 height 277
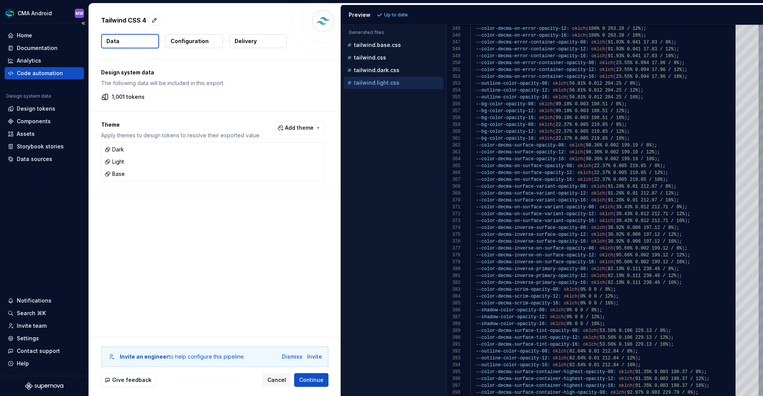
click at [56, 76] on div "Code automation" at bounding box center [44, 73] width 79 height 12
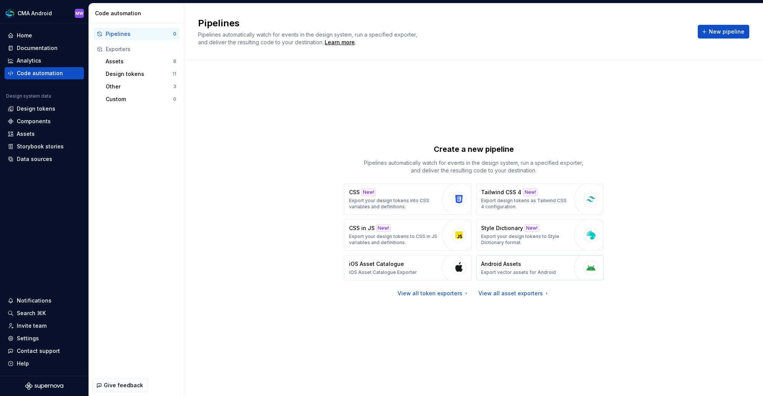
click at [570, 266] on button "Android Assets Export vector assets for Android" at bounding box center [539, 267] width 127 height 25
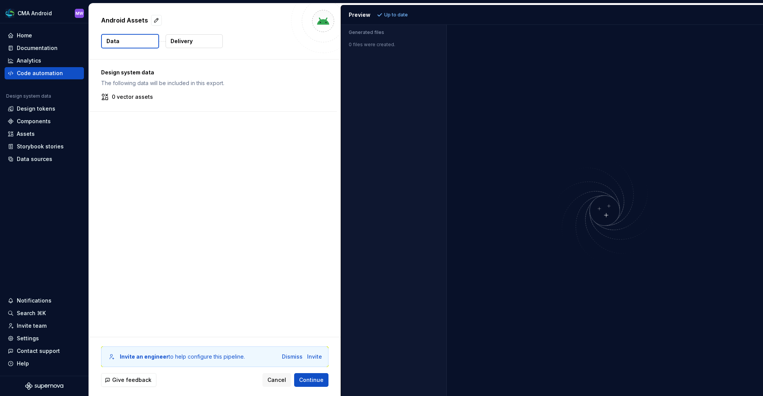
click at [190, 42] on p "Delivery" at bounding box center [182, 41] width 22 height 8
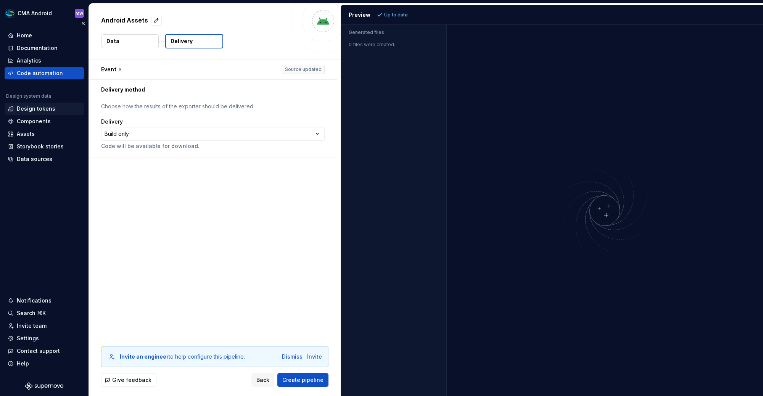
click at [40, 109] on div "Design tokens" at bounding box center [36, 109] width 39 height 8
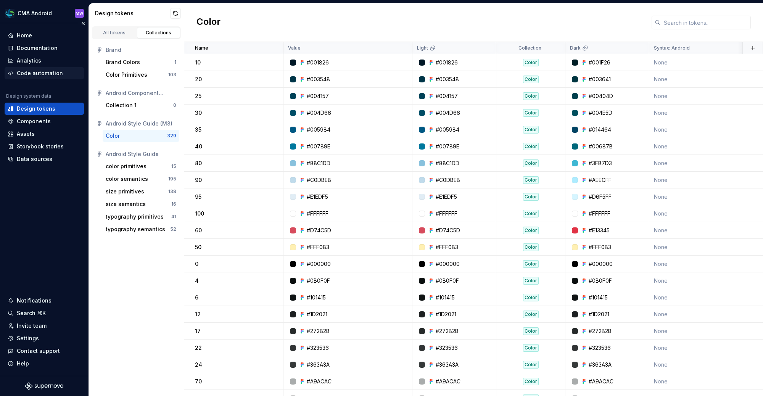
click at [43, 75] on div "Code automation" at bounding box center [40, 73] width 46 height 8
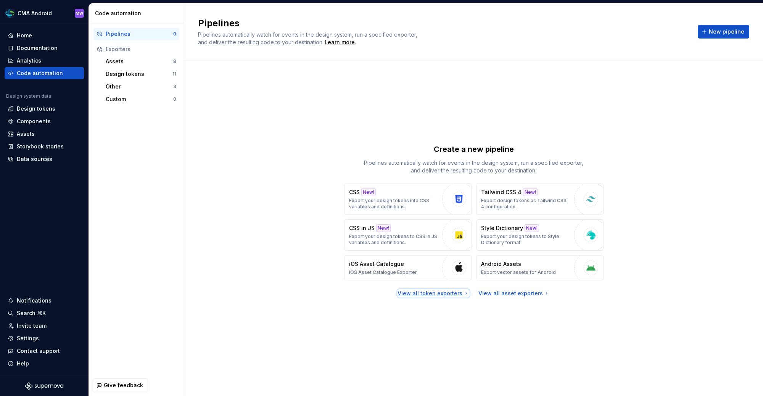
click at [449, 294] on div "View all token exporters" at bounding box center [434, 294] width 72 height 8
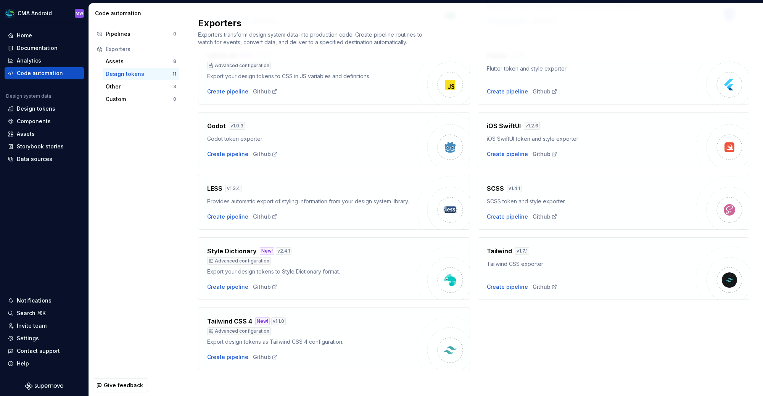
scroll to position [123, 0]
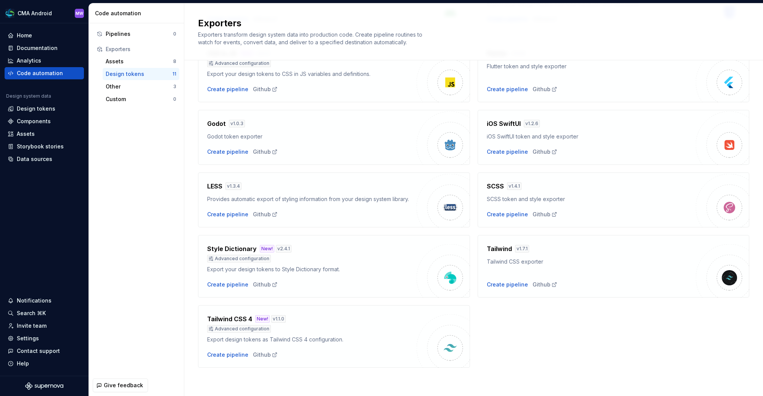
click at [376, 219] on div "LESS v 1.3.4 Provides automatic export of styling information from your design …" at bounding box center [334, 199] width 272 height 55
click at [377, 211] on div "Create pipeline Github" at bounding box center [311, 215] width 209 height 8
click at [216, 213] on div "Create pipeline" at bounding box center [227, 215] width 41 height 8
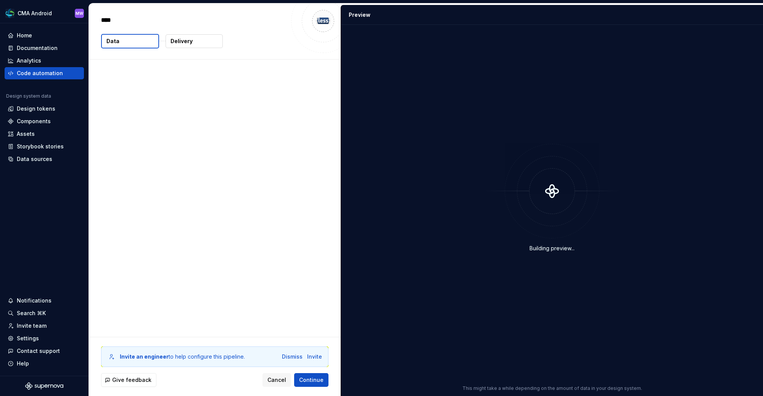
type textarea "*"
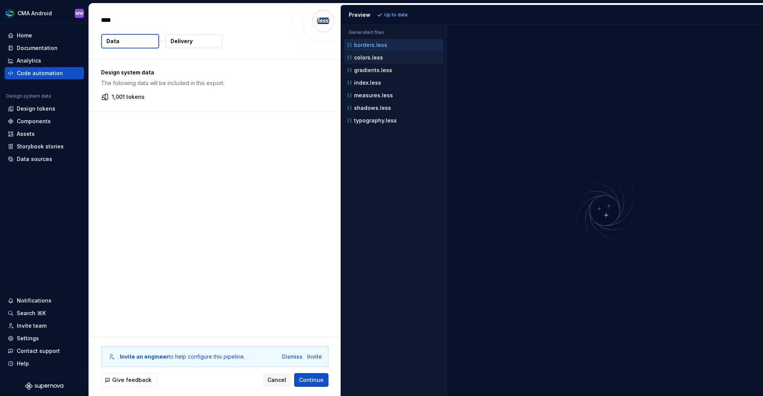
click at [386, 56] on div "colors.less" at bounding box center [395, 58] width 98 height 8
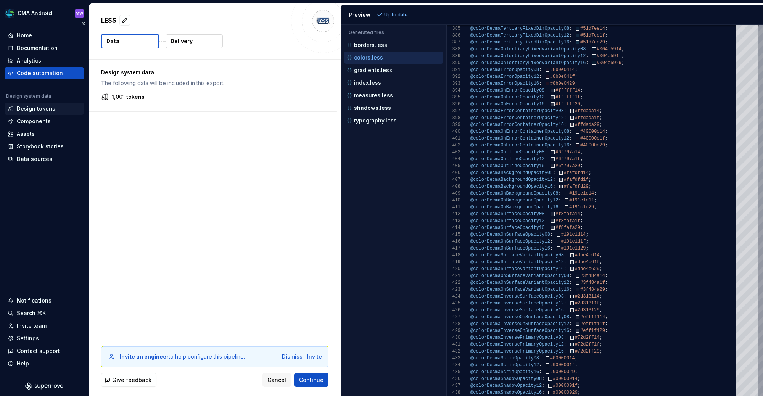
click at [50, 109] on div "Design tokens" at bounding box center [36, 109] width 39 height 8
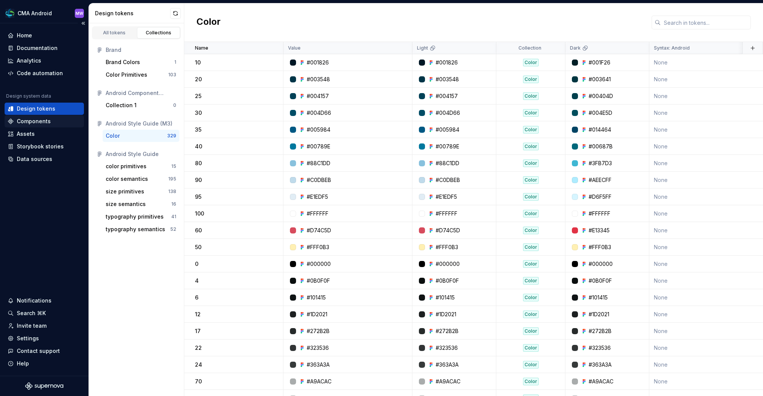
click at [52, 124] on div "Components" at bounding box center [44, 122] width 73 height 8
